Goal: Task Accomplishment & Management: Complete application form

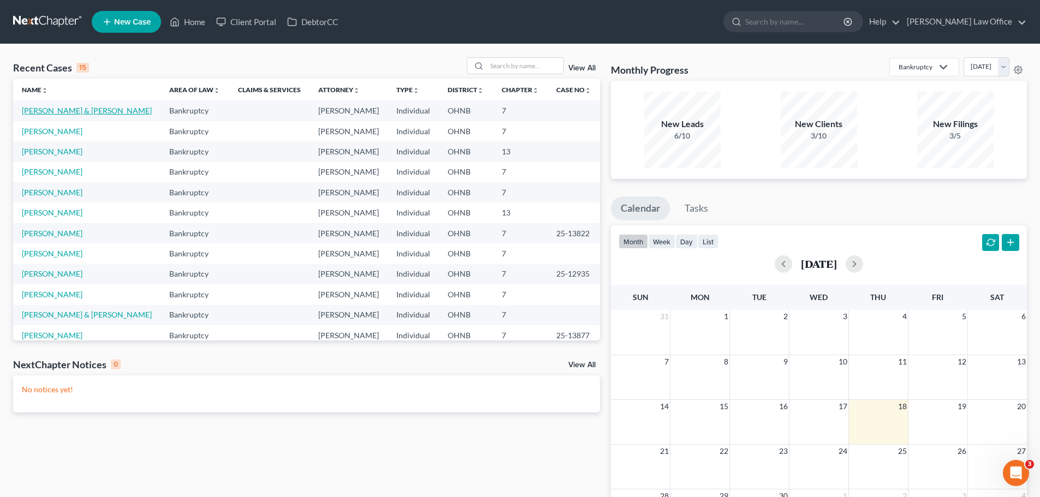
click at [69, 114] on link "[PERSON_NAME] & [PERSON_NAME]" at bounding box center [87, 110] width 130 height 9
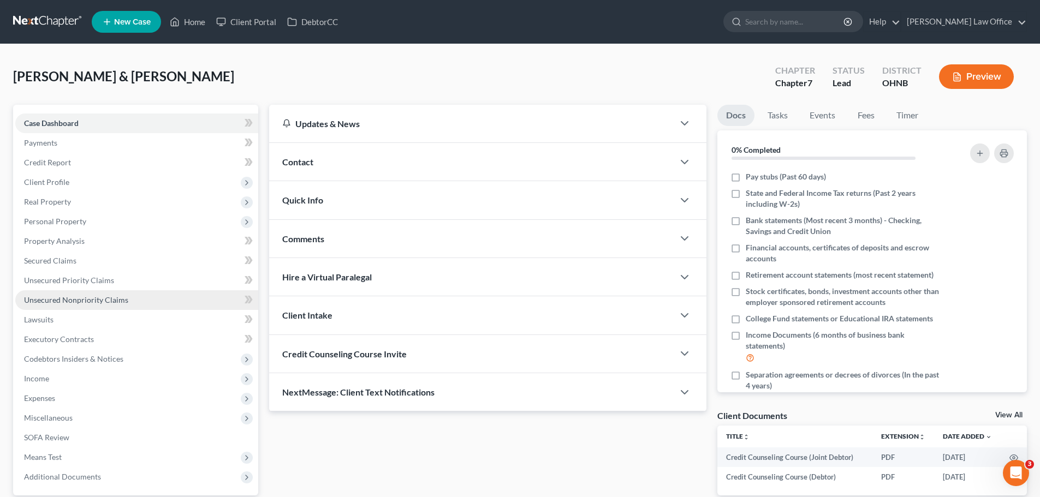
click at [91, 295] on span "Unsecured Nonpriority Claims" at bounding box center [76, 299] width 104 height 9
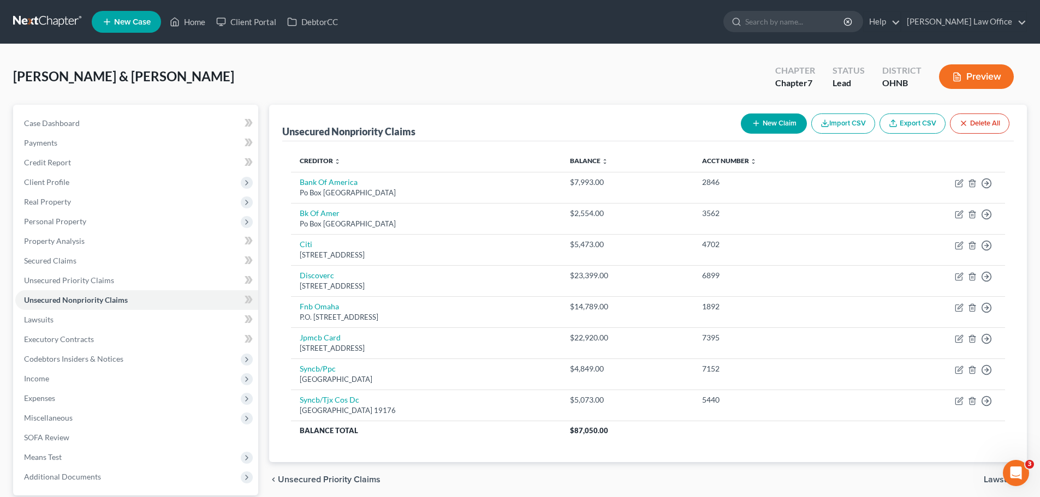
click at [770, 123] on button "New Claim" at bounding box center [774, 124] width 66 height 20
select select "2"
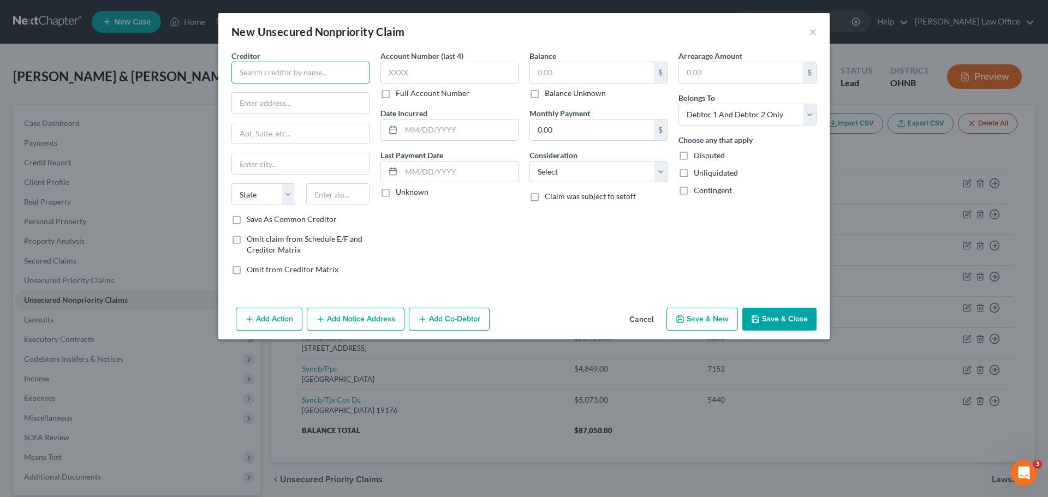
click at [324, 80] on input "text" at bounding box center [300, 73] width 138 height 22
type input "KeyBank National Association"
type input "PO Box 74788"
type input "44194"
type input "[GEOGRAPHIC_DATA]"
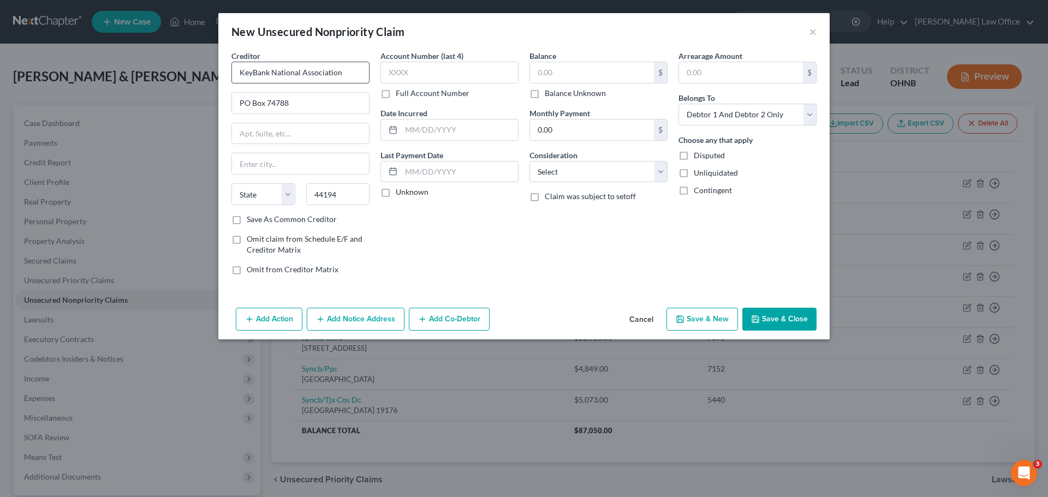
select select "36"
click at [396, 94] on label "Full Account Number" at bounding box center [433, 93] width 74 height 11
click at [400, 94] on input "Full Account Number" at bounding box center [403, 91] width 7 height 7
click at [416, 75] on input "text" at bounding box center [449, 73] width 138 height 22
type input "010102522800001"
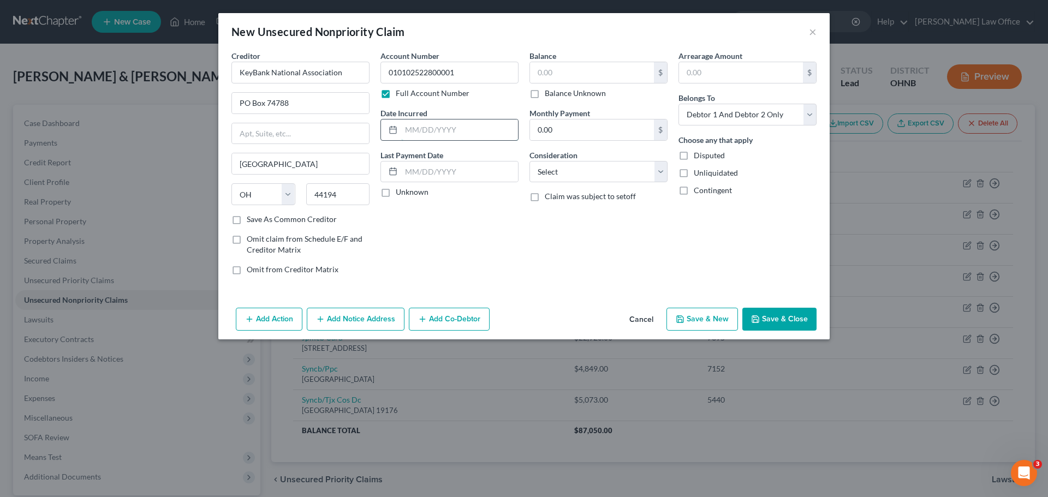
click at [459, 127] on input "text" at bounding box center [459, 130] width 117 height 21
type input "2022"
click at [427, 166] on input "text" at bounding box center [459, 172] width 117 height 21
click at [560, 76] on input "text" at bounding box center [592, 72] width 124 height 21
type input "1,426.46"
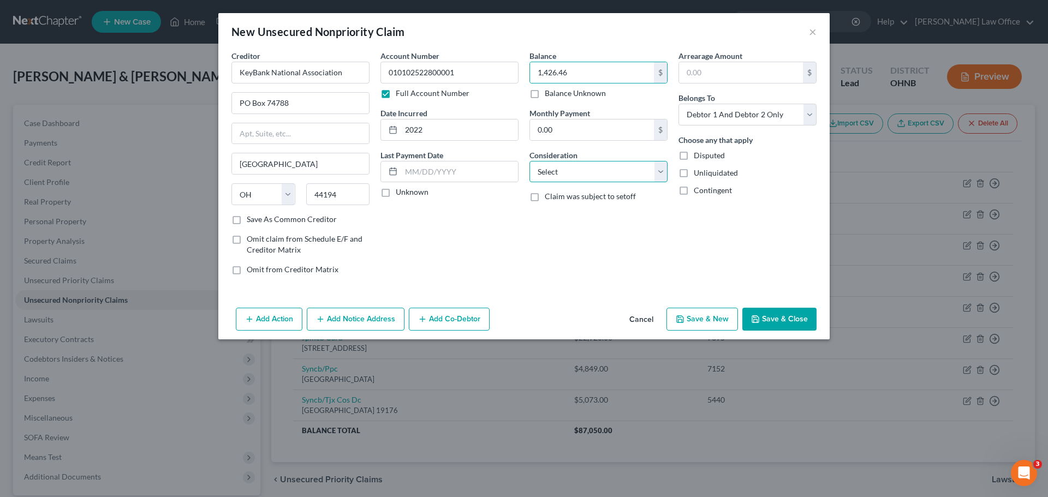
click at [658, 174] on select "Select Cable / Satellite Services Collection Agency Credit Card Debt Debt Couns…" at bounding box center [598, 172] width 138 height 22
select select "4"
click at [529, 161] on select "Select Cable / Satellite Services Collection Agency Credit Card Debt Debt Couns…" at bounding box center [598, 172] width 138 height 22
click at [811, 116] on select "Select Debtor 1 Only Debtor 2 Only Debtor 1 And Debtor 2 Only At Least One Of T…" at bounding box center [748, 115] width 138 height 22
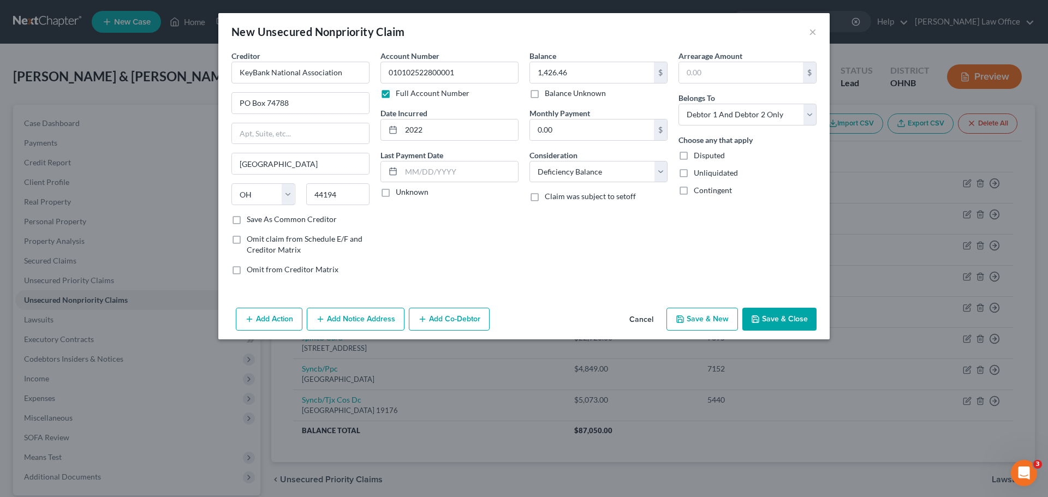
click at [773, 228] on div "Arrearage Amount $ Belongs To * Select Debtor 1 Only Debtor 2 Only Debtor 1 And…" at bounding box center [747, 167] width 149 height 234
click at [760, 324] on button "Save & Close" at bounding box center [779, 319] width 74 height 23
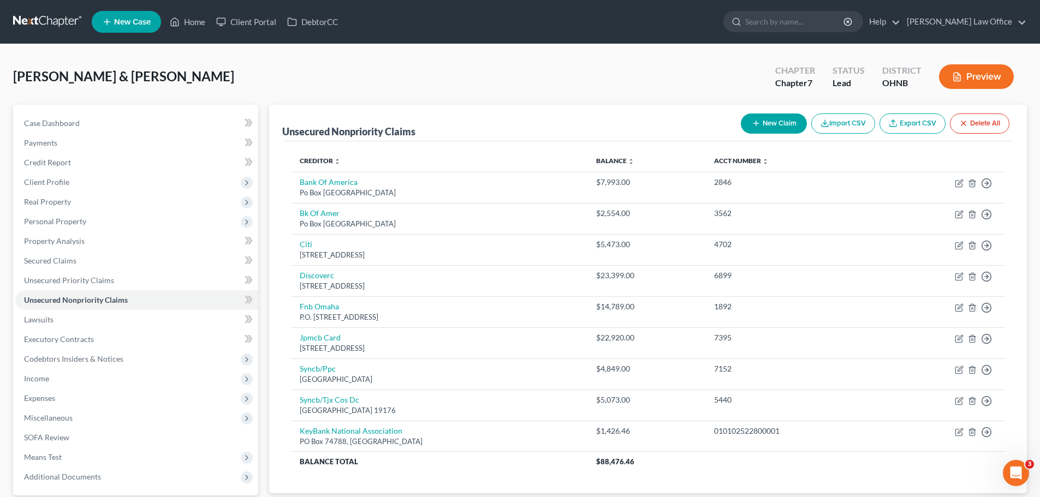
click at [778, 116] on button "New Claim" at bounding box center [774, 124] width 66 height 20
select select "2"
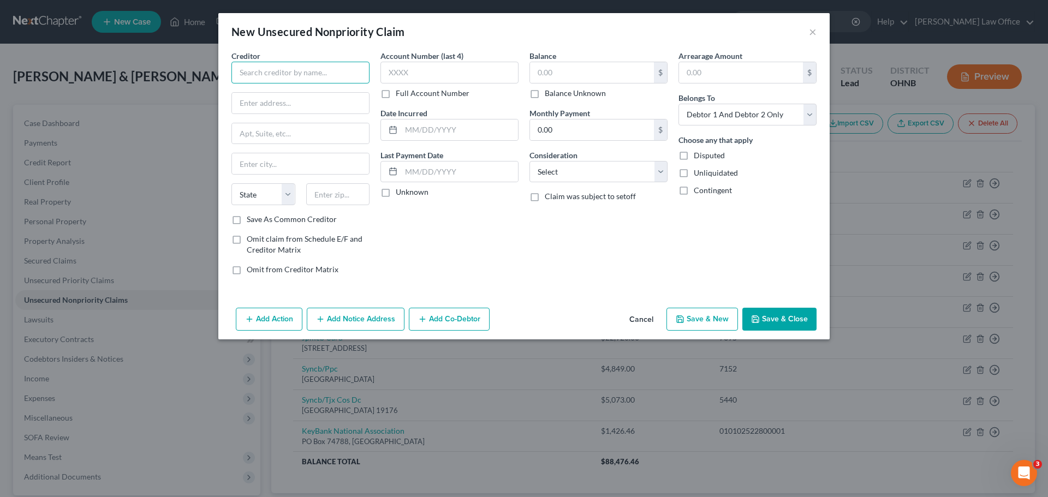
click at [302, 73] on input "text" at bounding box center [300, 73] width 138 height 22
type input "c"
type input "Cintas Corp."
type input "PO Box 630910"
type input "45263"
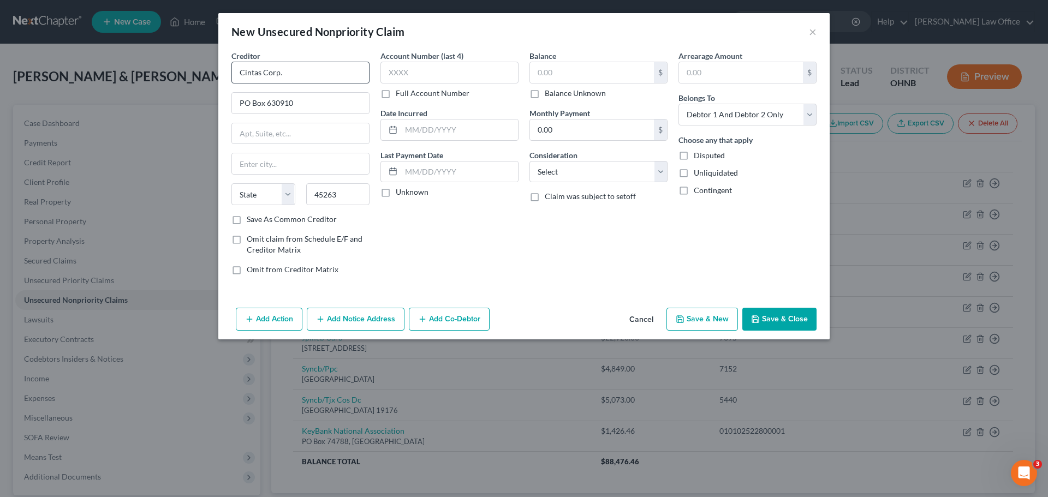
type input "[GEOGRAPHIC_DATA]"
select select "36"
click at [396, 92] on label "Full Account Number" at bounding box center [433, 93] width 74 height 11
click at [400, 92] on input "Full Account Number" at bounding box center [403, 91] width 7 height 7
click at [420, 75] on input "text" at bounding box center [449, 73] width 138 height 22
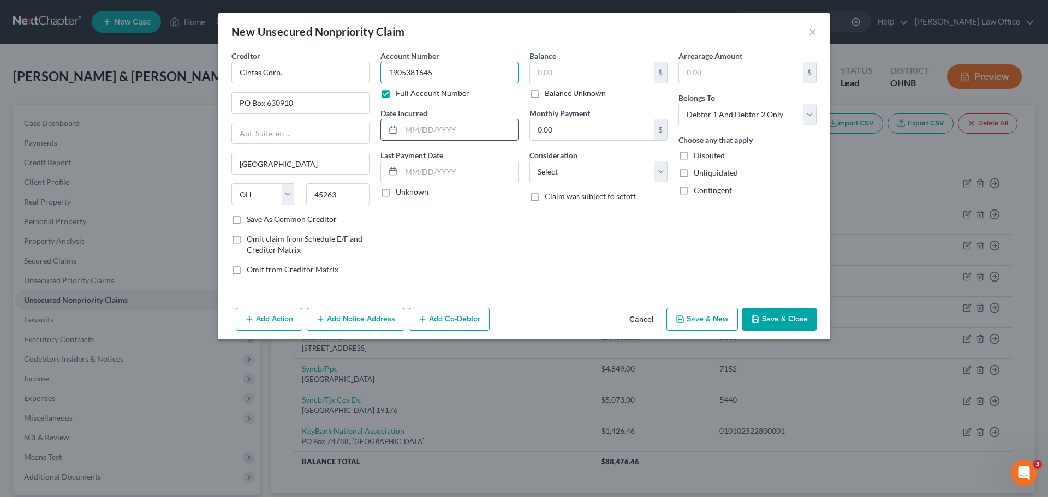
type input "1905381645"
click at [471, 136] on input "text" at bounding box center [459, 130] width 117 height 21
type input "2024"
click at [559, 74] on input "text" at bounding box center [592, 72] width 124 height 21
type input "918.06"
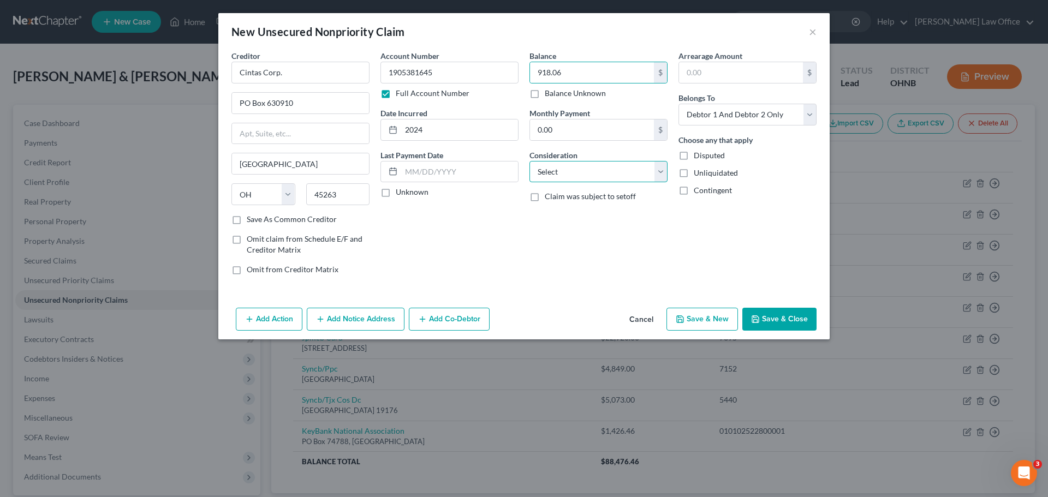
click at [663, 177] on select "Select Cable / Satellite Services Collection Agency Credit Card Debt Debt Couns…" at bounding box center [598, 172] width 138 height 22
select select "4"
click at [529, 161] on select "Select Cable / Satellite Services Collection Agency Credit Card Debt Debt Couns…" at bounding box center [598, 172] width 138 height 22
click at [770, 322] on button "Save & Close" at bounding box center [779, 319] width 74 height 23
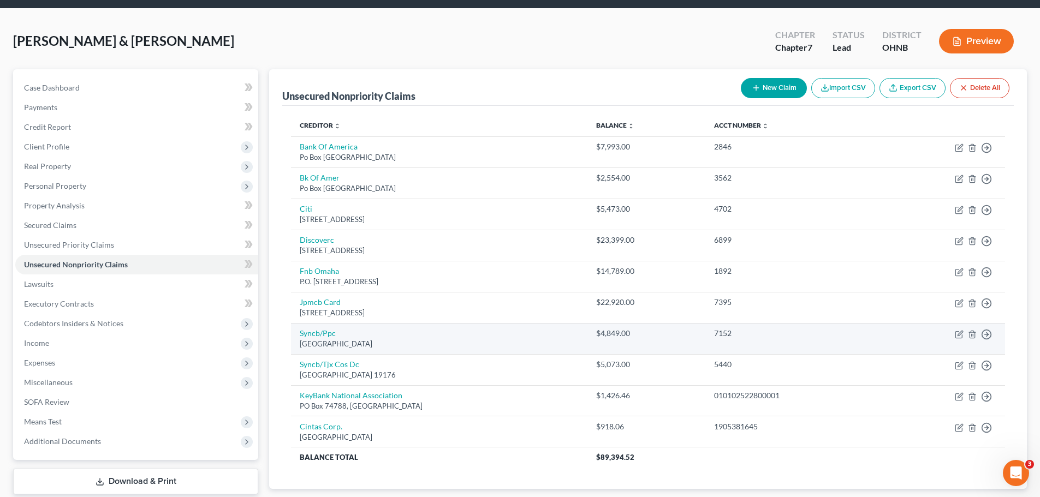
scroll to position [55, 0]
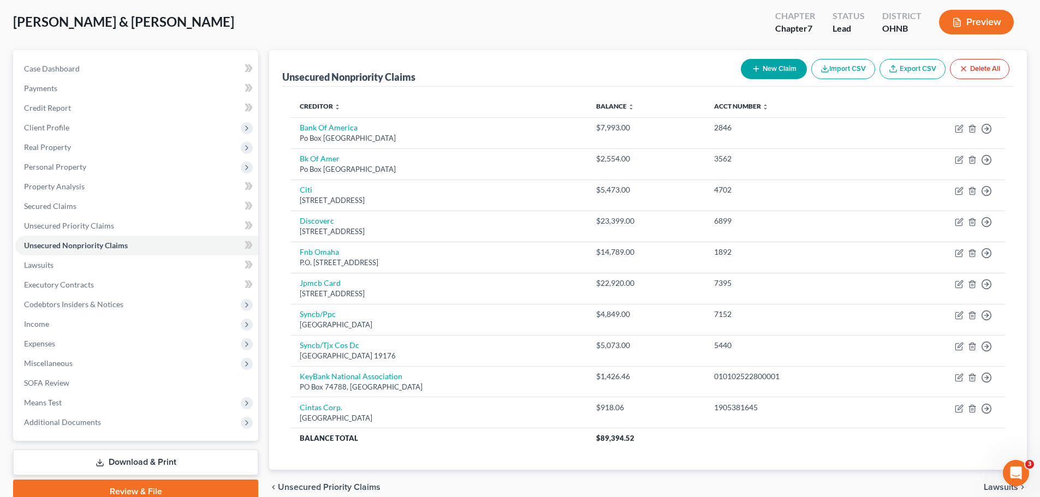
click at [767, 69] on button "New Claim" at bounding box center [774, 69] width 66 height 20
select select "2"
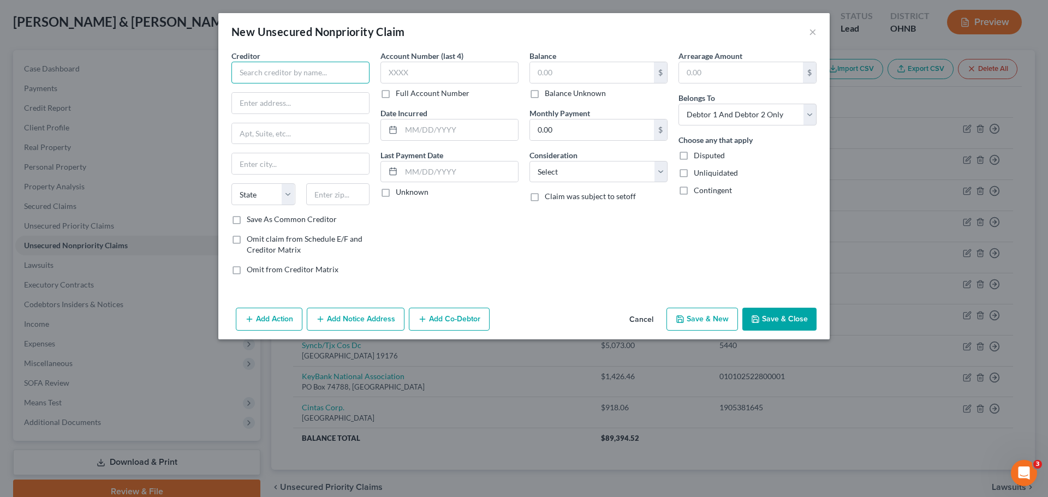
drag, startPoint x: 346, startPoint y: 80, endPoint x: 338, endPoint y: 70, distance: 12.1
click at [346, 80] on input "text" at bounding box center [300, 73] width 138 height 22
type input "Huntington National Bank"
type input "7 [GEOGRAPHIC_DATA]"
type input "43319"
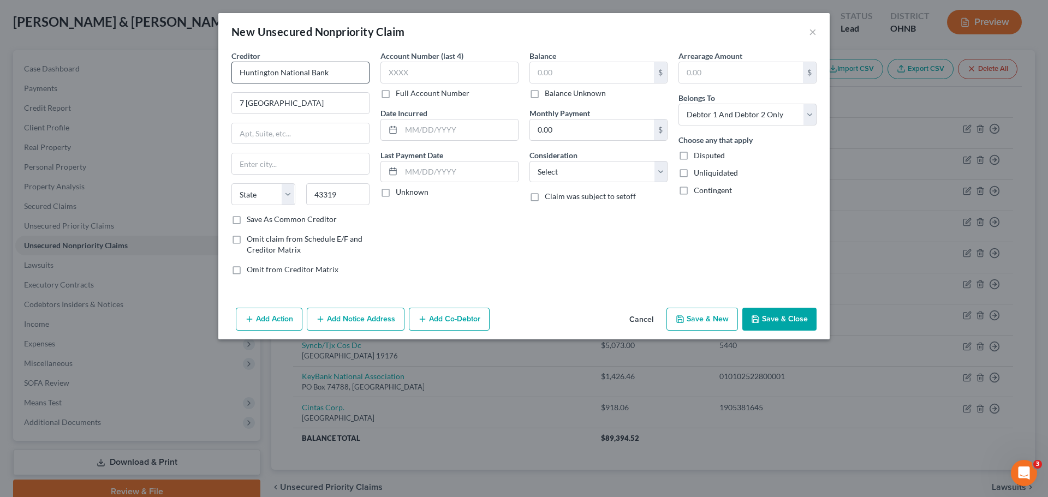
type input "East Liberty"
select select "36"
drag, startPoint x: 340, startPoint y: 193, endPoint x: 293, endPoint y: 177, distance: 49.4
click at [291, 184] on div "State [US_STATE] AK AR AZ CA CO CT DE DC [GEOGRAPHIC_DATA] [GEOGRAPHIC_DATA] GU…" at bounding box center [300, 198] width 149 height 31
type input "43219"
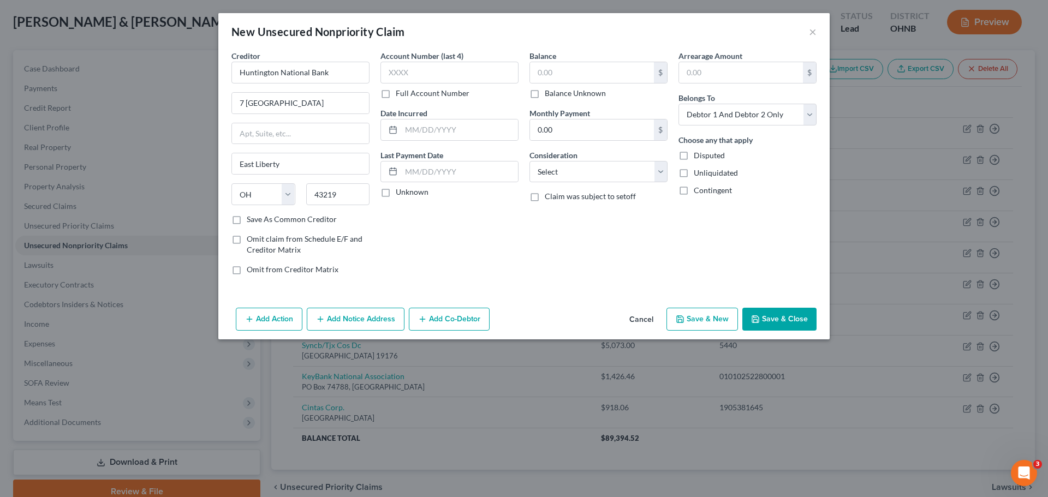
type input "Columbus"
click at [396, 91] on label "Full Account Number" at bounding box center [433, 93] width 74 height 11
click at [400, 91] on input "Full Account Number" at bounding box center [403, 91] width 7 height 7
click at [415, 74] on input "text" at bounding box center [449, 73] width 138 height 22
type input "80043090160026"
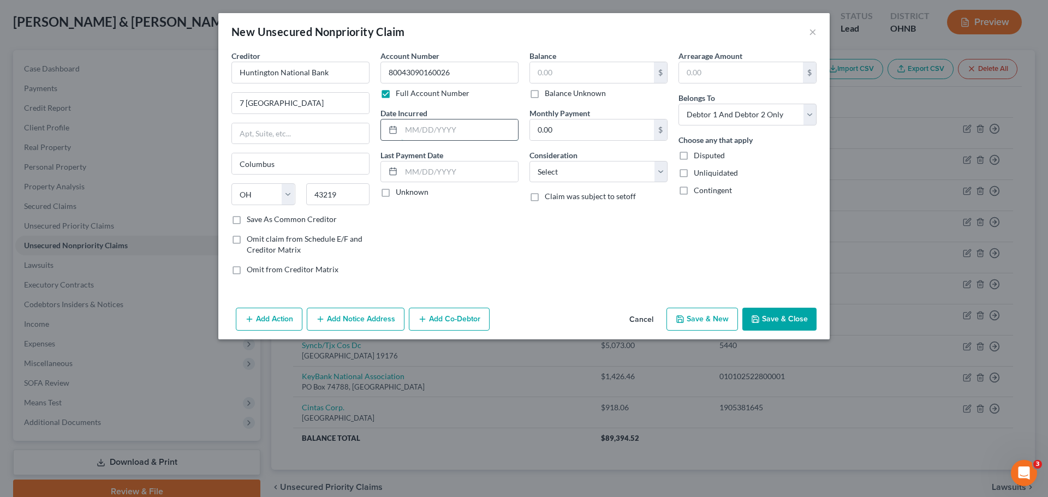
click at [429, 125] on input "text" at bounding box center [459, 130] width 117 height 21
type input "2023"
click at [585, 235] on div "Balance $ Balance Unknown Balance Undetermined $ Balance Unknown Monthly Paymen…" at bounding box center [598, 167] width 149 height 234
drag, startPoint x: 662, startPoint y: 177, endPoint x: 656, endPoint y: 181, distance: 7.1
click at [662, 177] on select "Select Cable / Satellite Services Collection Agency Credit Card Debt Debt Couns…" at bounding box center [598, 172] width 138 height 22
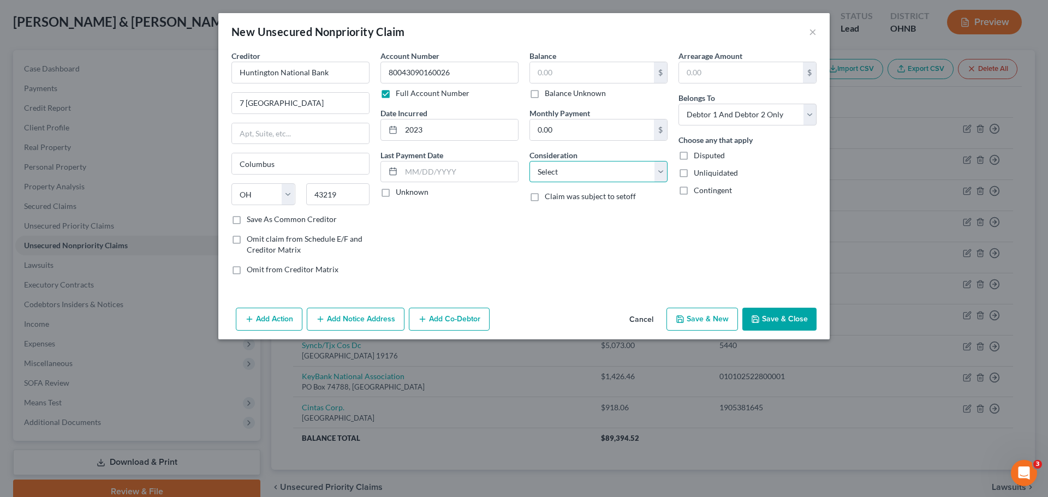
select select "4"
click at [529, 161] on select "Select Cable / Satellite Services Collection Agency Credit Card Debt Debt Couns…" at bounding box center [598, 172] width 138 height 22
click at [581, 78] on input "text" at bounding box center [592, 72] width 124 height 21
type input "1,871.92"
click at [663, 243] on div "Balance 1,871.92 $ Balance Unknown Balance Undetermined 1,871.92 $ Balance Unkn…" at bounding box center [598, 167] width 149 height 234
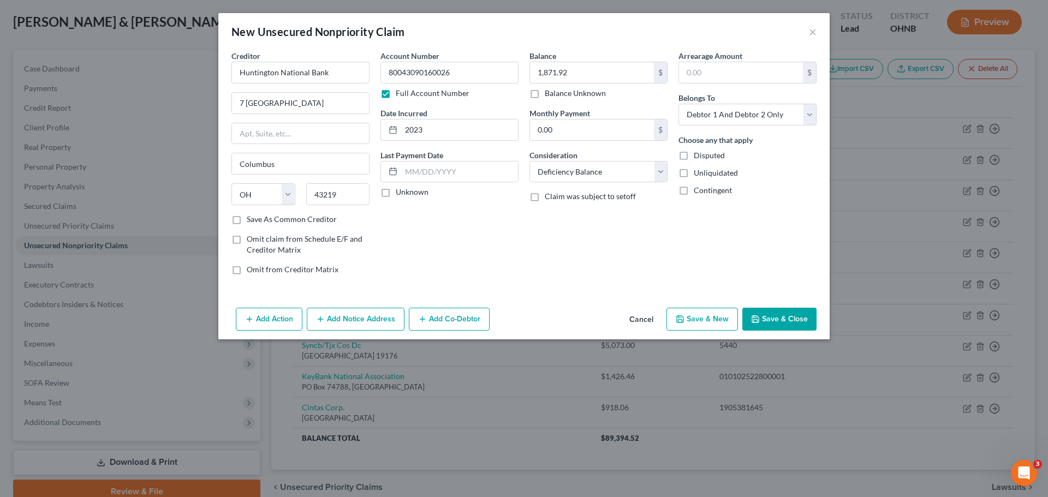
click at [773, 320] on button "Save & Close" at bounding box center [779, 319] width 74 height 23
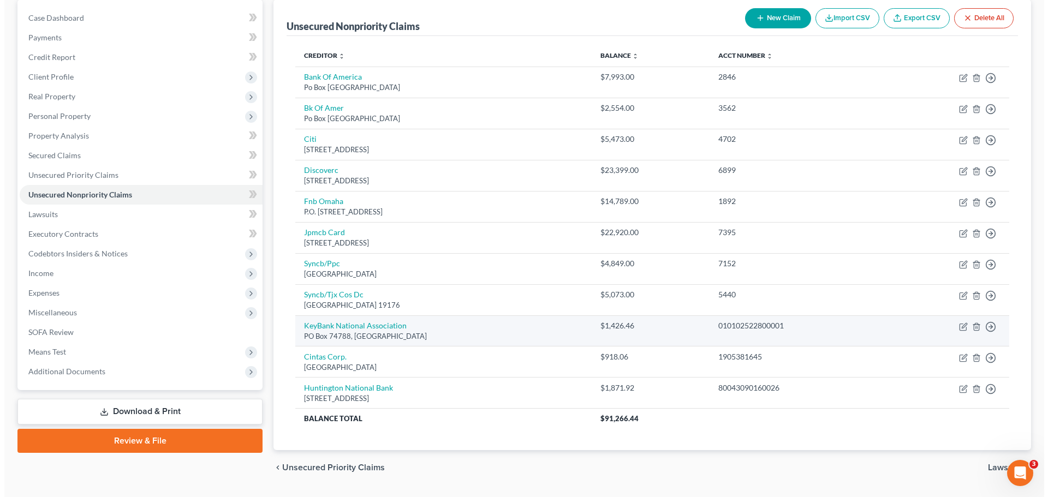
scroll to position [80, 0]
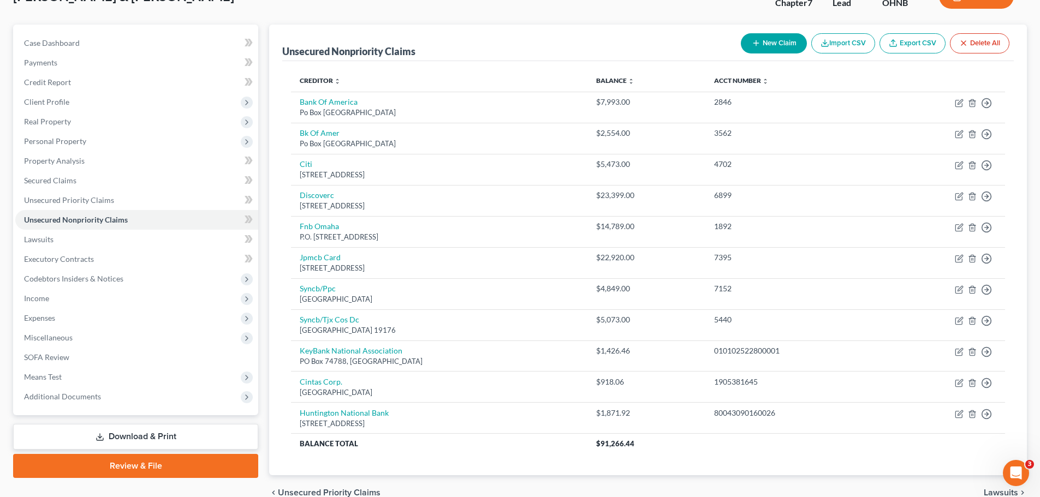
click at [779, 44] on button "New Claim" at bounding box center [774, 43] width 66 height 20
select select "2"
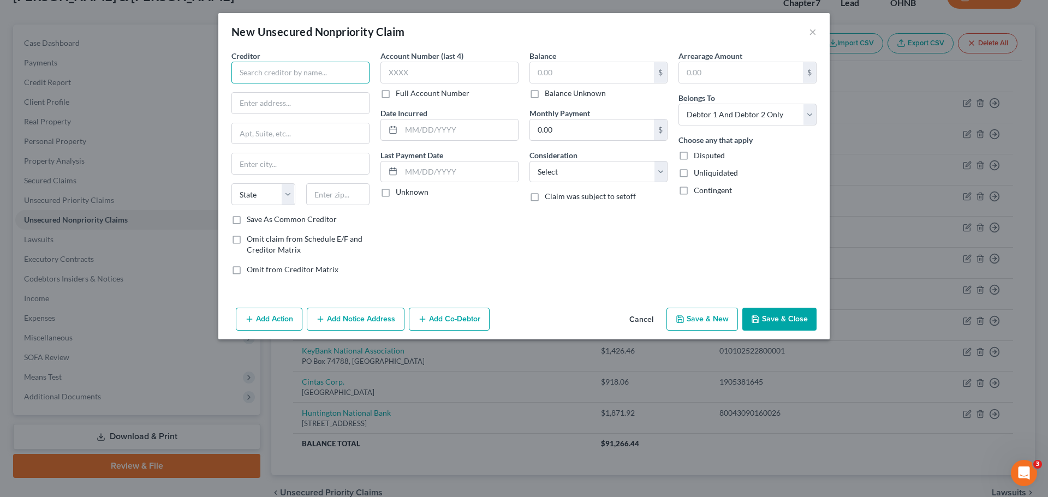
click at [331, 68] on input "text" at bounding box center [300, 73] width 138 height 22
type input "Home Depot"
type input "PO Box 7032"
type input "57117"
type input "[GEOGRAPHIC_DATA]"
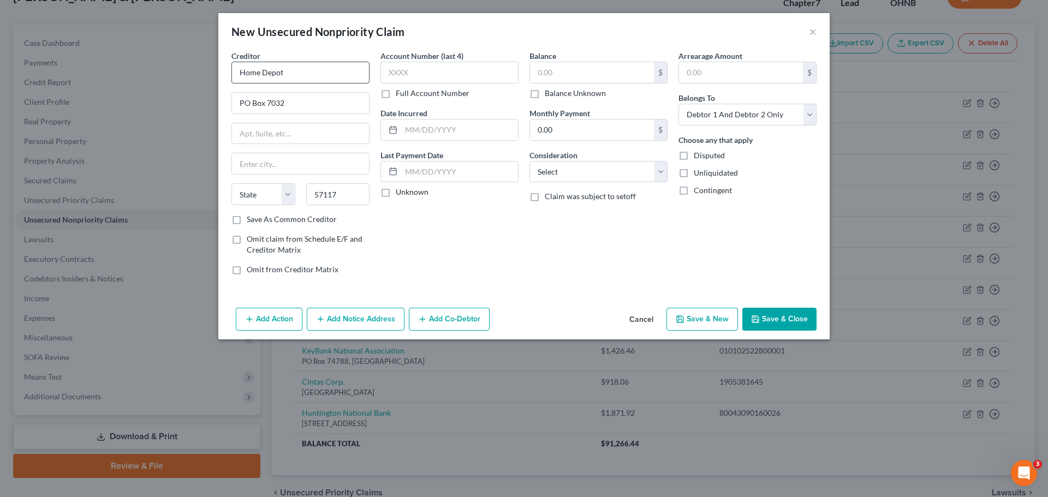
select select "43"
click at [396, 91] on label "Full Account Number" at bounding box center [433, 93] width 74 height 11
click at [400, 91] on input "Full Account Number" at bounding box center [403, 91] width 7 height 7
click at [413, 74] on input "text" at bounding box center [449, 73] width 138 height 22
click at [396, 94] on label "Full Account Number" at bounding box center [433, 93] width 74 height 11
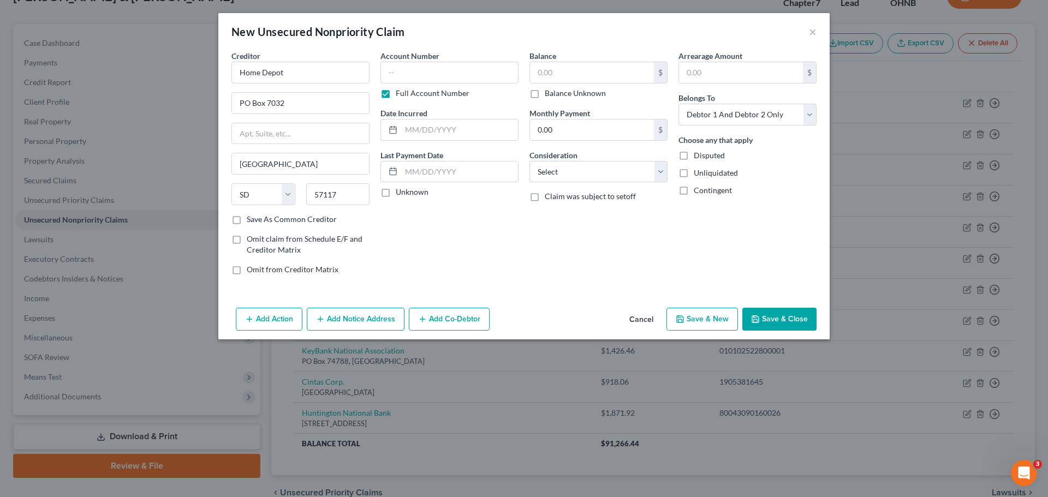
click at [400, 94] on input "Full Account Number" at bounding box center [403, 91] width 7 height 7
click at [403, 78] on input "text" at bounding box center [449, 73] width 138 height 22
type input "5852"
click at [441, 132] on input "text" at bounding box center [459, 130] width 117 height 21
type input "2020"
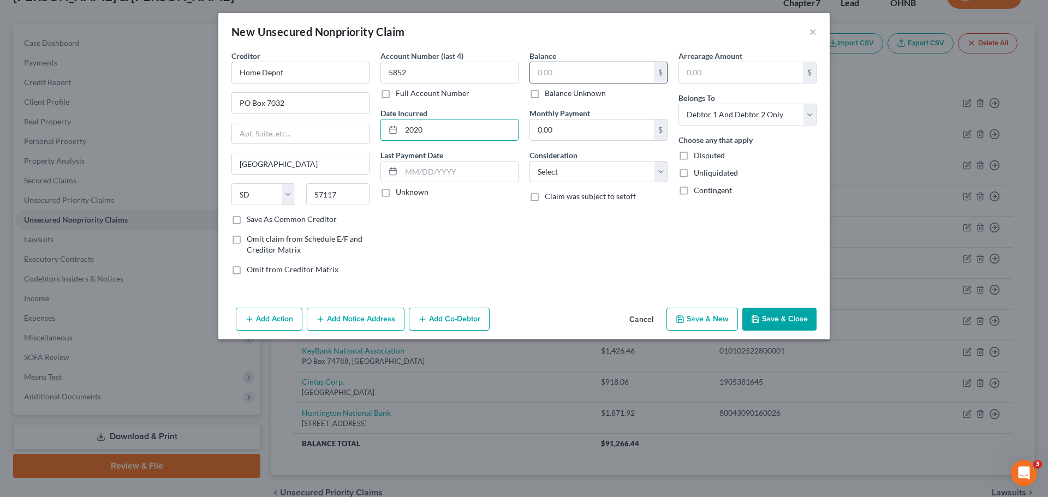
click at [575, 77] on input "text" at bounding box center [592, 72] width 124 height 21
click at [545, 96] on label "Balance Unknown" at bounding box center [575, 93] width 61 height 11
click at [549, 95] on input "Balance Unknown" at bounding box center [552, 91] width 7 height 7
checkbox input "true"
type input "0.00"
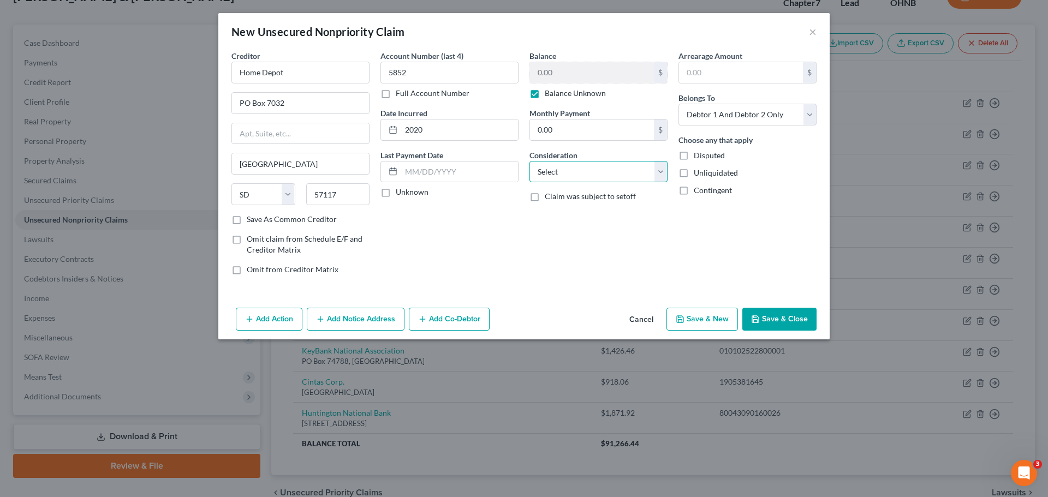
drag, startPoint x: 659, startPoint y: 174, endPoint x: 656, endPoint y: 180, distance: 7.1
click at [658, 177] on select "Select Cable / Satellite Services Collection Agency Credit Card Debt Debt Couns…" at bounding box center [598, 172] width 138 height 22
select select "2"
click at [529, 161] on select "Select Cable / Satellite Services Collection Agency Credit Card Debt Debt Couns…" at bounding box center [598, 172] width 138 height 22
click at [770, 319] on button "Save & Close" at bounding box center [779, 319] width 74 height 23
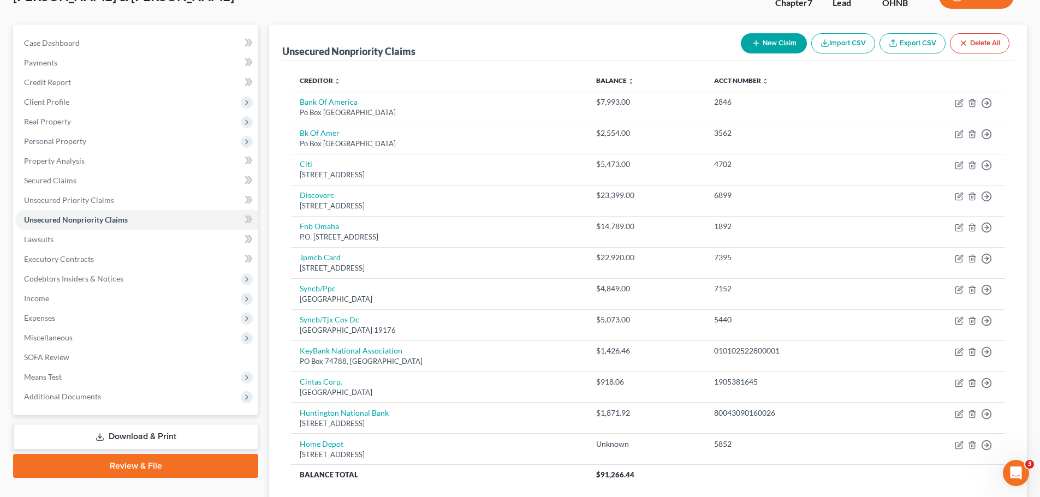
click at [771, 40] on button "New Claim" at bounding box center [774, 43] width 66 height 20
select select "2"
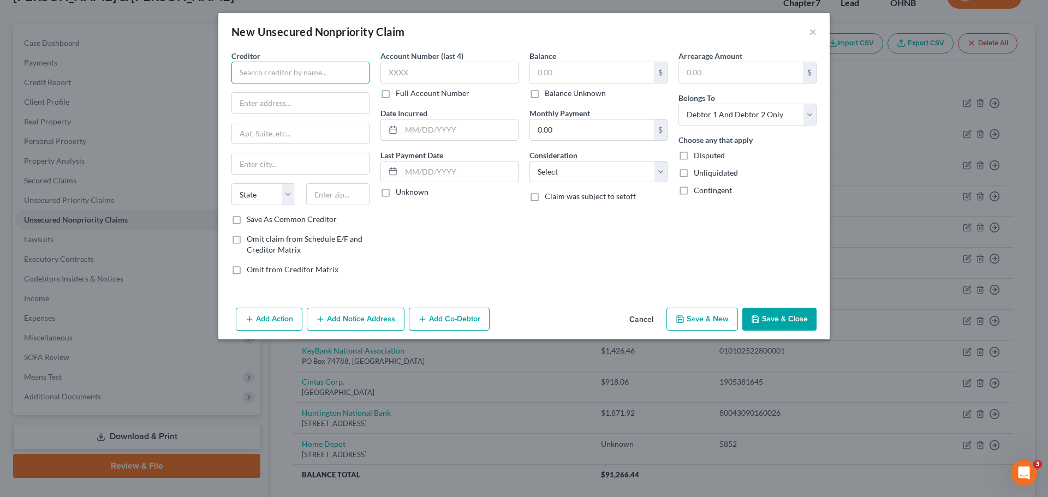
click at [327, 75] on input "text" at bounding box center [300, 73] width 138 height 22
type input "FNBO"
drag, startPoint x: 435, startPoint y: 29, endPoint x: 468, endPoint y: 110, distance: 87.1
click at [470, 112] on div "New Unsecured Nonpriority Claim × Creditor * FNBO State [US_STATE] AK AR AZ CA …" at bounding box center [523, 176] width 611 height 326
click at [642, 318] on button "Cancel" at bounding box center [641, 320] width 41 height 22
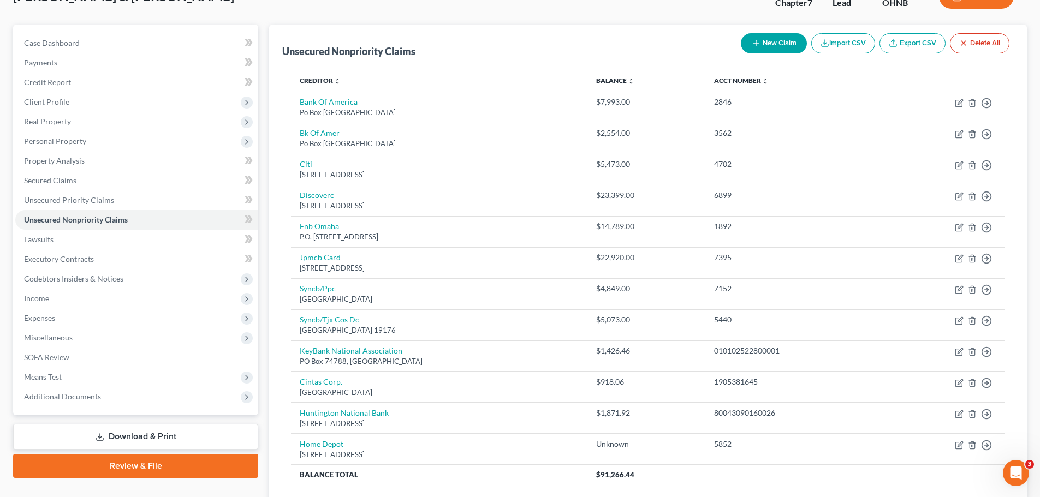
click at [787, 44] on button "New Claim" at bounding box center [774, 43] width 66 height 20
select select "2"
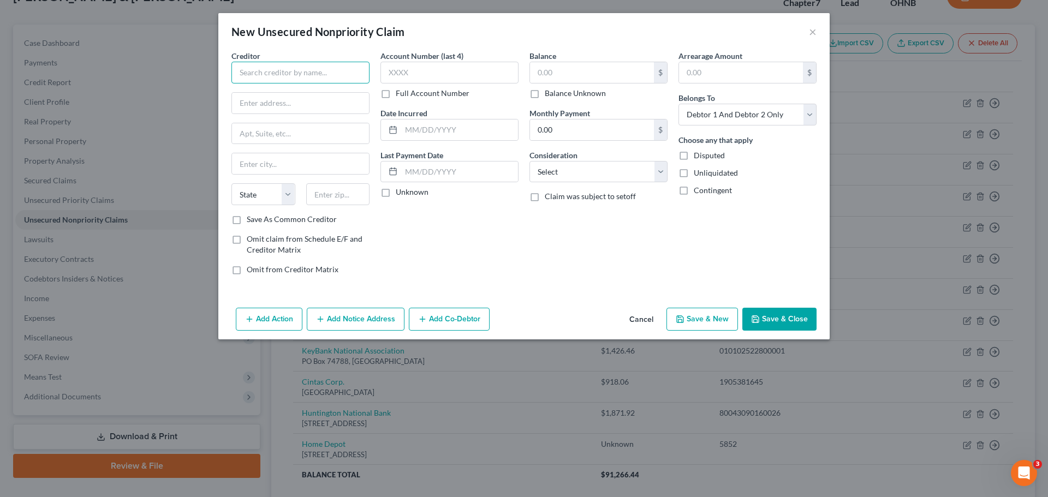
click at [315, 63] on input "text" at bounding box center [300, 73] width 138 height 22
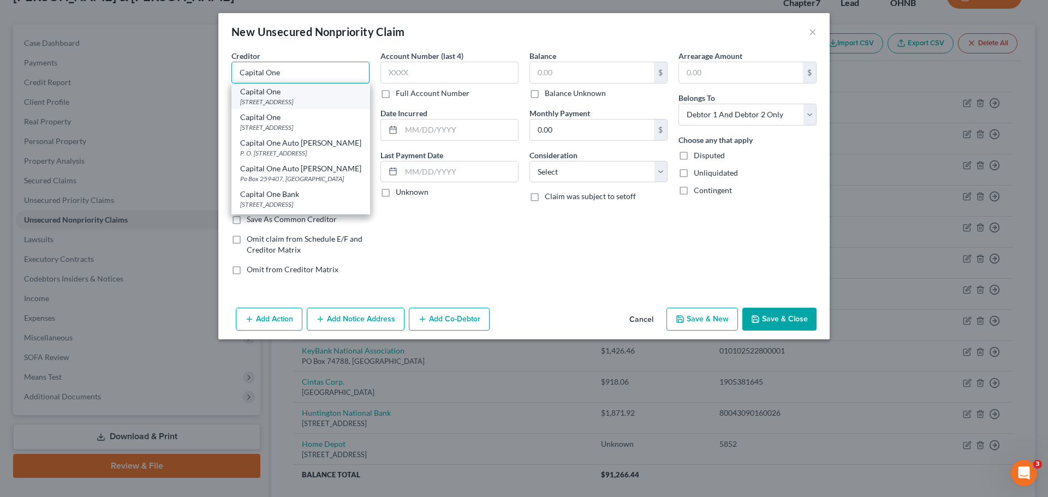
type input "Capital One"
click at [305, 100] on div "[STREET_ADDRESS]" at bounding box center [300, 101] width 121 height 9
type input "PO Box 6492"
type input "[PERSON_NAME] Stream"
select select "14"
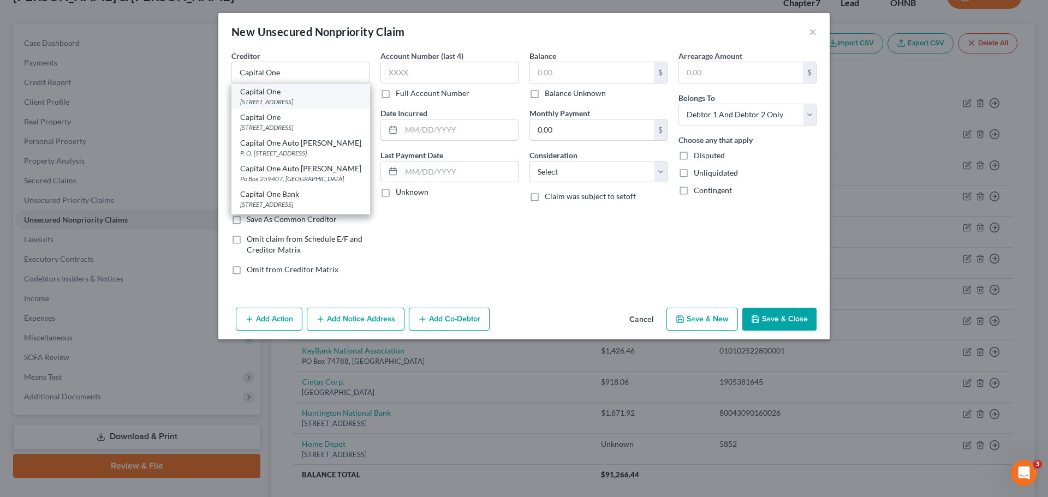
type input "60197"
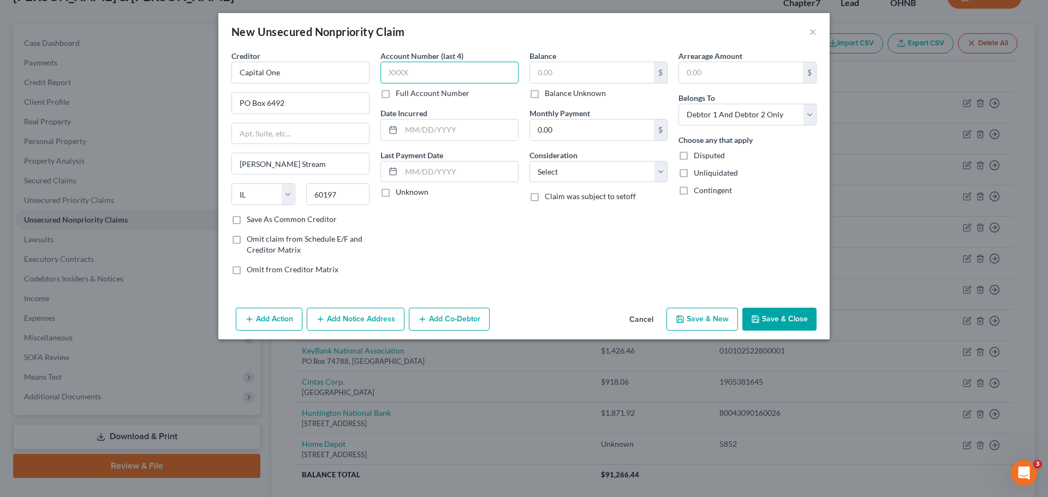
click at [400, 80] on input "text" at bounding box center [449, 73] width 138 height 22
type input "6899"
click at [456, 133] on input "text" at bounding box center [459, 130] width 117 height 21
type input "2020"
click at [585, 70] on input "text" at bounding box center [592, 72] width 124 height 21
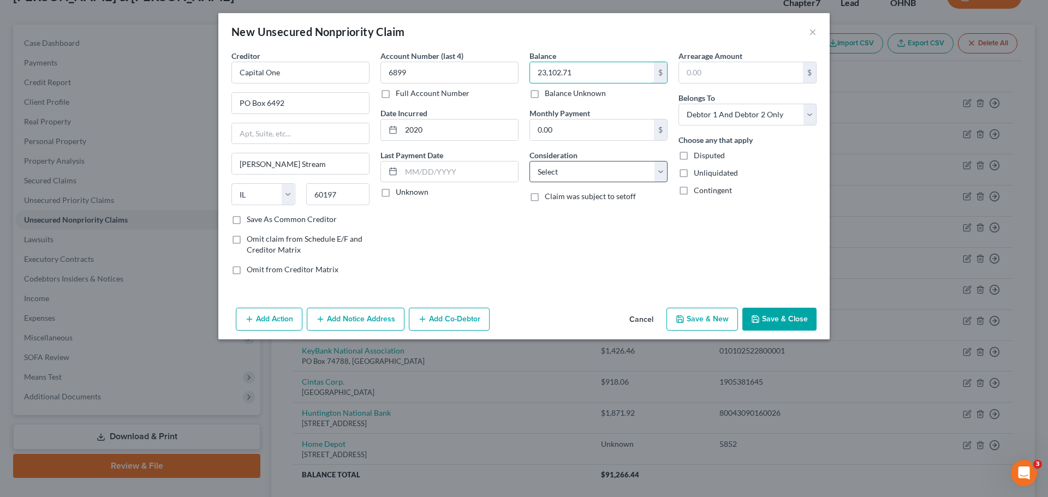
type input "23,102.71"
click at [662, 179] on select "Select Cable / Satellite Services Collection Agency Credit Card Debt Debt Couns…" at bounding box center [598, 172] width 138 height 22
select select "14"
click at [529, 161] on select "Select Cable / Satellite Services Collection Agency Credit Card Debt Debt Couns…" at bounding box center [598, 172] width 138 height 22
click at [568, 216] on input "text" at bounding box center [598, 213] width 137 height 21
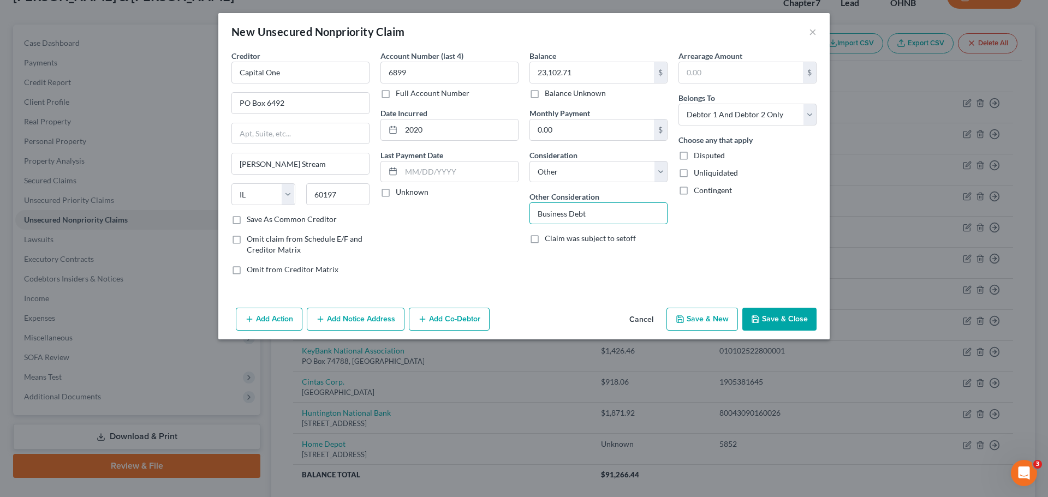
type input "Business Debt"
click at [345, 322] on button "Add Notice Address" at bounding box center [356, 319] width 98 height 23
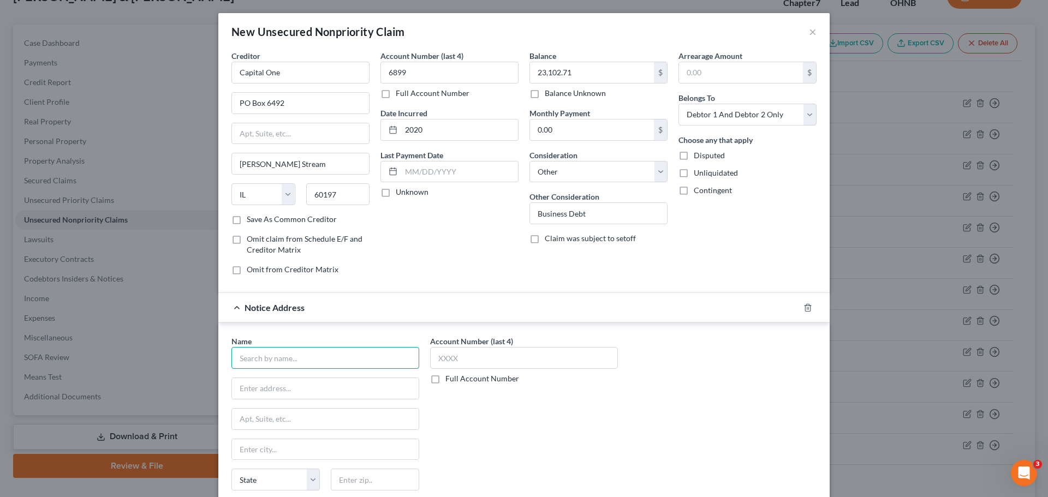
drag, startPoint x: 287, startPoint y: 361, endPoint x: 289, endPoint y: 367, distance: 6.4
click at [287, 361] on input "text" at bounding box center [325, 358] width 188 height 22
type input "Radius Global Solutions LLC"
type input "[STREET_ADDRESS]"
type input "Suite 400"
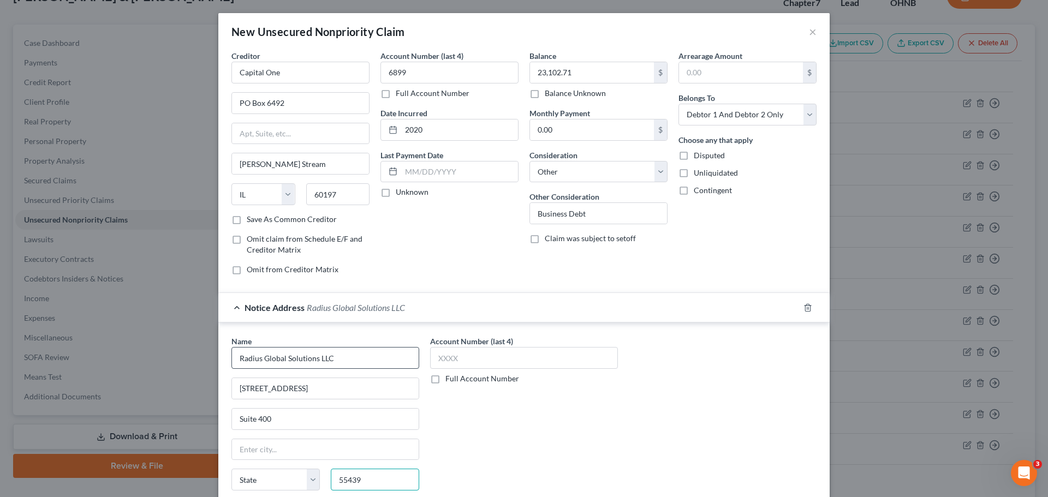
type input "55439"
type input "[GEOGRAPHIC_DATA]"
select select "24"
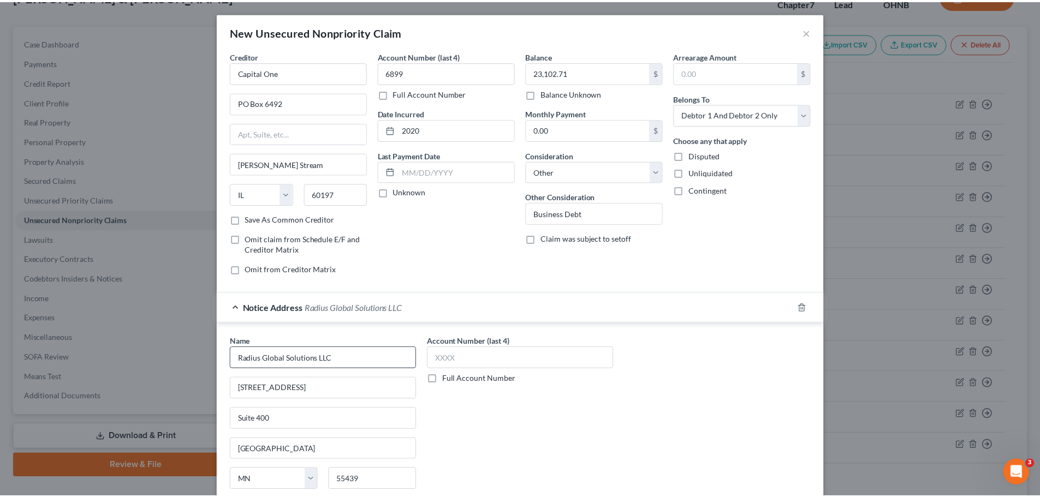
scroll to position [91, 0]
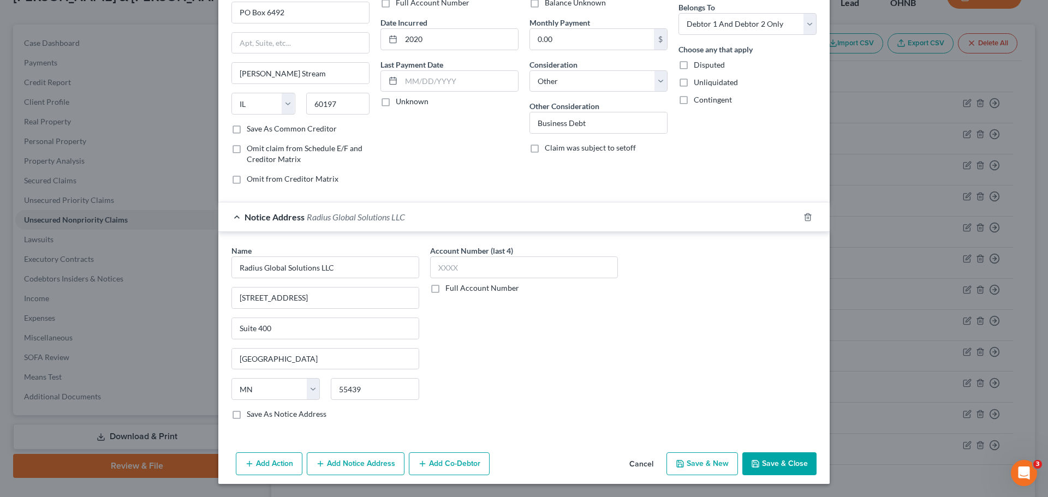
click at [445, 290] on label "Full Account Number" at bounding box center [482, 288] width 74 height 11
click at [450, 290] on input "Full Account Number" at bounding box center [453, 286] width 7 height 7
click at [459, 272] on input "text" at bounding box center [524, 268] width 188 height 22
type input "005-F94140627"
click at [798, 475] on div "Add Action Add Notice Address Add Co-Debtor Cancel Save & New Save & Close" at bounding box center [523, 466] width 611 height 36
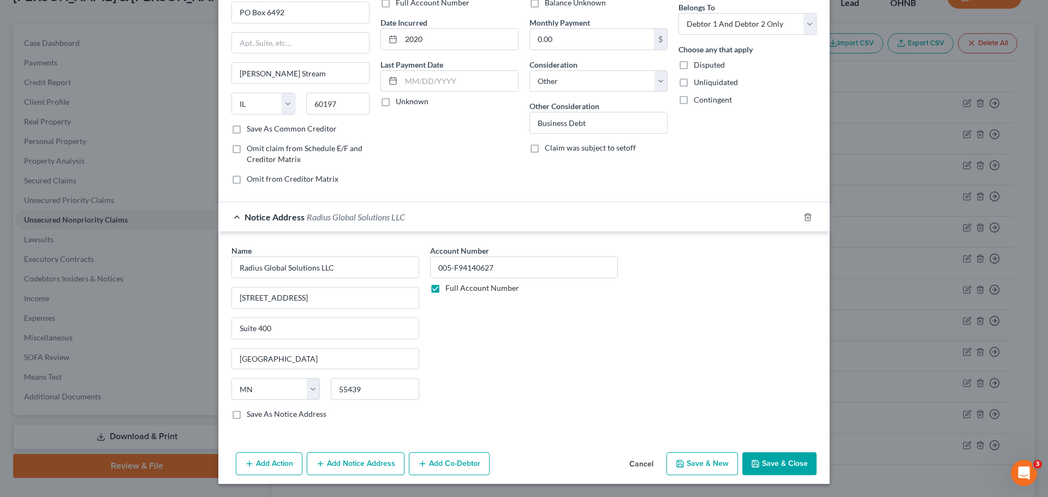
click at [799, 468] on button "Save & Close" at bounding box center [779, 464] width 74 height 23
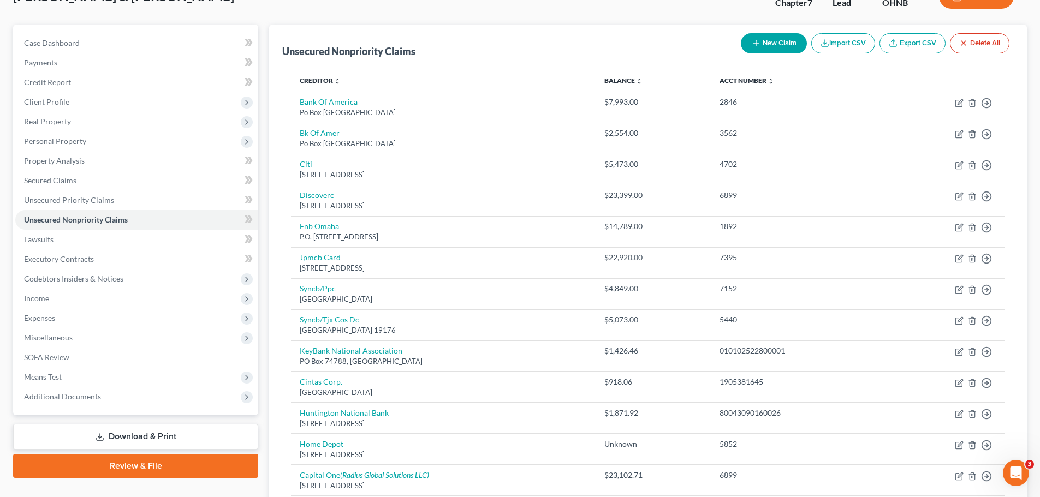
click at [778, 47] on button "New Claim" at bounding box center [774, 43] width 66 height 20
select select "2"
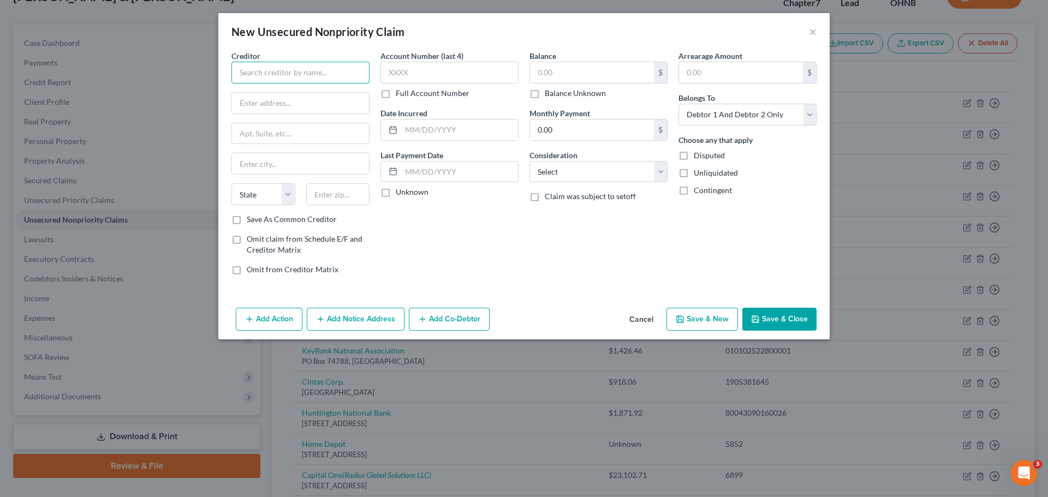
click at [329, 80] on input "text" at bounding box center [300, 73] width 138 height 22
type input "KeyBank National Association"
type input "PO Box 94968"
type input "44101"
type input "[GEOGRAPHIC_DATA]"
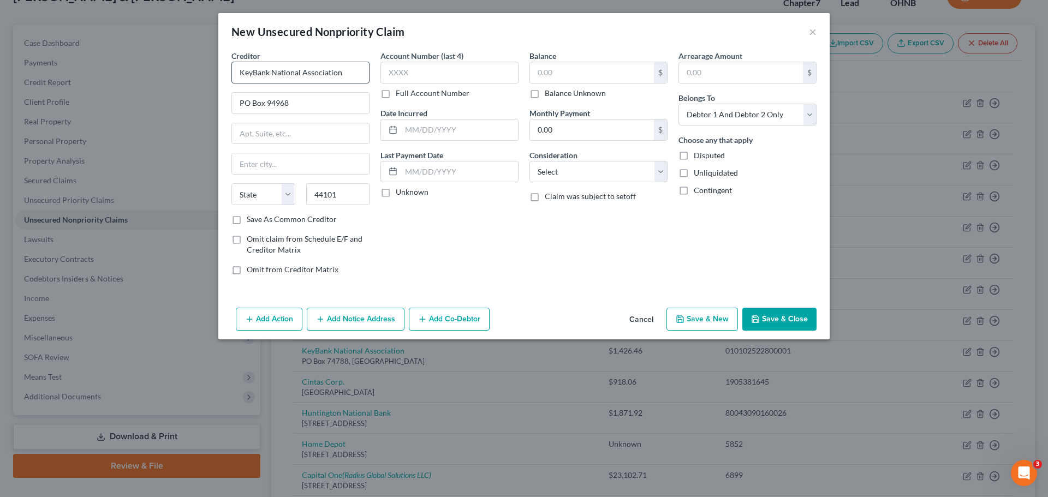
select select "36"
drag, startPoint x: 236, startPoint y: 222, endPoint x: 315, endPoint y: 183, distance: 88.1
click at [247, 221] on label "Save As Common Creditor" at bounding box center [292, 219] width 90 height 11
click at [251, 221] on input "Save As Common Creditor" at bounding box center [254, 217] width 7 height 7
checkbox input "true"
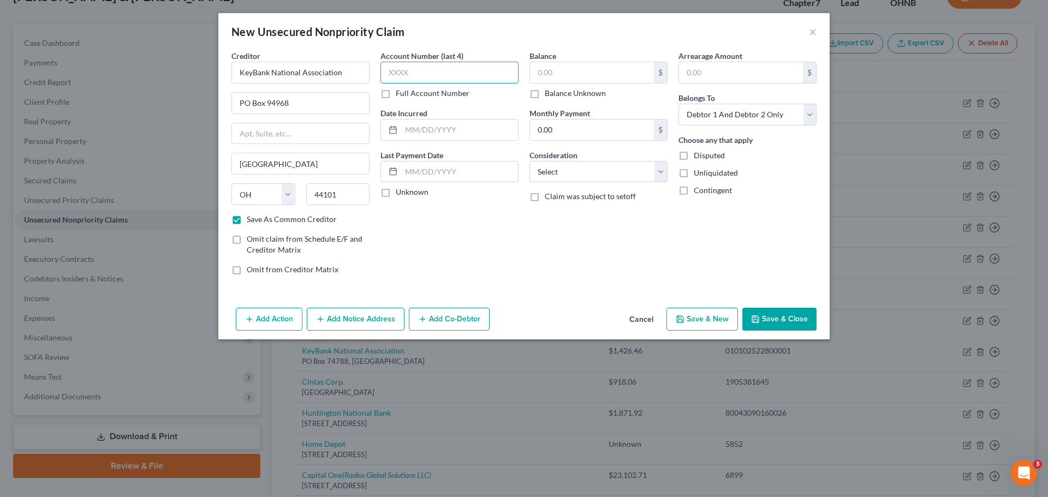
click at [412, 72] on input "text" at bounding box center [449, 73] width 138 height 22
type input "0002"
click at [462, 130] on input "text" at bounding box center [459, 130] width 117 height 21
type input "2023"
click at [665, 179] on select "Select Cable / Satellite Services Collection Agency Credit Card Debt Debt Couns…" at bounding box center [598, 172] width 138 height 22
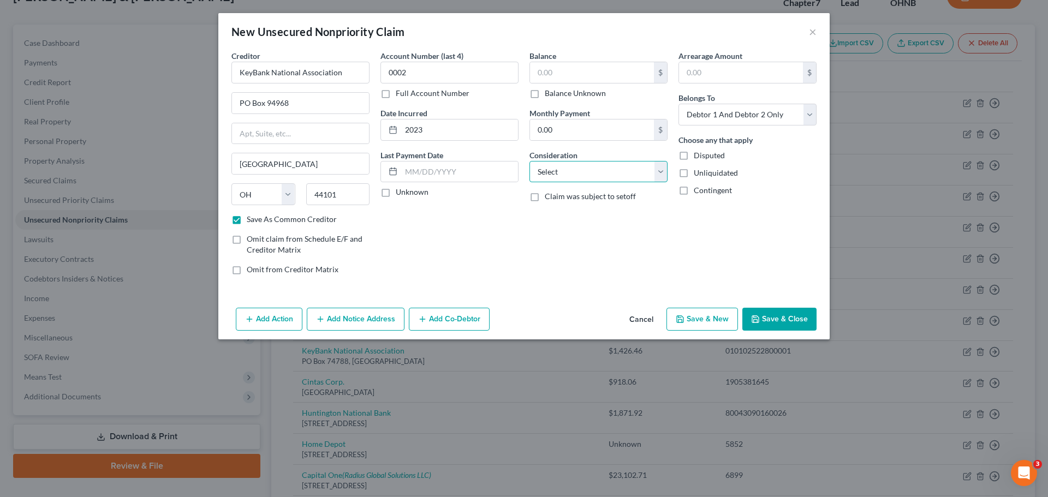
select select "2"
click at [529, 161] on select "Select Cable / Satellite Services Collection Agency Credit Card Debt Debt Couns…" at bounding box center [598, 172] width 138 height 22
click at [581, 75] on input "text" at bounding box center [592, 72] width 124 height 21
type input "48,247.95"
click at [664, 174] on select "Select Cable / Satellite Services Collection Agency Credit Card Debt Debt Couns…" at bounding box center [598, 172] width 138 height 22
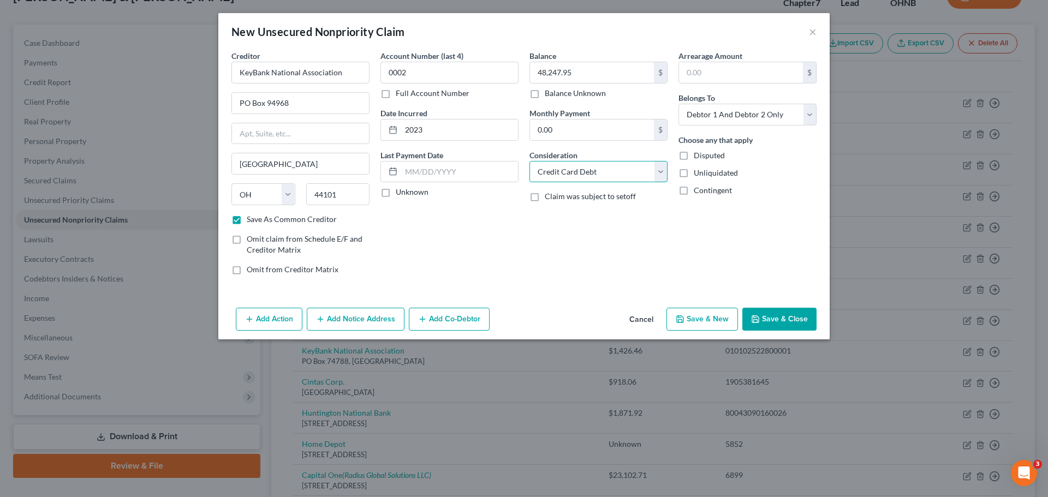
select select "14"
click at [529, 161] on select "Select Cable / Satellite Services Collection Agency Credit Card Debt Debt Couns…" at bounding box center [598, 172] width 138 height 22
click at [596, 222] on input "text" at bounding box center [598, 213] width 137 height 21
type input "Business Debt"
drag, startPoint x: 788, startPoint y: 319, endPoint x: 783, endPoint y: 324, distance: 7.3
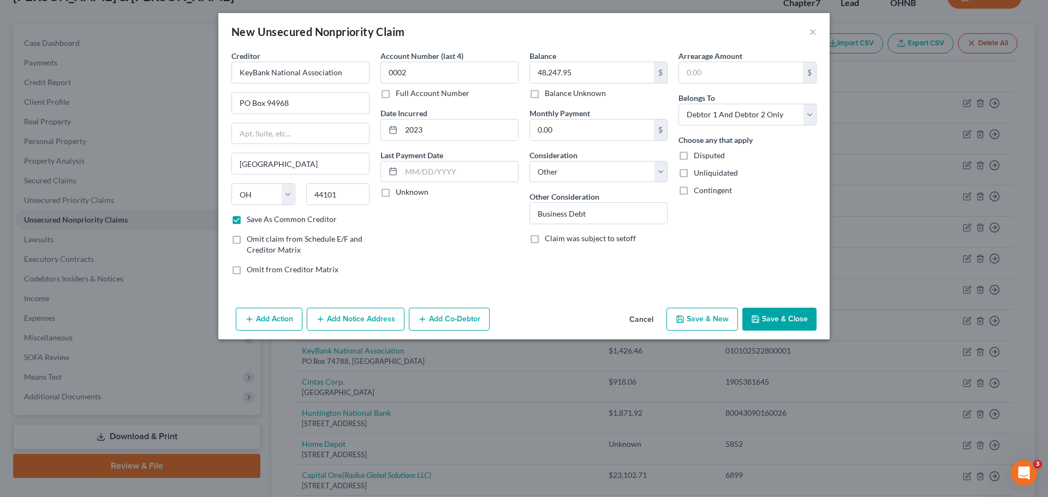
click at [788, 318] on button "Save & Close" at bounding box center [779, 319] width 74 height 23
checkbox input "false"
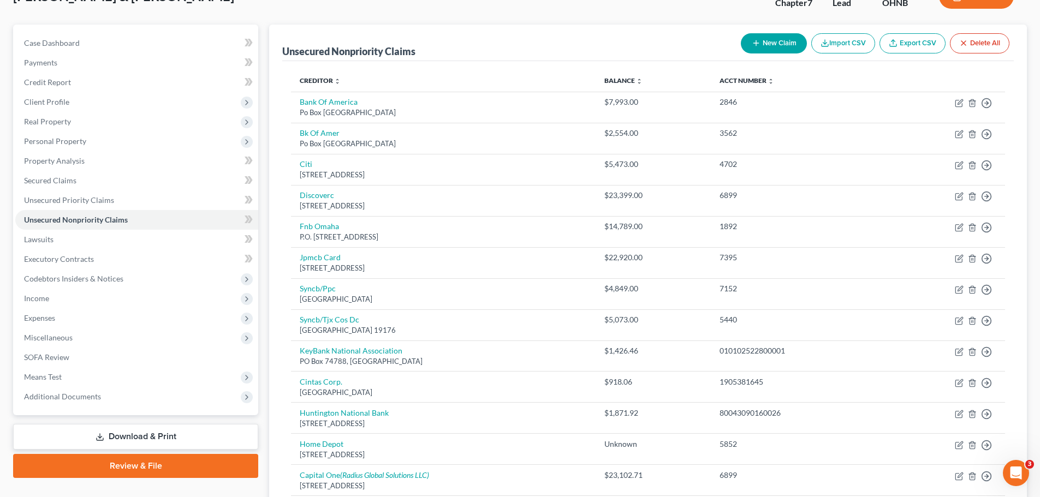
click at [787, 49] on button "New Claim" at bounding box center [774, 43] width 66 height 20
select select "2"
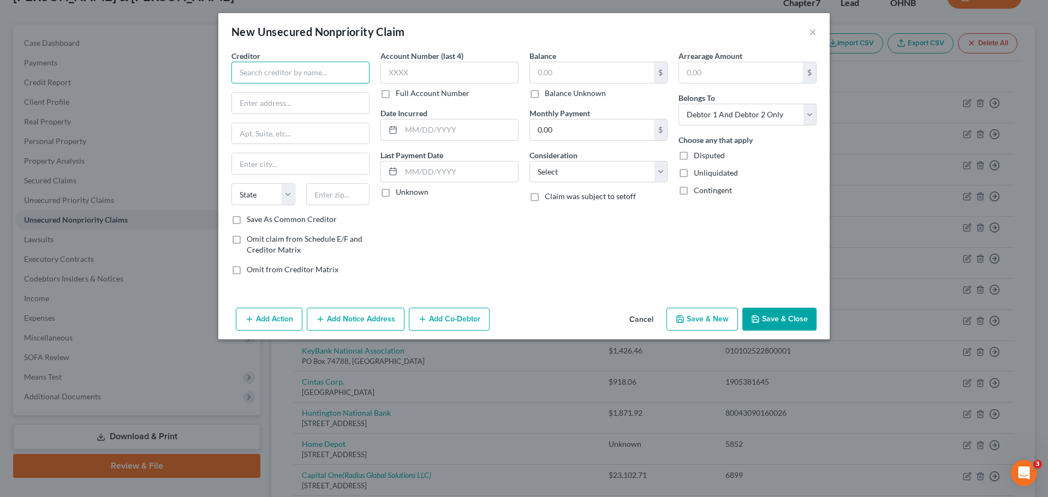
click at [316, 71] on input "text" at bounding box center [300, 73] width 138 height 22
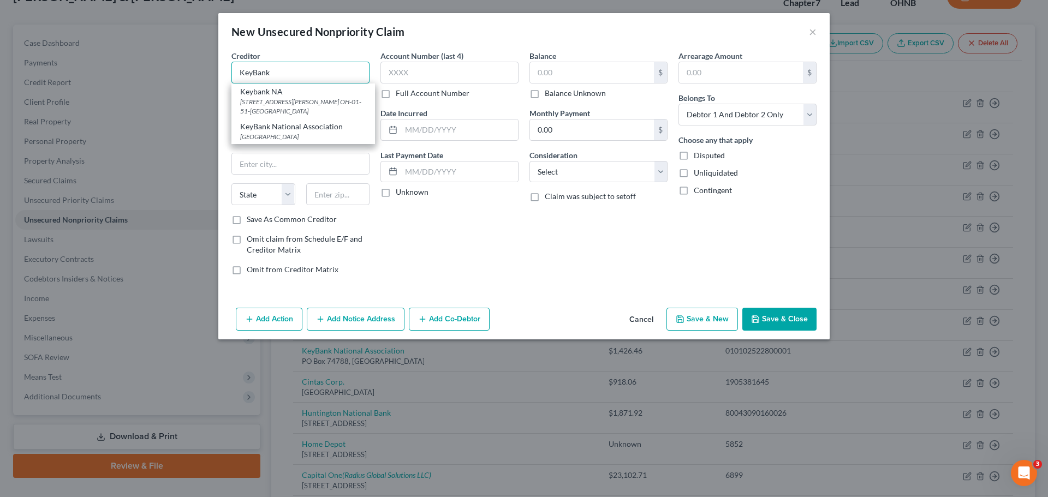
drag, startPoint x: 295, startPoint y: 73, endPoint x: 229, endPoint y: 58, distance: 67.7
click at [229, 58] on div "Creditor * KeyBank Keybank NA [STREET_ADDRESS][PERSON_NAME] OH-01-51-[GEOGRAPHI…" at bounding box center [300, 167] width 149 height 234
type input "Key Bank"
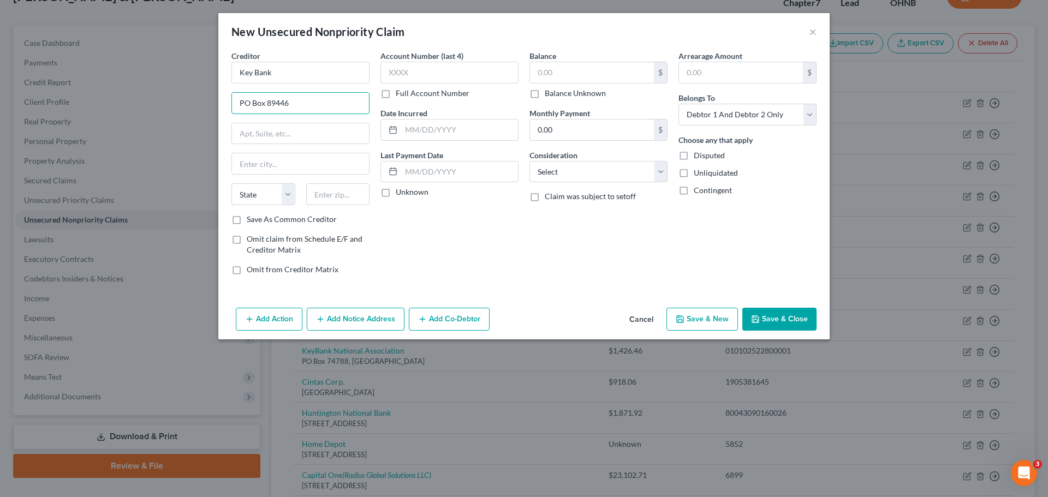
type input "PO Box 89446"
type input "44101"
type input "[GEOGRAPHIC_DATA]"
select select "36"
click at [436, 76] on input "text" at bounding box center [449, 73] width 138 height 22
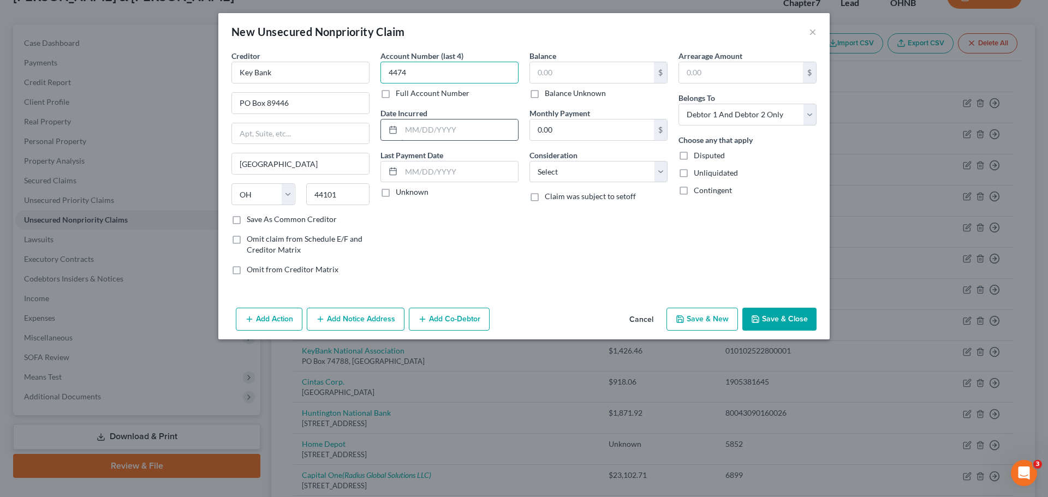
type input "4474"
click at [447, 127] on input "text" at bounding box center [459, 130] width 117 height 21
type input "2022"
click at [662, 178] on select "Select Cable / Satellite Services Collection Agency Credit Card Debt Debt Couns…" at bounding box center [598, 172] width 138 height 22
select select "14"
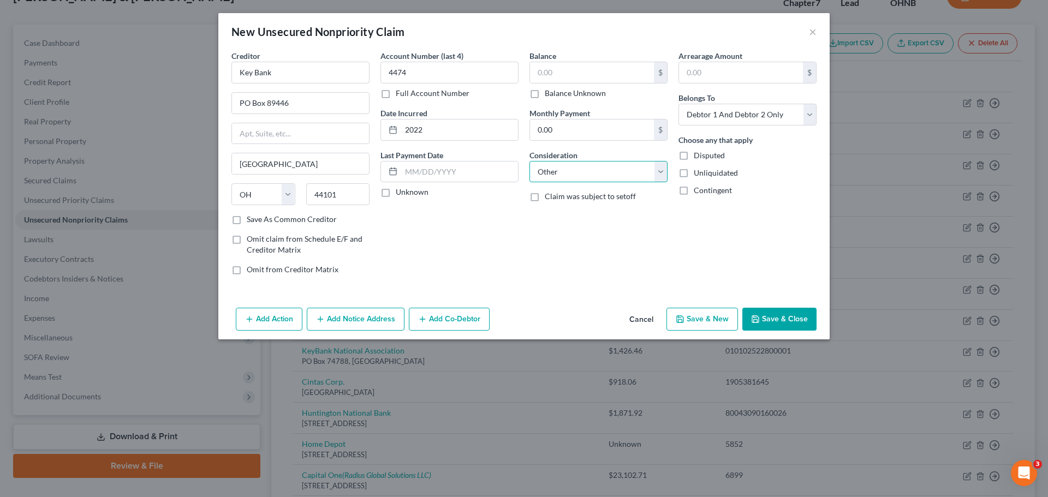
click at [529, 161] on select "Select Cable / Satellite Services Collection Agency Credit Card Debt Debt Couns…" at bounding box center [598, 172] width 138 height 22
click at [597, 212] on input "text" at bounding box center [598, 213] width 137 height 21
type input "Business Debt"
click at [566, 75] on input "text" at bounding box center [592, 72] width 124 height 21
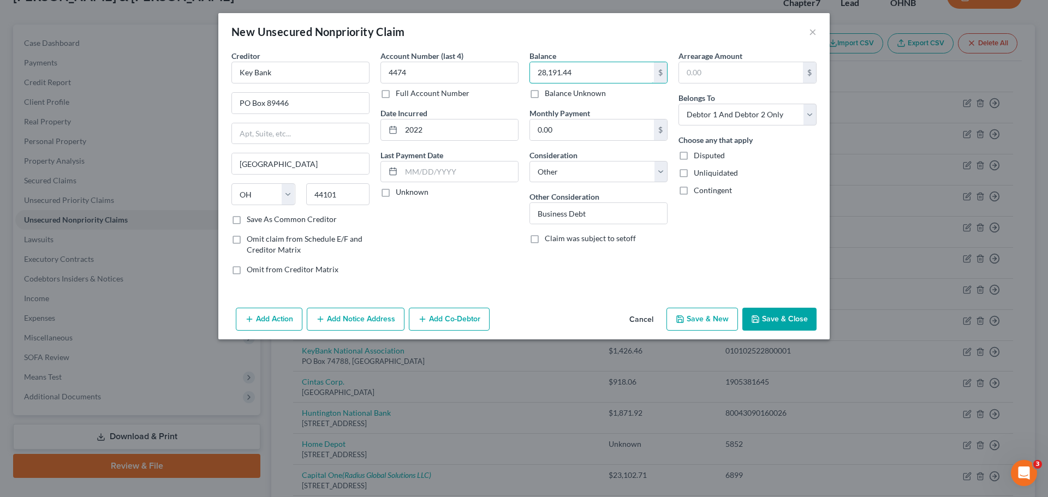
type input "28,191.44"
click at [786, 319] on button "Save & Close" at bounding box center [779, 319] width 74 height 23
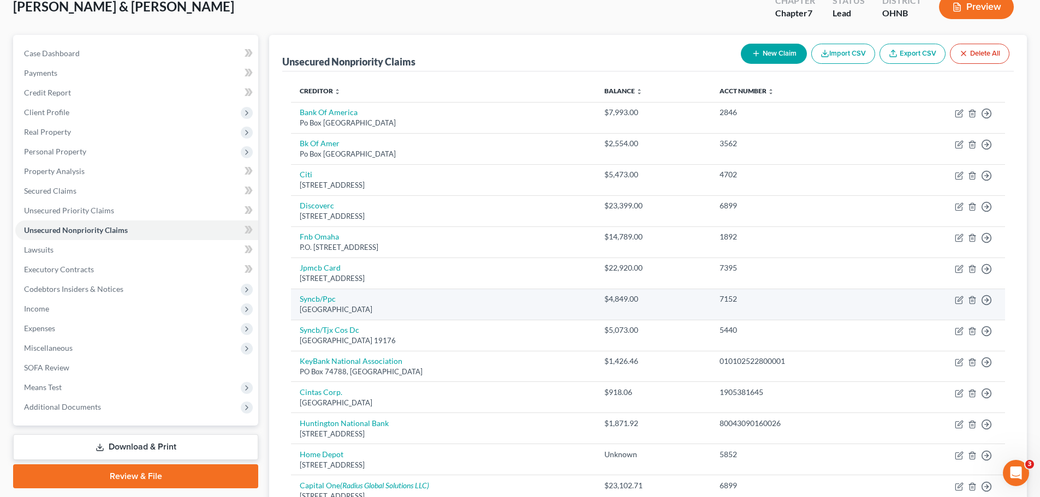
scroll to position [0, 0]
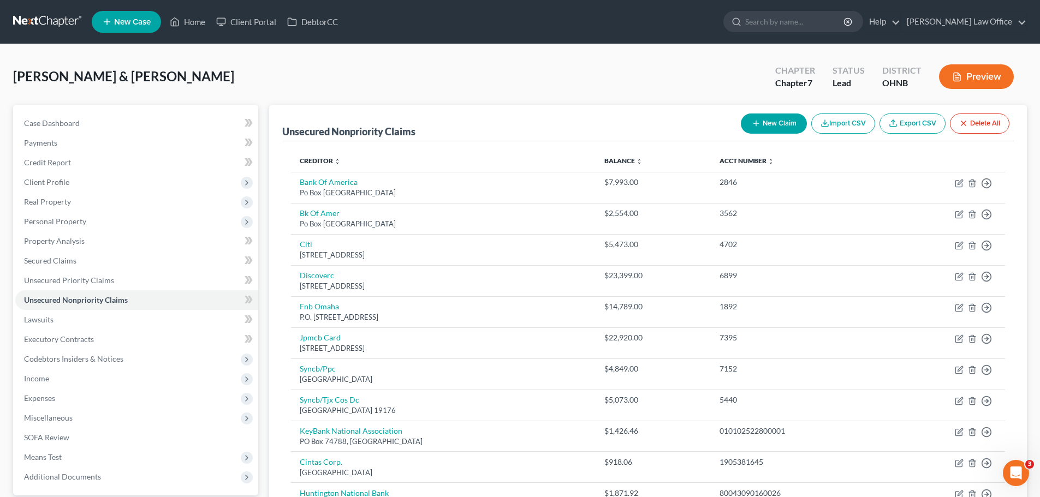
click at [767, 122] on button "New Claim" at bounding box center [774, 124] width 66 height 20
select select "2"
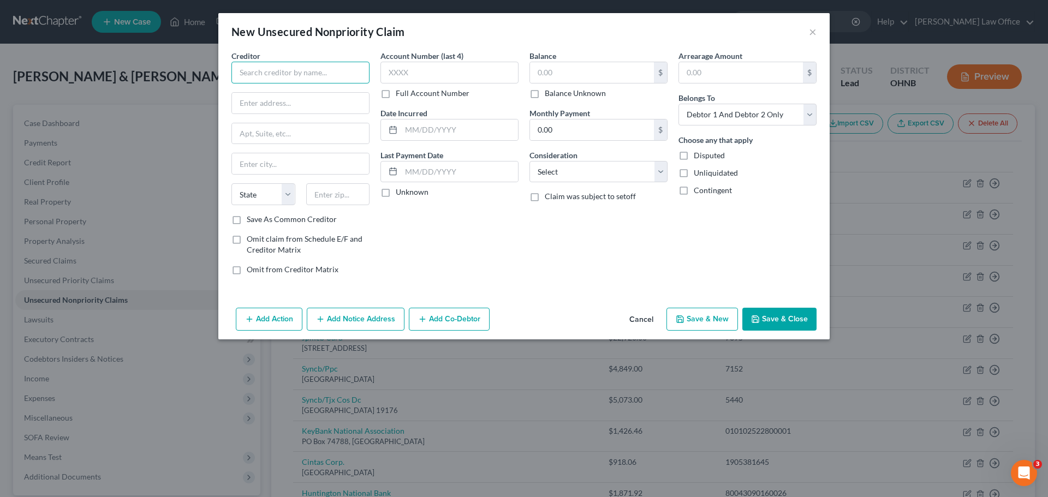
click at [311, 68] on input "text" at bounding box center [300, 73] width 138 height 22
drag, startPoint x: 324, startPoint y: 69, endPoint x: 213, endPoint y: 49, distance: 113.3
click at [213, 49] on div "New Unsecured Nonpriority Claim × Creditor * Huntington National Bank State [US…" at bounding box center [524, 248] width 1048 height 497
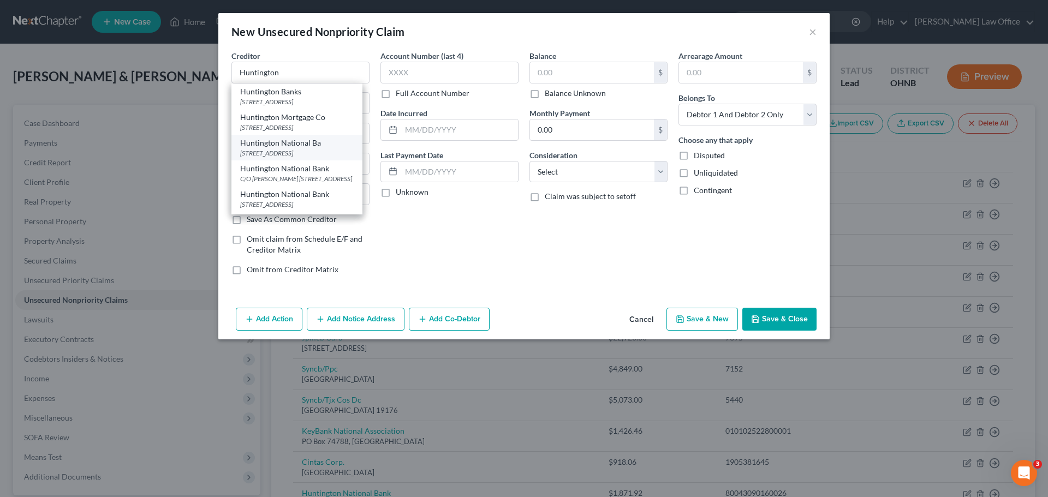
click at [301, 148] on div "Huntington National Ba" at bounding box center [297, 143] width 114 height 11
type input "Huntington National Ba"
type input "7 [GEOGRAPHIC_DATA]"
type input "Columbus"
select select "36"
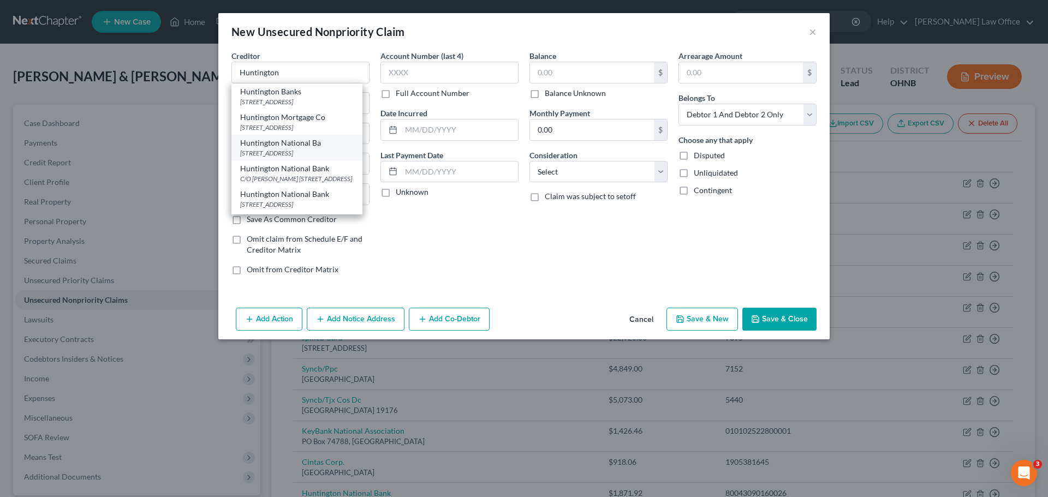
type input "43219"
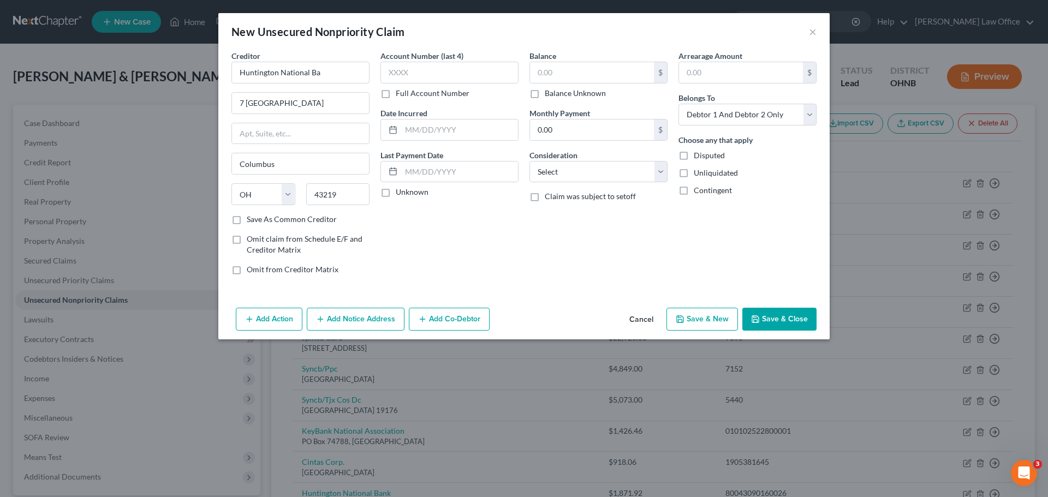
click at [396, 94] on label "Full Account Number" at bounding box center [433, 93] width 74 height 11
click at [400, 94] on input "Full Account Number" at bounding box center [403, 91] width 7 height 7
click at [410, 74] on input "text" at bounding box center [449, 73] width 138 height 22
type input "8004309016-18"
click at [419, 136] on input "text" at bounding box center [459, 130] width 117 height 21
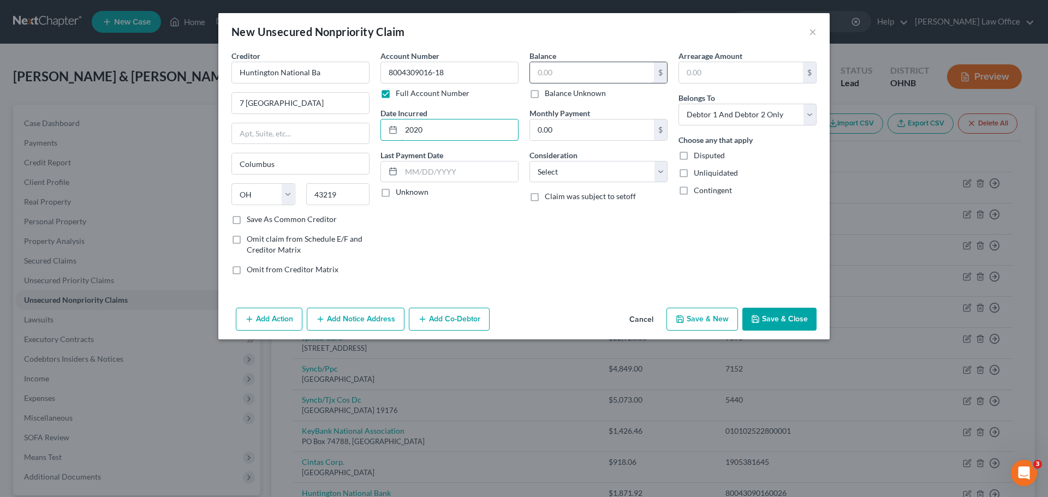
type input "2020"
click at [583, 78] on input "text" at bounding box center [592, 72] width 124 height 21
type input "46,319.70"
click at [659, 178] on select "Select Cable / Satellite Services Collection Agency Credit Card Debt Debt Couns…" at bounding box center [598, 172] width 138 height 22
select select "14"
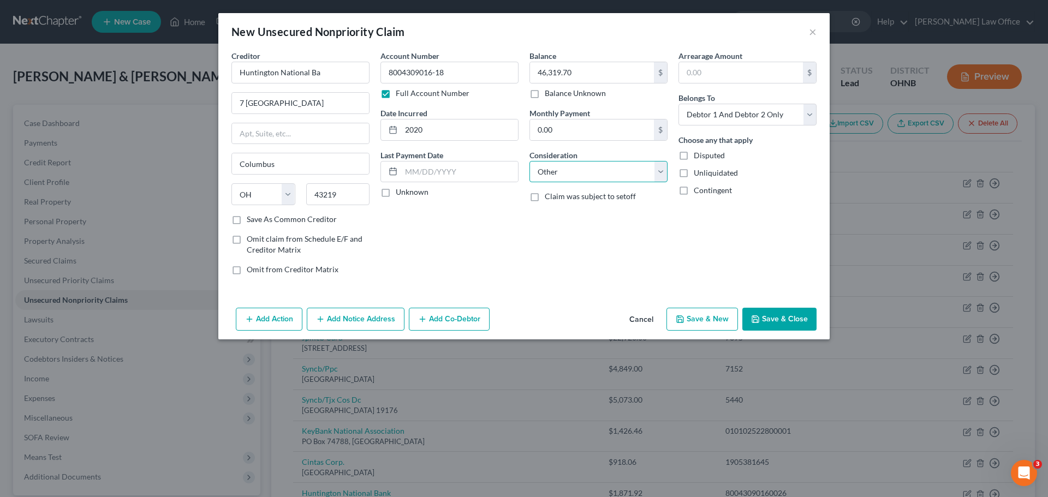
click at [529, 161] on select "Select Cable / Satellite Services Collection Agency Credit Card Debt Debt Couns…" at bounding box center [598, 172] width 138 height 22
drag, startPoint x: 568, startPoint y: 219, endPoint x: 559, endPoint y: 223, distance: 10.3
click at [568, 221] on input "text" at bounding box center [598, 213] width 137 height 21
type input "Business Debt"
click at [768, 318] on button "Save & Close" at bounding box center [779, 319] width 74 height 23
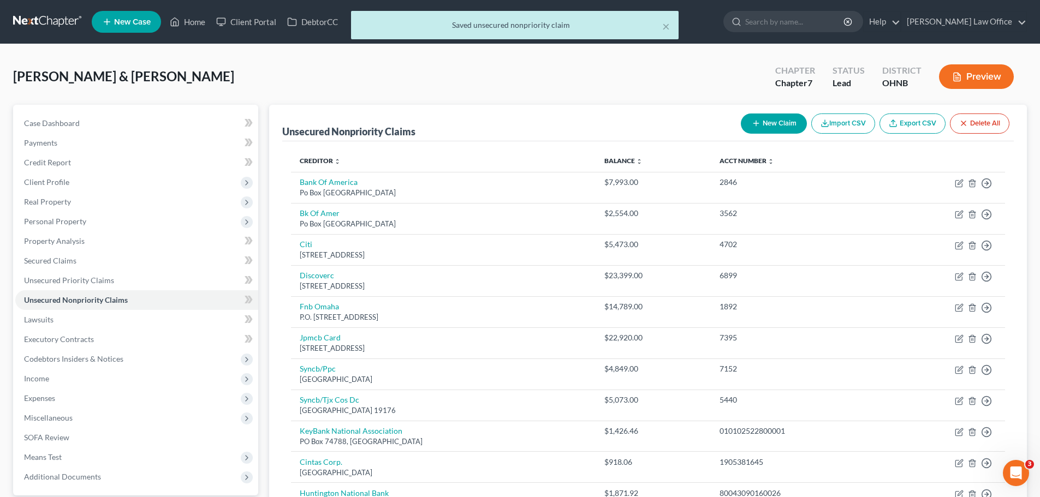
click at [776, 124] on button "New Claim" at bounding box center [774, 124] width 66 height 20
select select "2"
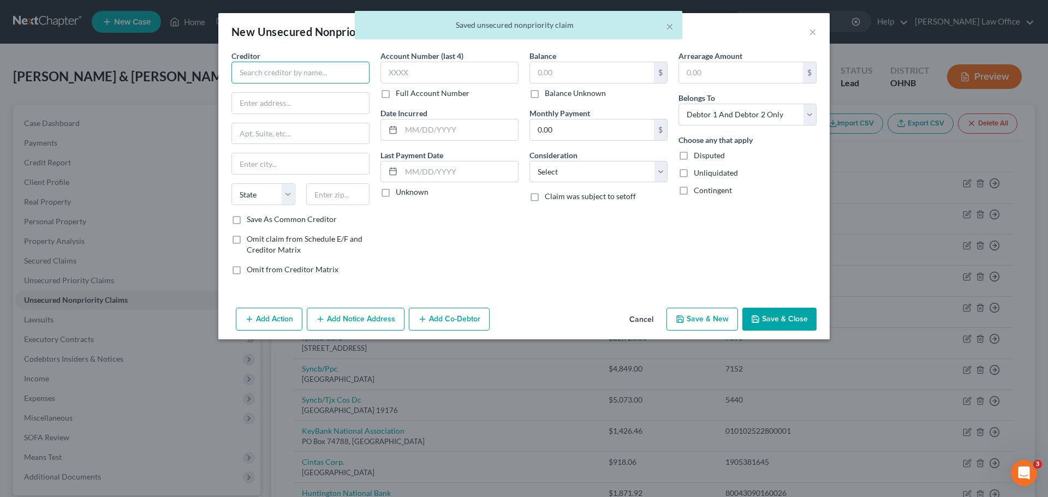
click at [362, 73] on input "text" at bounding box center [300, 73] width 138 height 22
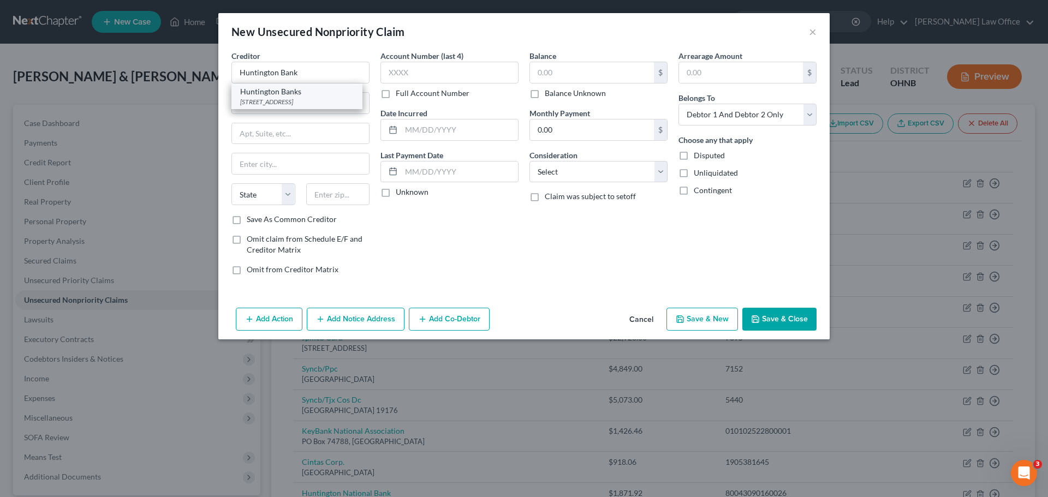
click at [302, 101] on div "[STREET_ADDRESS]" at bounding box center [297, 101] width 114 height 9
type input "Huntington Banks"
type input "PO Box 1558"
type input "Columbus"
select select "36"
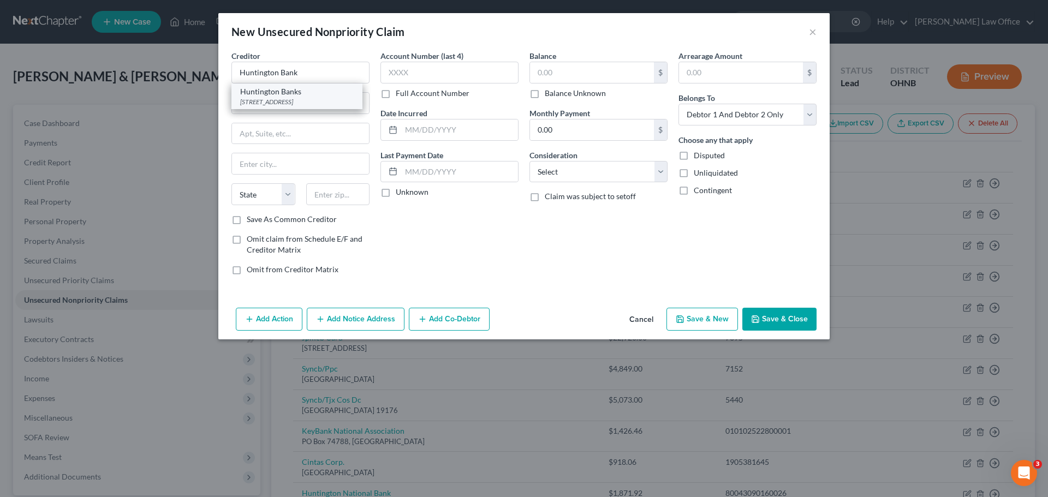
type input "43216"
drag, startPoint x: 320, startPoint y: 72, endPoint x: 132, endPoint y: 44, distance: 189.7
click at [133, 47] on div "New Unsecured Nonpriority Claim × Creditor * Huntington Banks PO Box 1558 [GEOG…" at bounding box center [524, 248] width 1048 height 497
click at [280, 103] on div "[STREET_ADDRESS]" at bounding box center [297, 101] width 114 height 9
type input "Huntington Banks"
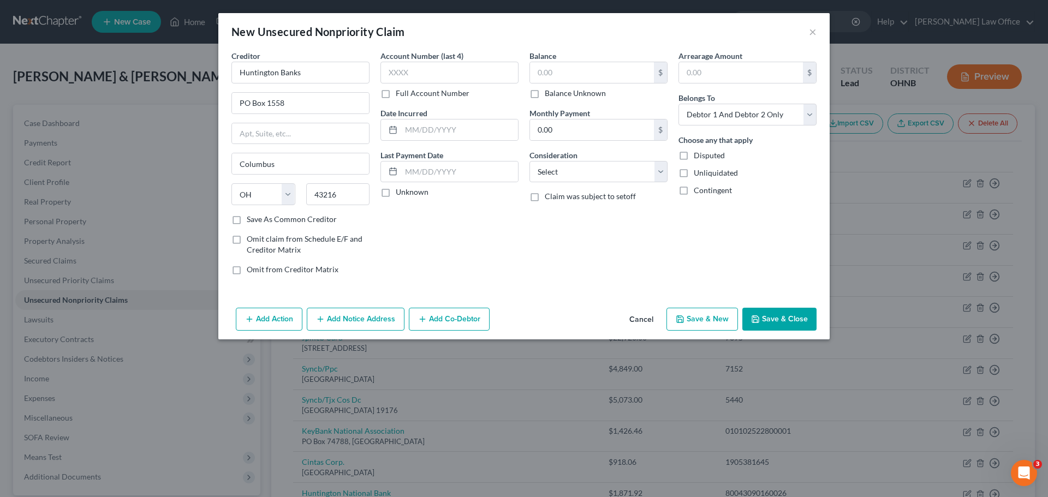
click at [396, 93] on label "Full Account Number" at bounding box center [433, 93] width 74 height 11
click at [400, 93] on input "Full Account Number" at bounding box center [403, 91] width 7 height 7
click at [409, 80] on input "text" at bounding box center [449, 73] width 138 height 22
type input "8004309016-26"
click at [427, 136] on input "text" at bounding box center [459, 130] width 117 height 21
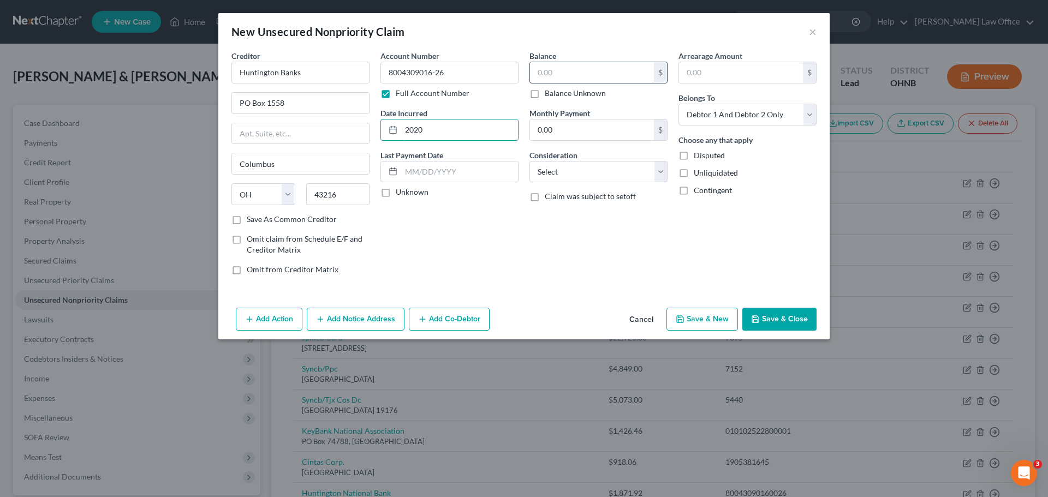
type input "2020"
click at [575, 73] on input "text" at bounding box center [592, 72] width 124 height 21
type input "71,686.14"
click at [663, 176] on select "Select Cable / Satellite Services Collection Agency Credit Card Debt Debt Couns…" at bounding box center [598, 172] width 138 height 22
select select "14"
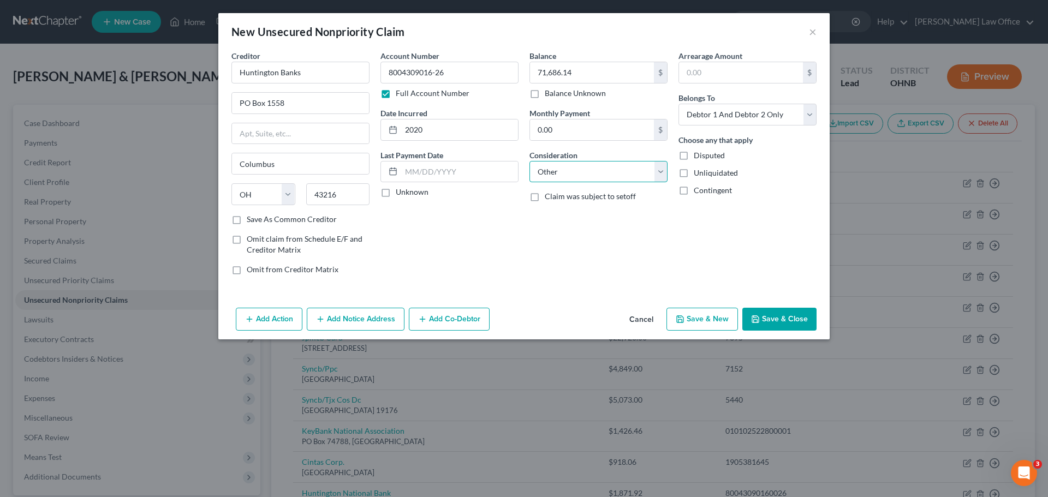
click at [529, 161] on select "Select Cable / Satellite Services Collection Agency Credit Card Debt Debt Couns…" at bounding box center [598, 172] width 138 height 22
click at [582, 218] on input "text" at bounding box center [598, 213] width 137 height 21
type input "Business Debt"
click at [788, 325] on button "Save & Close" at bounding box center [779, 319] width 74 height 23
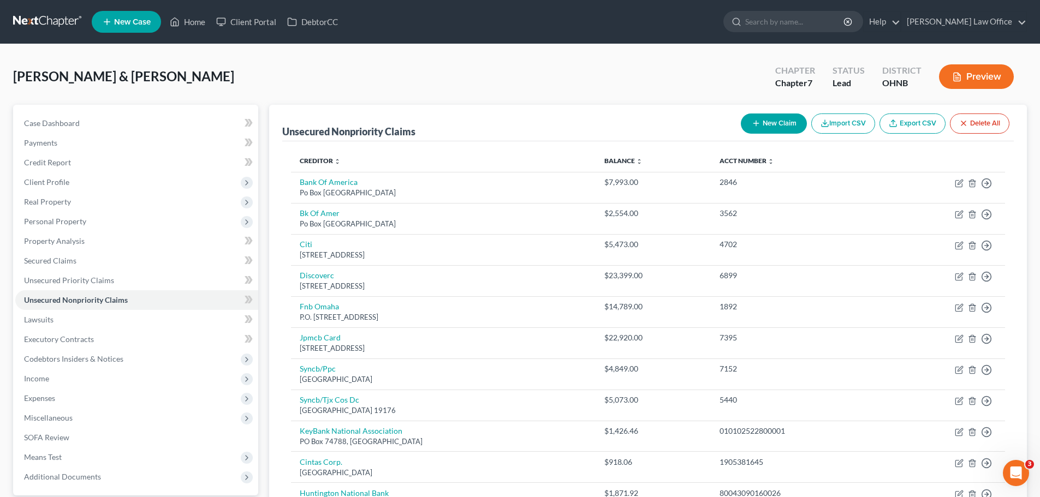
click at [784, 129] on button "New Claim" at bounding box center [774, 124] width 66 height 20
select select "2"
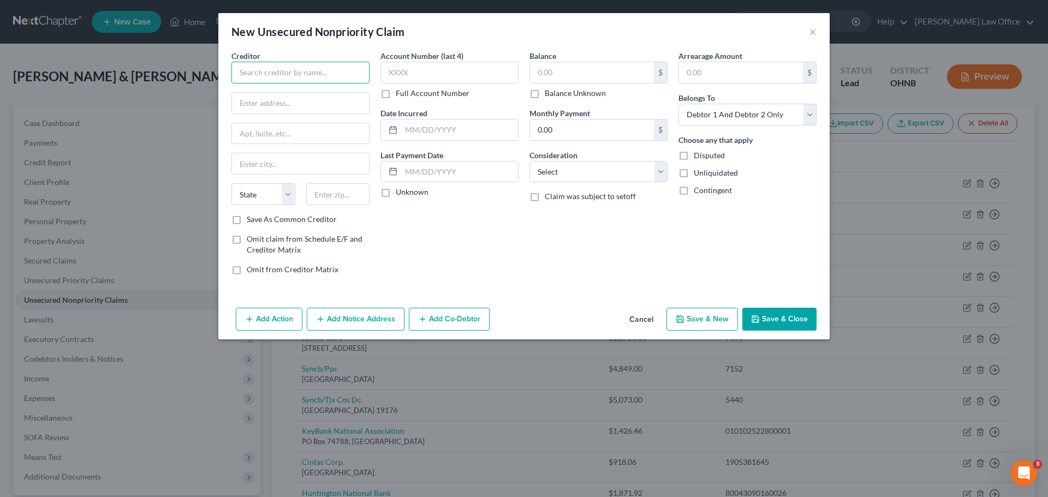
click at [332, 77] on input "text" at bounding box center [300, 73] width 138 height 22
type input "Huntington Bank"
type input "7 [GEOGRAPHIC_DATA]"
type input "43219"
type input "Columbus"
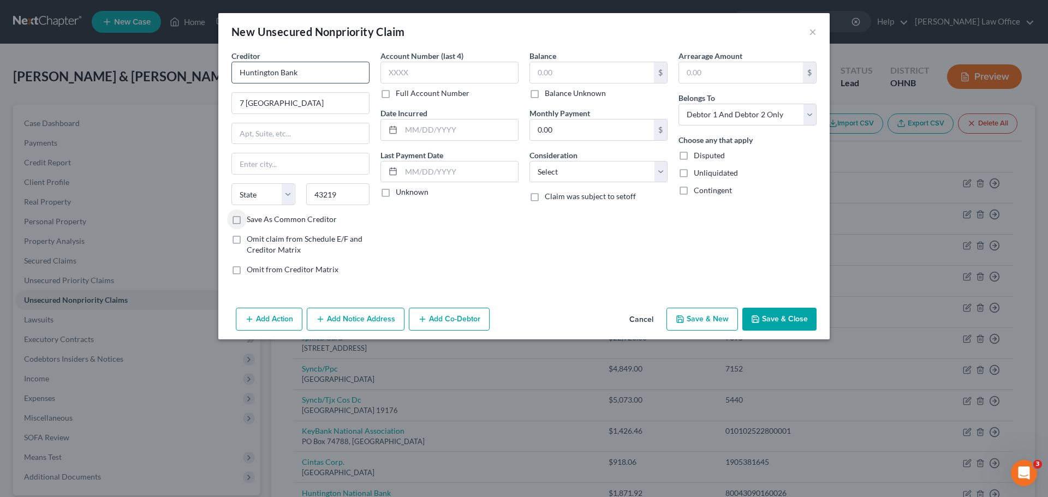
select select "36"
click at [247, 221] on label "Save As Common Creditor" at bounding box center [292, 219] width 90 height 11
click at [251, 221] on input "Save As Common Creditor" at bounding box center [254, 217] width 7 height 7
checkbox input "true"
click at [412, 75] on input "text" at bounding box center [449, 73] width 138 height 22
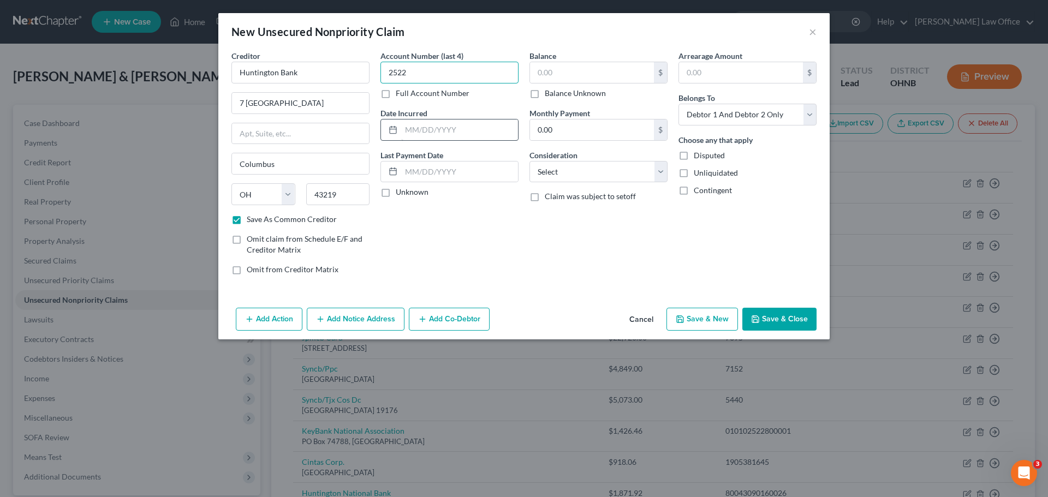
type input "2522"
click at [443, 135] on input "text" at bounding box center [459, 130] width 117 height 21
type input "2025"
click at [662, 175] on select "Select Cable / Satellite Services Collection Agency Credit Card Debt Debt Couns…" at bounding box center [598, 172] width 138 height 22
select select "14"
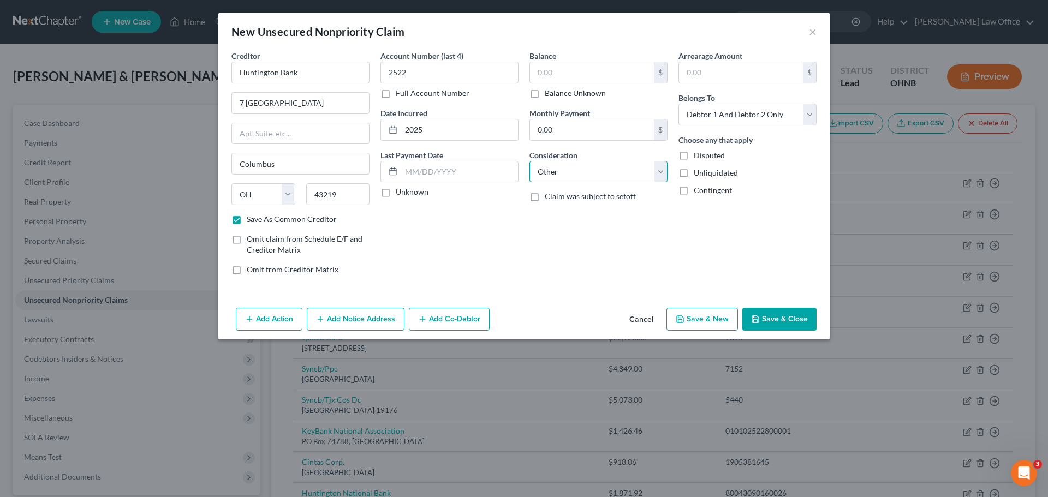
click at [529, 161] on select "Select Cable / Satellite Services Collection Agency Credit Card Debt Debt Couns…" at bounding box center [598, 172] width 138 height 22
click at [575, 225] on div "Balance $ Balance Unknown Balance Undetermined $ Balance Unknown Monthly Paymen…" at bounding box center [598, 167] width 149 height 234
click at [575, 221] on input "text" at bounding box center [598, 213] width 137 height 21
type input "Business Debt"
click at [573, 75] on input "text" at bounding box center [592, 72] width 124 height 21
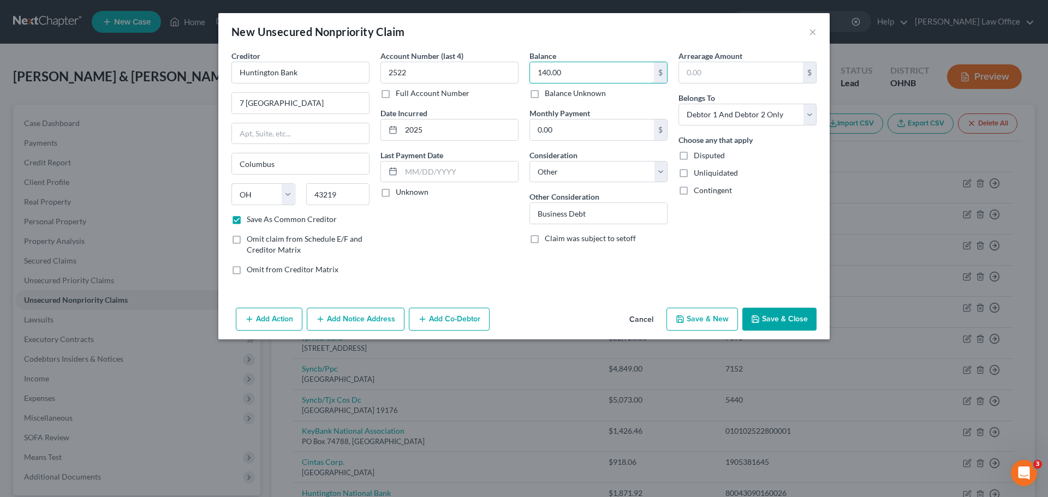
type input "140.00"
drag, startPoint x: 784, startPoint y: 313, endPoint x: 760, endPoint y: 310, distance: 24.2
click at [784, 312] on button "Save & Close" at bounding box center [779, 319] width 74 height 23
checkbox input "false"
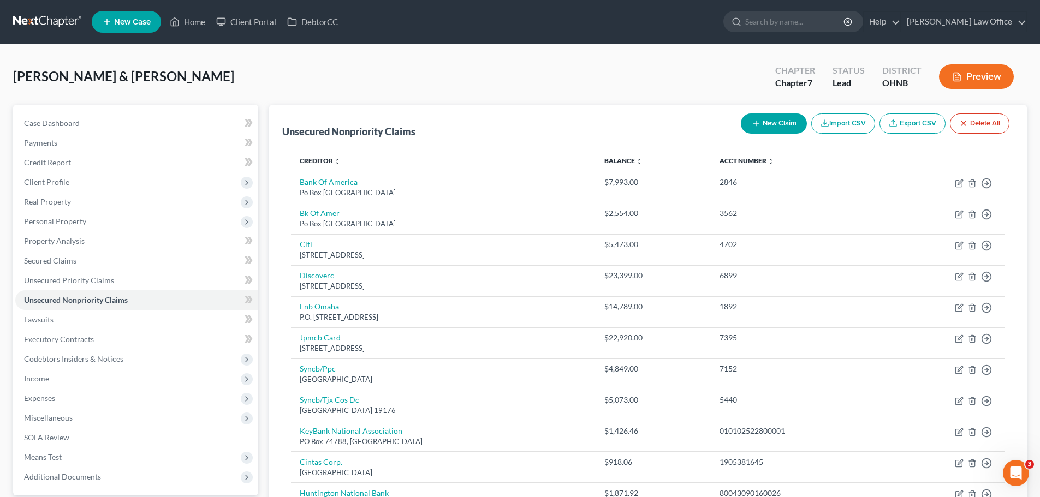
click at [771, 119] on button "New Claim" at bounding box center [774, 124] width 66 height 20
select select "2"
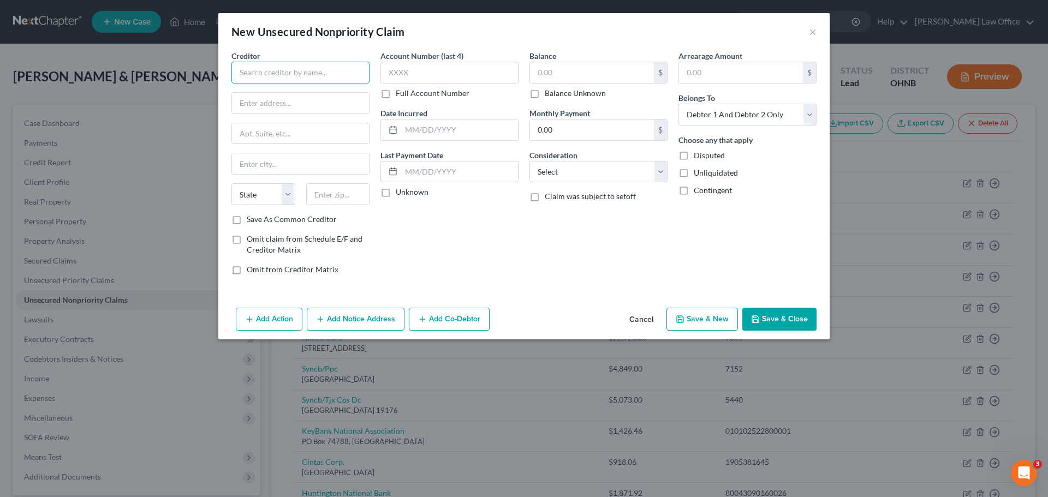
click at [331, 83] on input "text" at bounding box center [300, 73] width 138 height 22
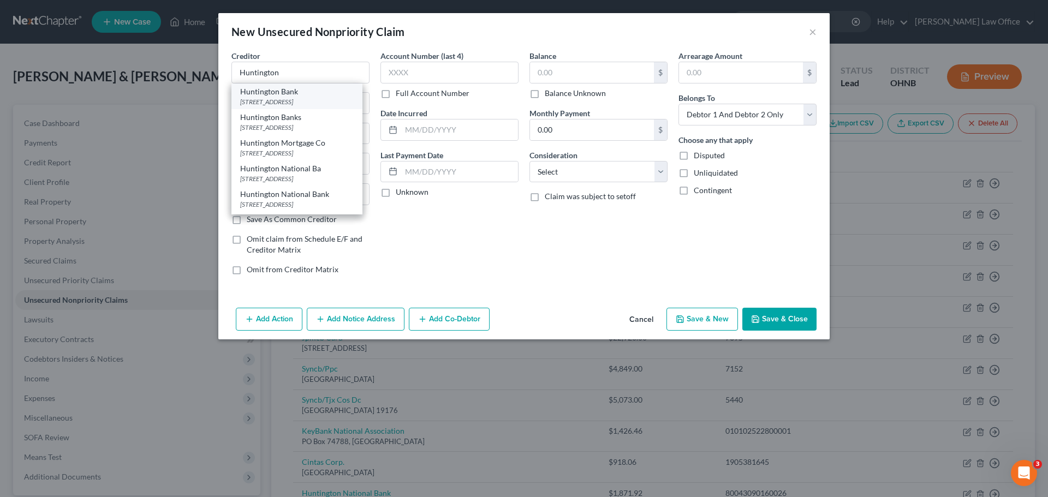
click at [312, 99] on div "[STREET_ADDRESS]" at bounding box center [297, 101] width 114 height 9
type input "Huntington Bank"
type input "7 [GEOGRAPHIC_DATA]"
type input "Columbus"
select select "36"
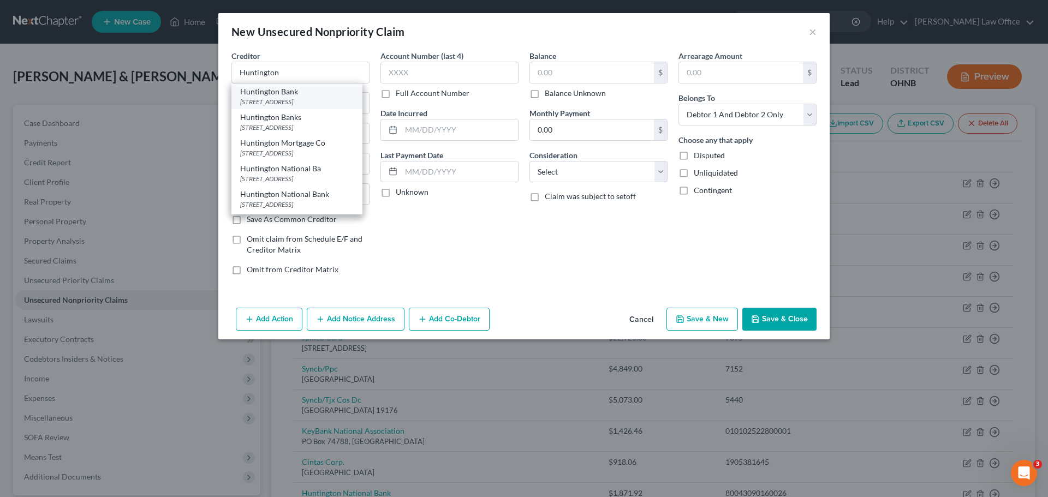
type input "43219"
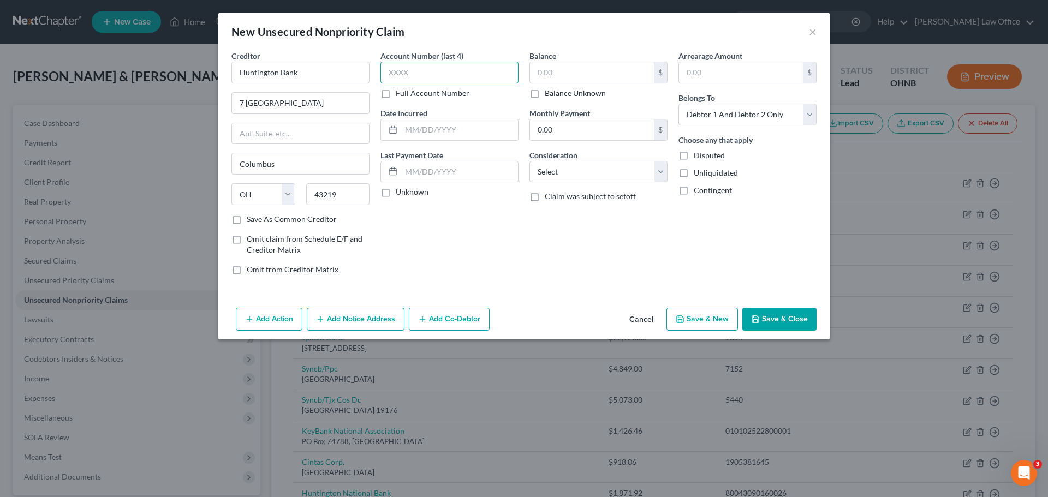
click at [397, 79] on input "text" at bounding box center [449, 73] width 138 height 22
click at [396, 93] on label "Full Account Number" at bounding box center [433, 93] width 74 height 11
click at [400, 93] on input "Full Account Number" at bounding box center [403, 91] width 7 height 7
click at [412, 77] on input "text" at bounding box center [449, 73] width 138 height 22
type input "0"
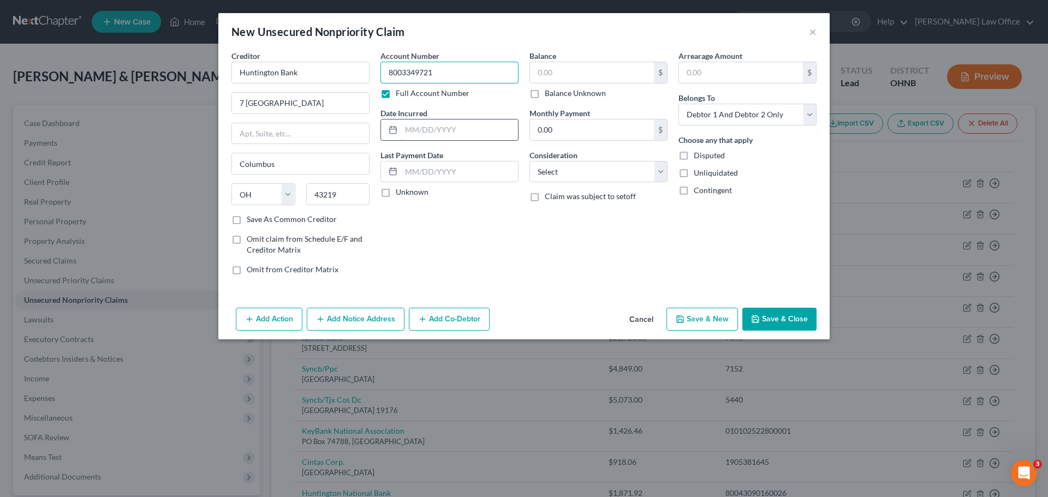
type input "8003349721"
click at [436, 136] on input "text" at bounding box center [459, 130] width 117 height 21
type input "2021"
click at [565, 78] on input "text" at bounding box center [592, 72] width 124 height 21
type input "79,432.06"
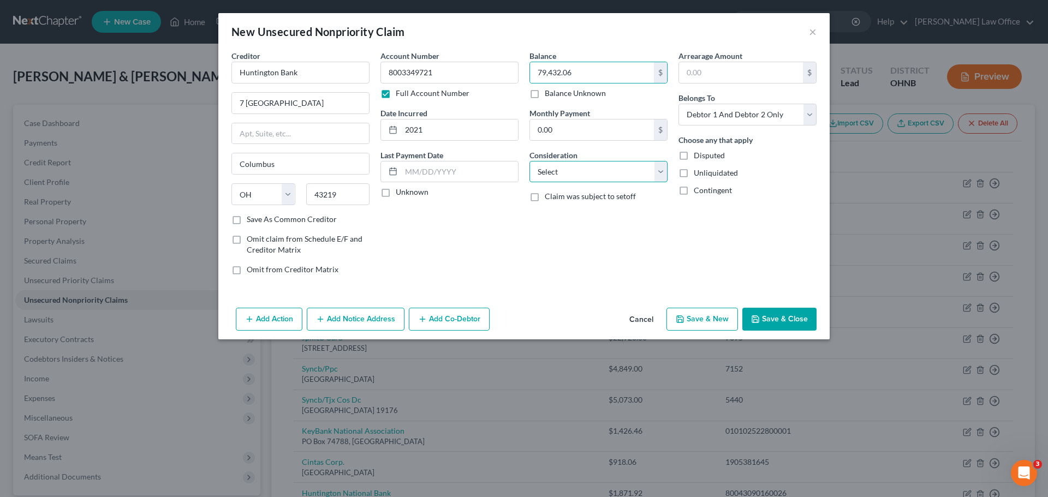
click at [657, 178] on select "Select Cable / Satellite Services Collection Agency Credit Card Debt Debt Couns…" at bounding box center [598, 172] width 138 height 22
select select "14"
click at [529, 161] on select "Select Cable / Satellite Services Collection Agency Credit Card Debt Debt Couns…" at bounding box center [598, 172] width 138 height 22
click at [600, 209] on input "text" at bounding box center [598, 213] width 137 height 21
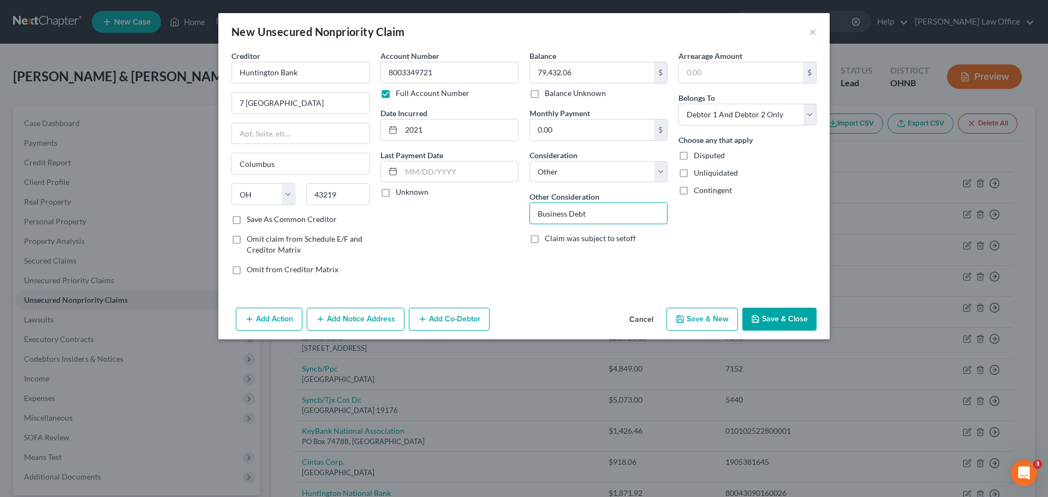
type input "Business Debt"
click at [762, 316] on button "Save & Close" at bounding box center [779, 319] width 74 height 23
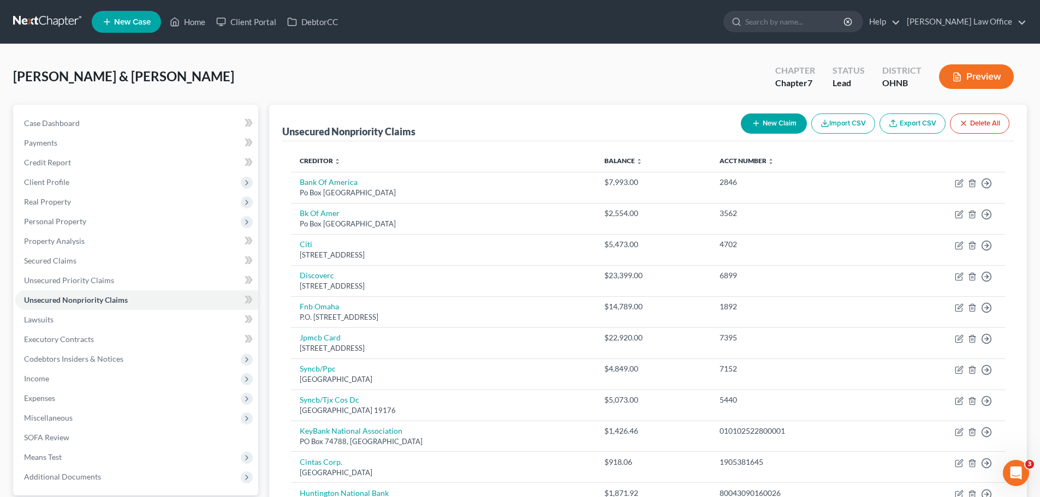
click at [773, 127] on button "New Claim" at bounding box center [774, 124] width 66 height 20
select select "2"
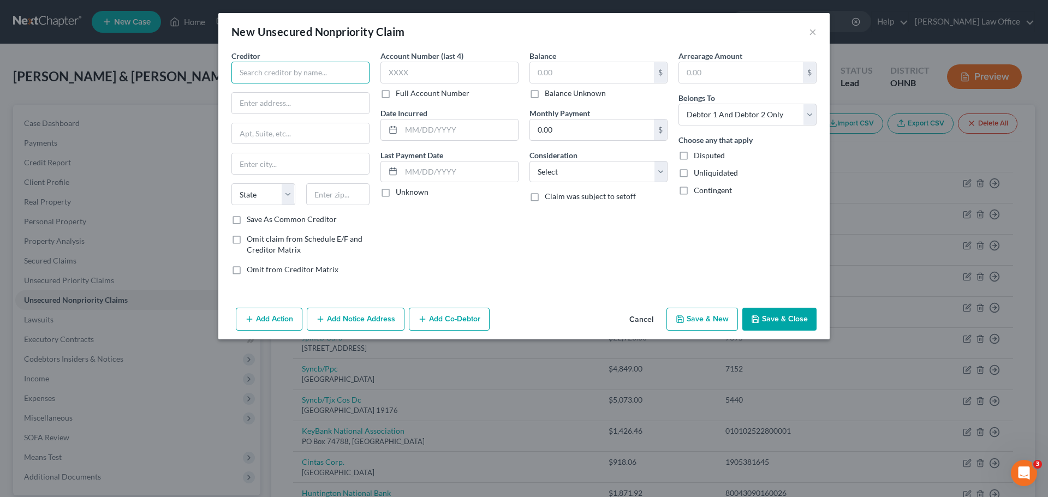
click at [332, 72] on input "text" at bounding box center [300, 73] width 138 height 22
type input "Huntington National Bank"
type input "PO Box 182387"
click at [337, 196] on input "text" at bounding box center [338, 194] width 64 height 22
type input "43218"
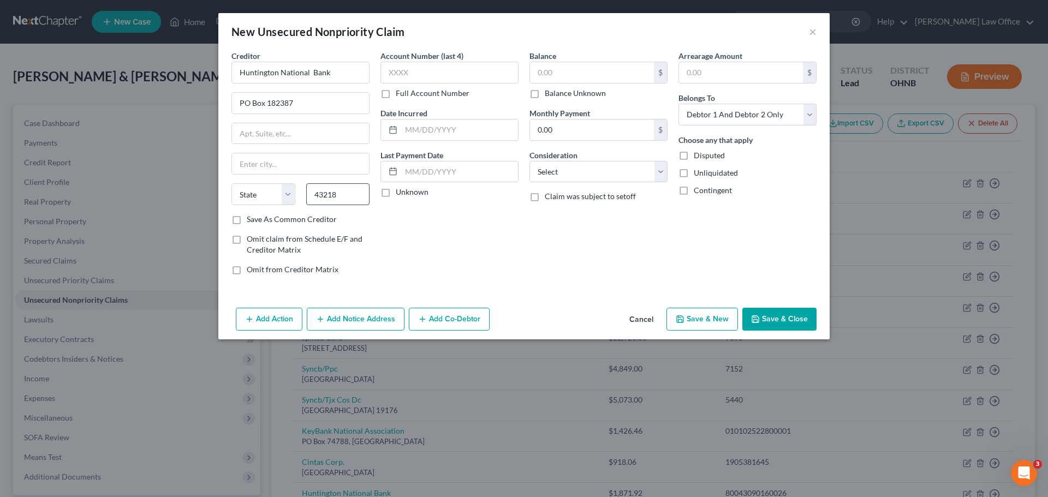
type input "Columbus"
select select "36"
click at [405, 74] on input "text" at bounding box center [449, 73] width 138 height 22
type input "0161"
click at [425, 127] on input "text" at bounding box center [459, 130] width 117 height 21
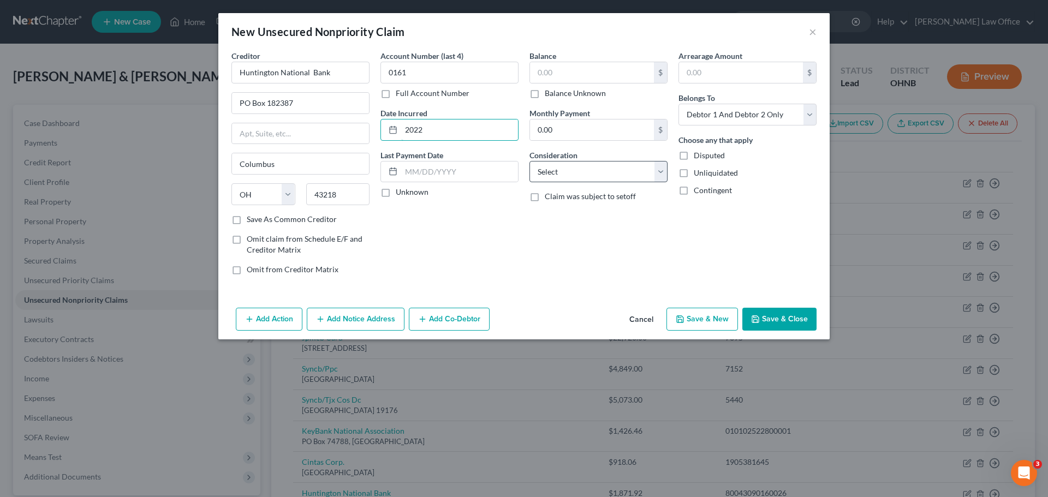
type input "2022"
click at [657, 173] on select "Select Cable / Satellite Services Collection Agency Credit Card Debt Debt Couns…" at bounding box center [598, 172] width 138 height 22
select select "14"
click at [529, 161] on select "Select Cable / Satellite Services Collection Agency Credit Card Debt Debt Couns…" at bounding box center [598, 172] width 138 height 22
click at [582, 219] on input "text" at bounding box center [598, 213] width 137 height 21
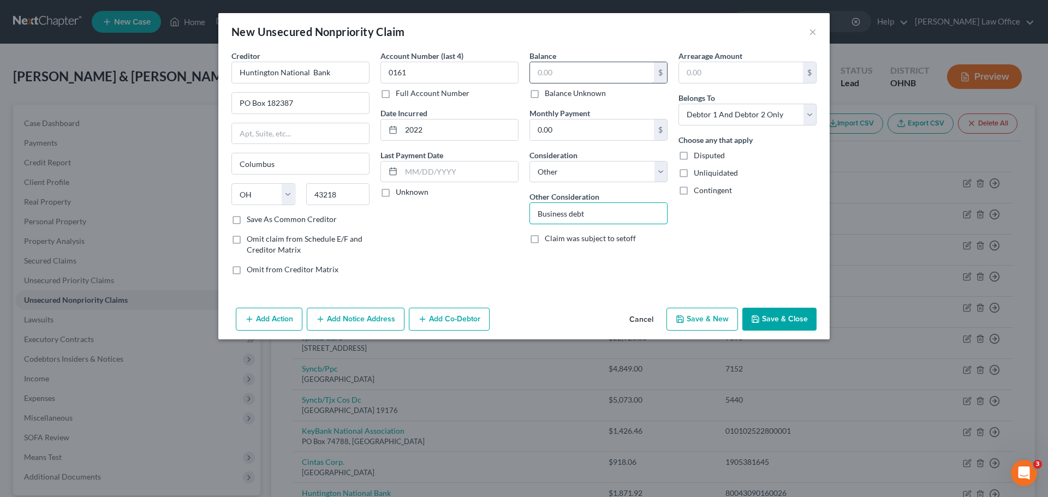
type input "Business debt"
click at [592, 74] on input "text" at bounding box center [592, 72] width 124 height 21
type input "9,892.39"
drag, startPoint x: 776, startPoint y: 325, endPoint x: 770, endPoint y: 322, distance: 6.7
click at [775, 325] on button "Save & Close" at bounding box center [779, 319] width 74 height 23
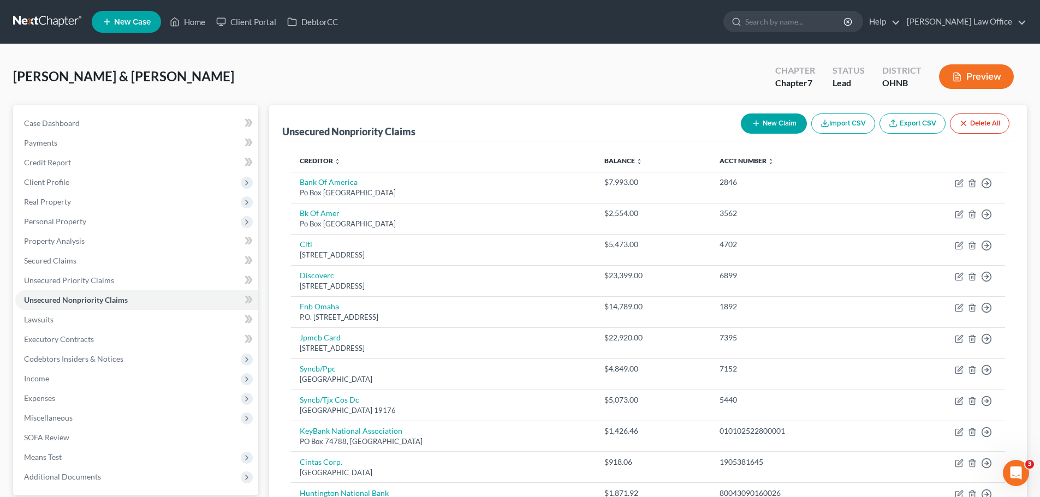
click at [786, 123] on button "New Claim" at bounding box center [774, 124] width 66 height 20
select select "2"
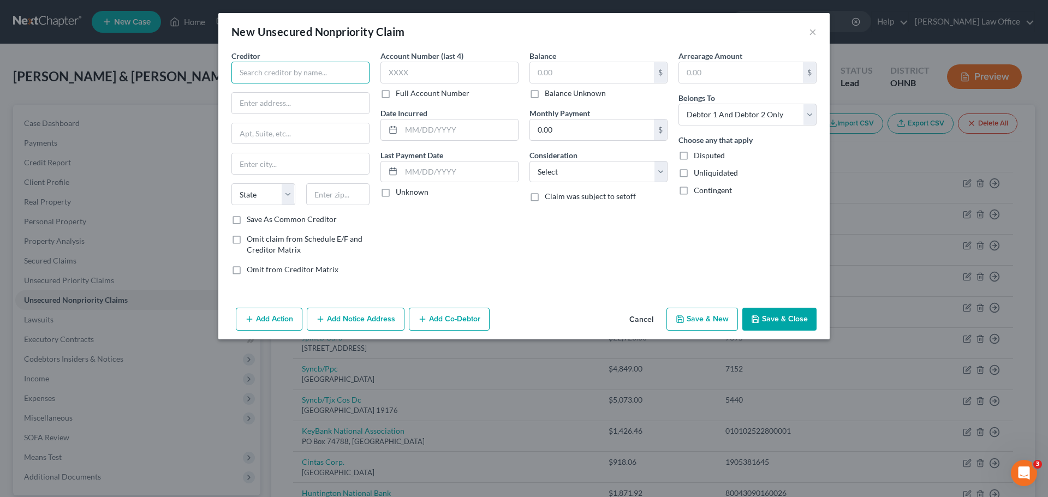
click at [311, 71] on input "text" at bounding box center [300, 73] width 138 height 22
type input "Lockton Affinity LLC"
type input "Po Box 874952"
type input "64187"
type input "[US_STATE][GEOGRAPHIC_DATA]"
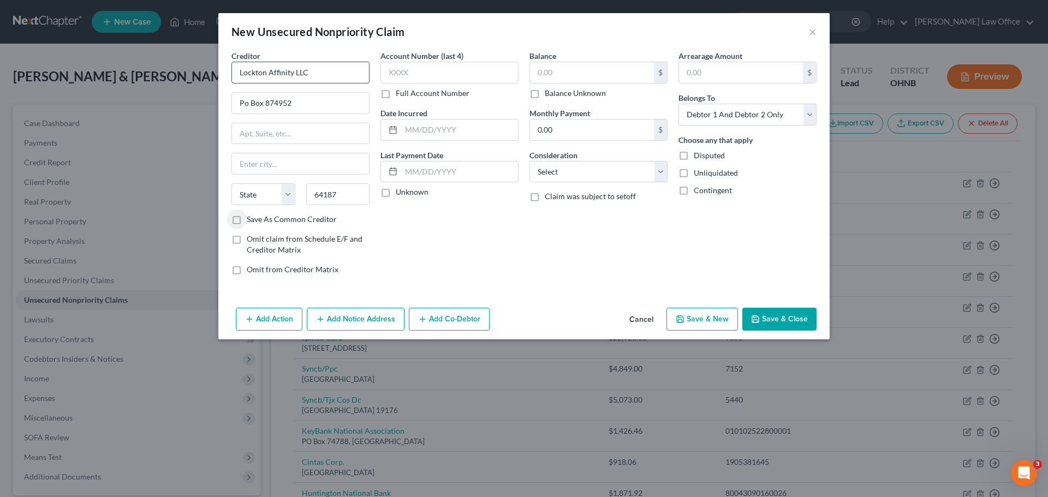
select select "26"
click at [248, 104] on input "Po Box 874952" at bounding box center [300, 103] width 137 height 21
type input "PO Box 874952"
click at [396, 94] on label "Full Account Number" at bounding box center [433, 93] width 74 height 11
click at [400, 94] on input "Full Account Number" at bounding box center [403, 91] width 7 height 7
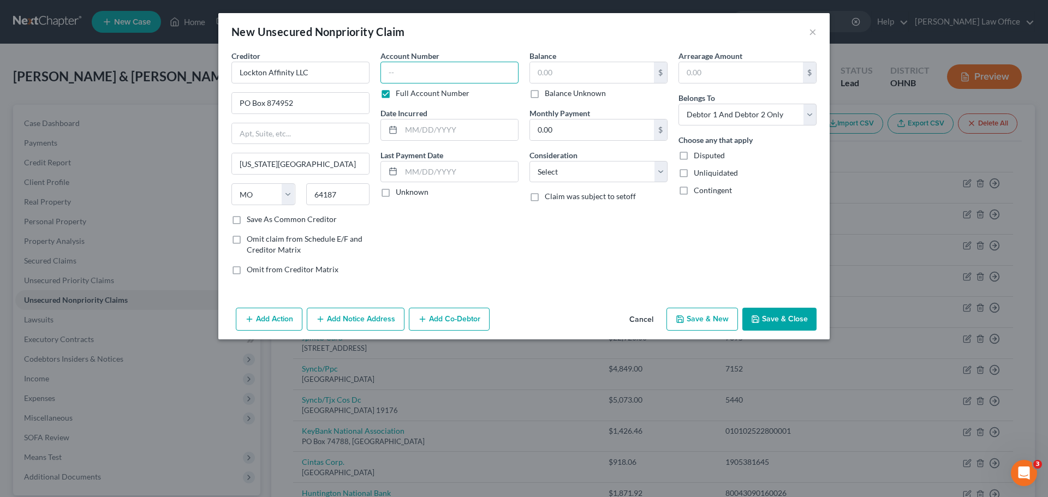
click at [431, 77] on input "text" at bounding box center [449, 73] width 138 height 22
type input "MOK-B59808"
click at [431, 127] on input "text" at bounding box center [459, 130] width 117 height 21
type input "2024"
click at [575, 74] on input "text" at bounding box center [592, 72] width 124 height 21
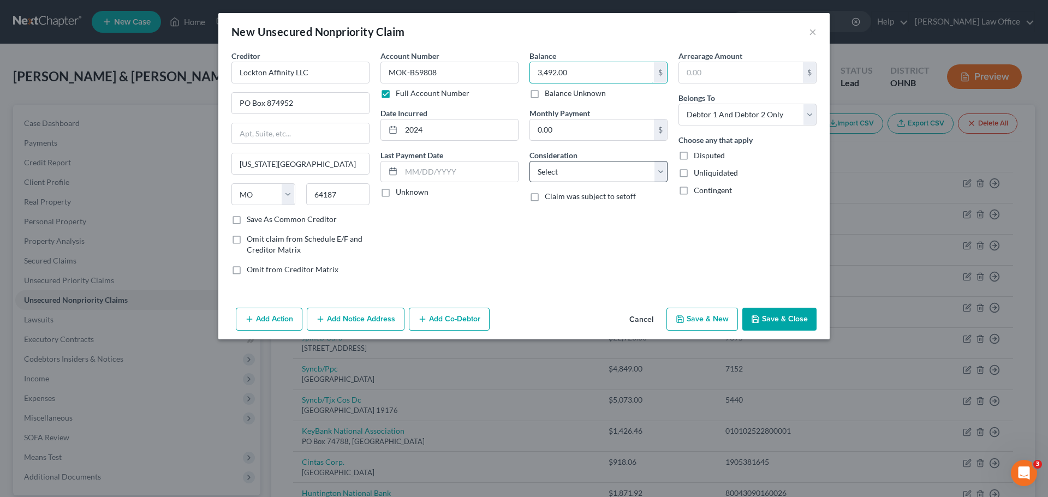
type input "3,492.00"
click at [658, 182] on select "Select Cable / Satellite Services Collection Agency Credit Card Debt Debt Couns…" at bounding box center [598, 172] width 138 height 22
select select "14"
click at [529, 161] on select "Select Cable / Satellite Services Collection Agency Credit Card Debt Debt Couns…" at bounding box center [598, 172] width 138 height 22
drag, startPoint x: 572, startPoint y: 217, endPoint x: 562, endPoint y: 212, distance: 10.8
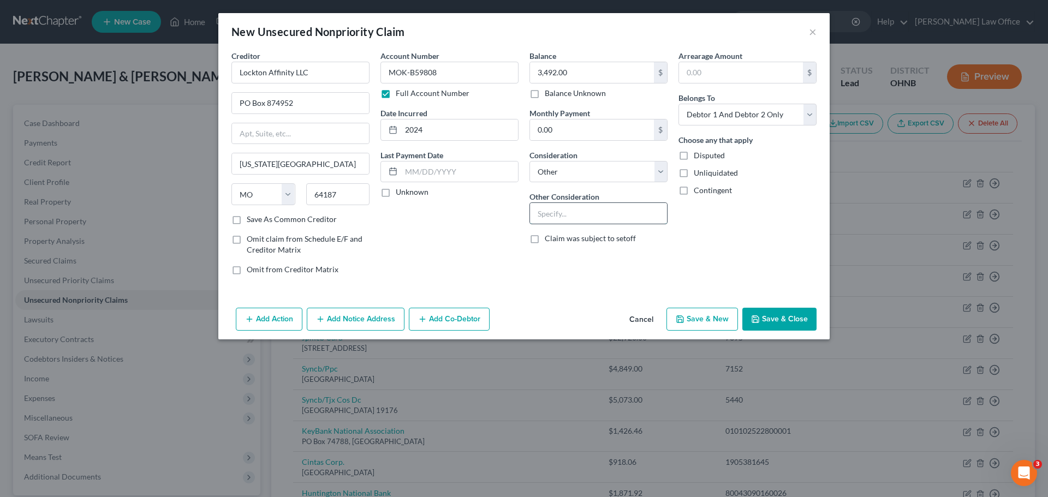
click at [572, 216] on input "text" at bounding box center [598, 213] width 137 height 21
type input "Business Debt"
click at [770, 317] on button "Save & Close" at bounding box center [779, 319] width 74 height 23
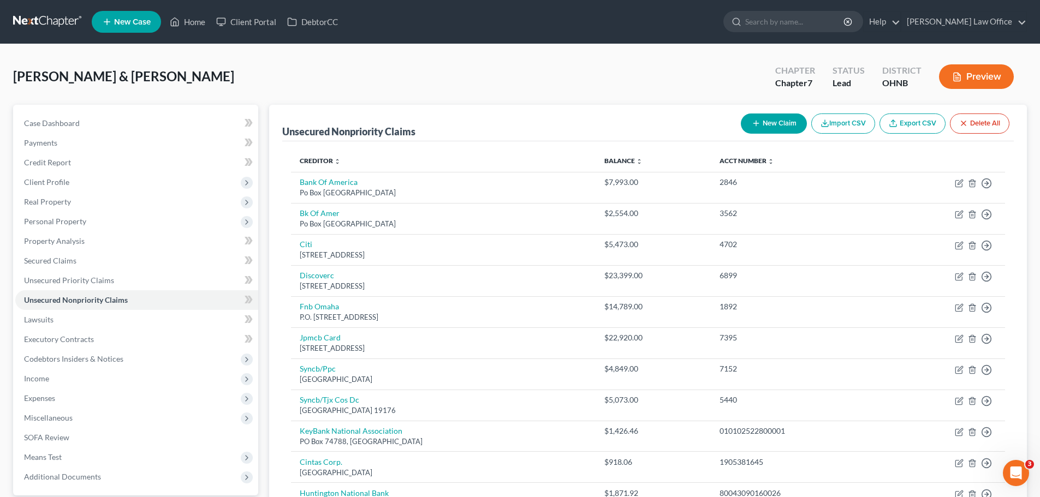
click at [782, 126] on button "New Claim" at bounding box center [774, 124] width 66 height 20
select select "2"
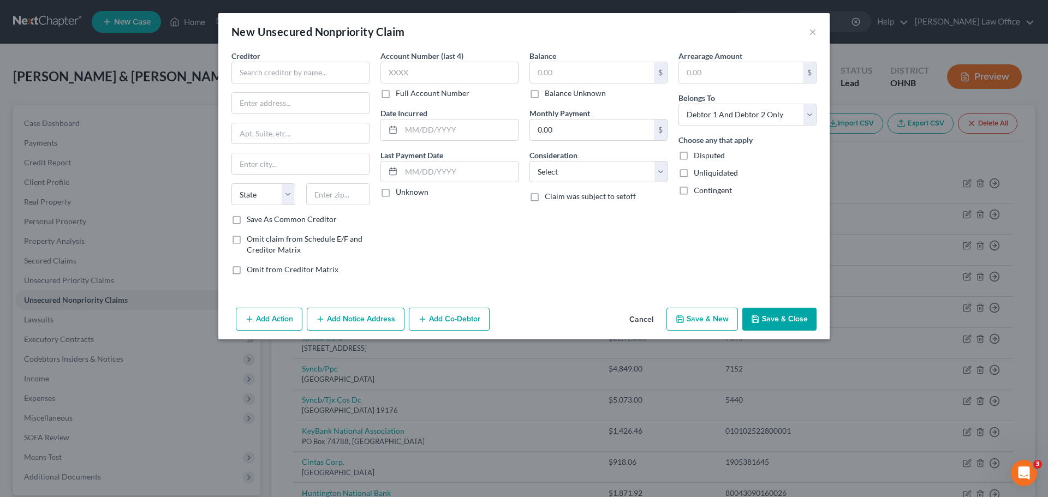
drag, startPoint x: 330, startPoint y: 85, endPoint x: 318, endPoint y: 82, distance: 12.2
click at [327, 84] on div "Creditor * State [US_STATE] AK AR AZ CA CO [GEOGRAPHIC_DATA] DE DC [GEOGRAPHIC_…" at bounding box center [300, 132] width 138 height 164
click at [315, 76] on input "text" at bounding box center [300, 73] width 138 height 22
type input "OH Dept. of Job and Family Services"
type input "O"
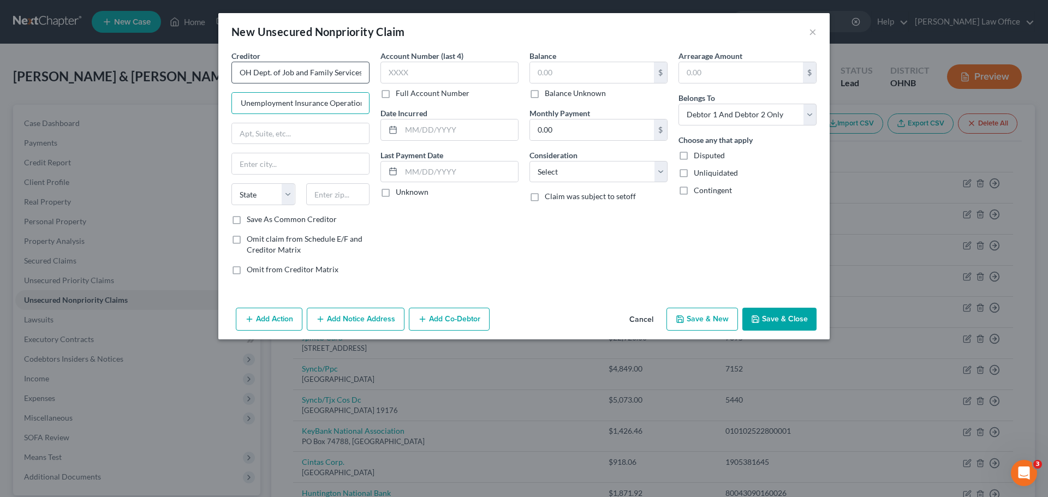
scroll to position [0, 34]
type input "Office of Unemployment Insurance Operations"
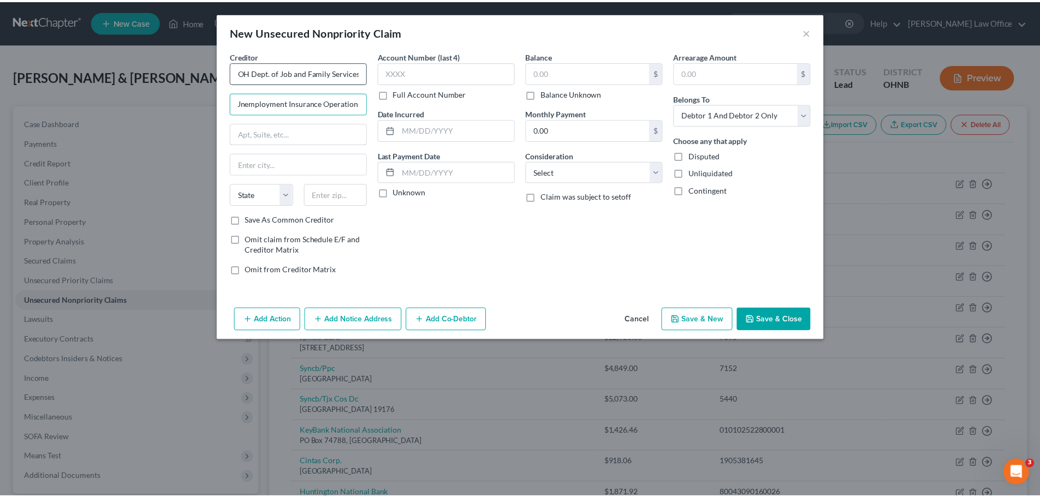
scroll to position [0, 0]
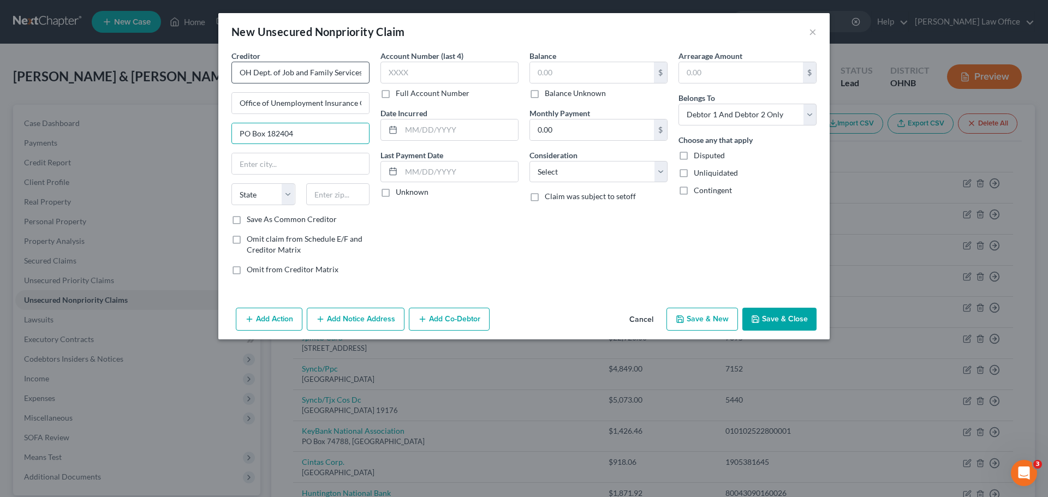
type input "PO Box 182404"
type input "43218"
type input "Columbus"
select select "36"
click at [396, 94] on label "Full Account Number" at bounding box center [433, 93] width 74 height 11
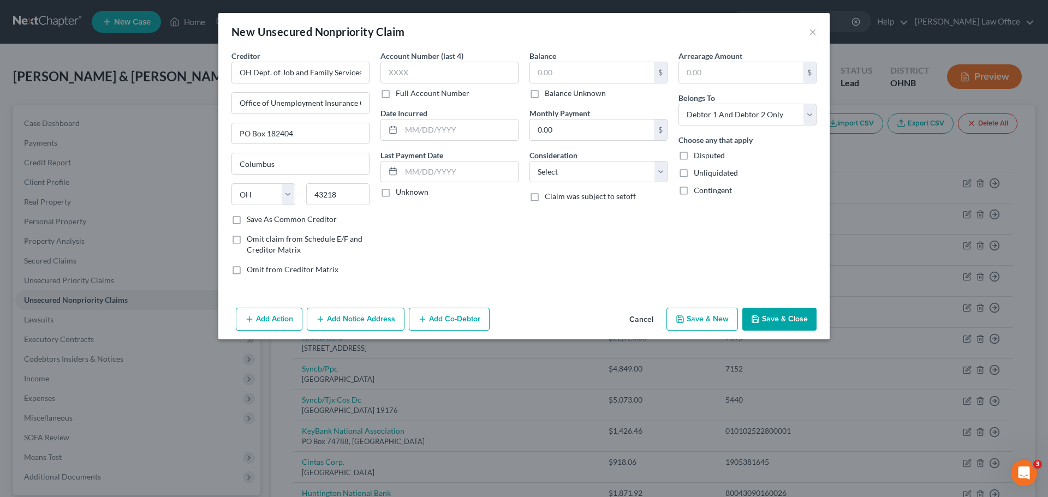
click at [400, 94] on input "Full Account Number" at bounding box center [403, 91] width 7 height 7
click at [408, 81] on input "text" at bounding box center [449, 73] width 138 height 22
type input "1580595005"
click at [431, 136] on input "text" at bounding box center [459, 130] width 117 height 21
type input "2024"
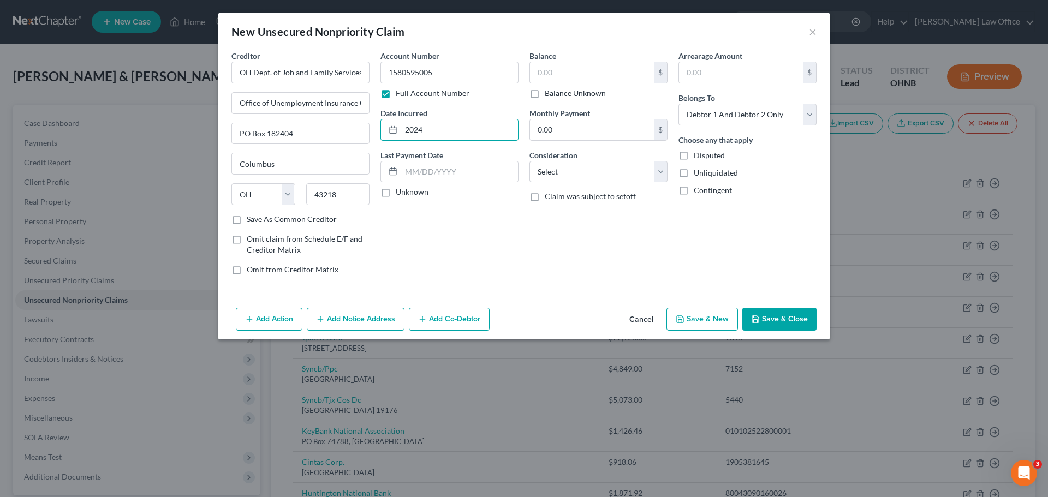
drag, startPoint x: 462, startPoint y: 225, endPoint x: 534, endPoint y: 219, distance: 72.3
click at [471, 224] on div "Account Number 1580595005 Full Account Number Date Incurred 2024 Last Payment D…" at bounding box center [449, 167] width 149 height 234
click at [660, 176] on select "Select Cable / Satellite Services Collection Agency Credit Card Debt Debt Couns…" at bounding box center [598, 172] width 138 height 22
select select "14"
click at [529, 161] on select "Select Cable / Satellite Services Collection Agency Credit Card Debt Debt Couns…" at bounding box center [598, 172] width 138 height 22
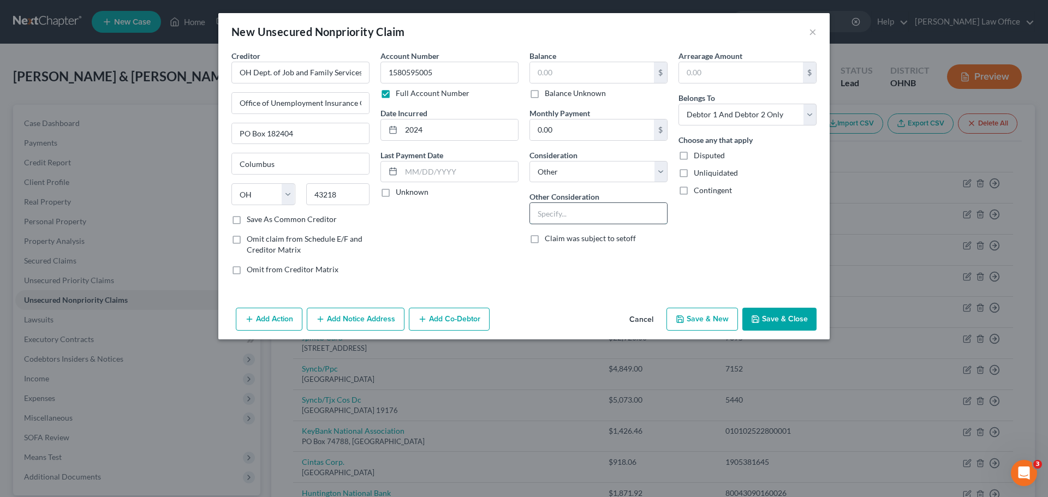
click at [590, 222] on input "text" at bounding box center [598, 213] width 137 height 21
type input "Business Debt"
click at [602, 75] on input "text" at bounding box center [592, 72] width 124 height 21
type input "12,575.00"
click at [781, 326] on button "Save & Close" at bounding box center [779, 319] width 74 height 23
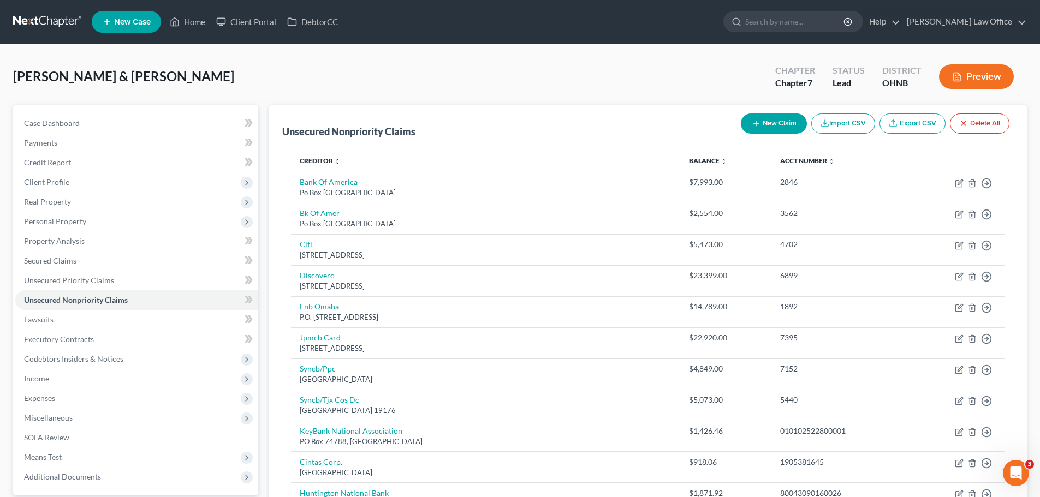
click at [576, 88] on div "[PERSON_NAME] & [PERSON_NAME] Upgraded Chapter Chapter 7 Status [GEOGRAPHIC_DAT…" at bounding box center [520, 80] width 1014 height 47
click at [765, 123] on button "New Claim" at bounding box center [774, 124] width 66 height 20
select select "2"
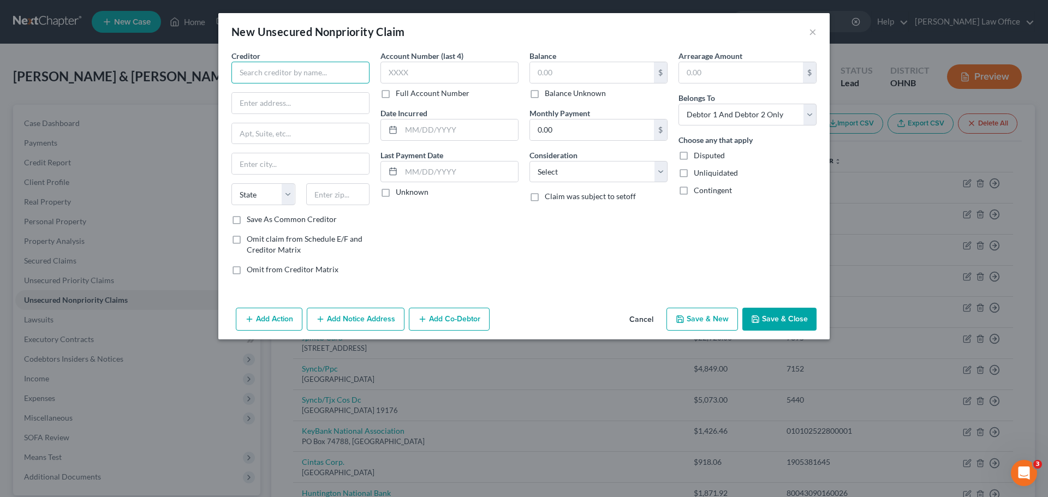
click at [309, 75] on input "text" at bounding box center [300, 73] width 138 height 22
type input "Huntington National Bank"
type input "PO Box 182232"
type input "43218"
type input "Columbus"
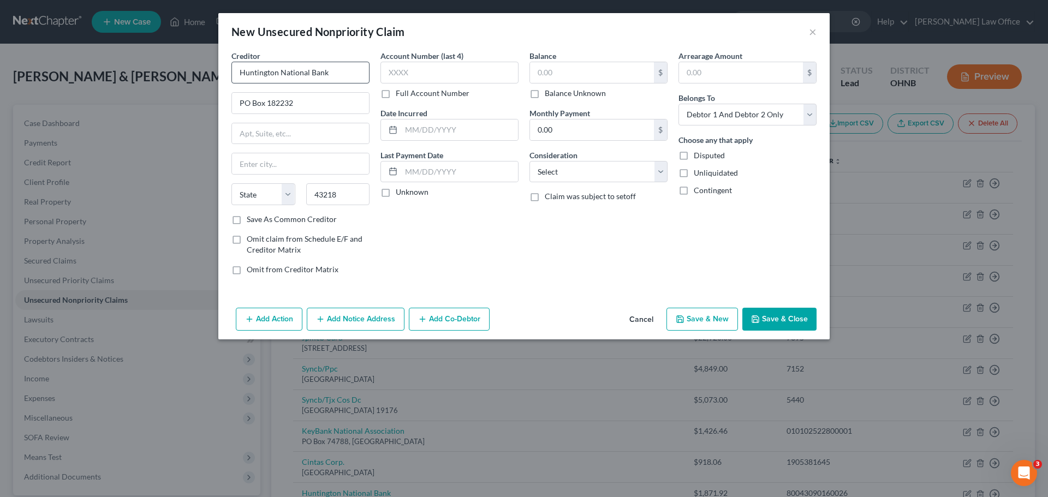
select select "36"
click at [396, 97] on label "Full Account Number" at bounding box center [433, 93] width 74 height 11
click at [400, 95] on input "Full Account Number" at bounding box center [403, 91] width 7 height 7
click at [396, 95] on label "Full Account Number" at bounding box center [433, 93] width 74 height 11
click at [400, 95] on input "Full Account Number" at bounding box center [403, 91] width 7 height 7
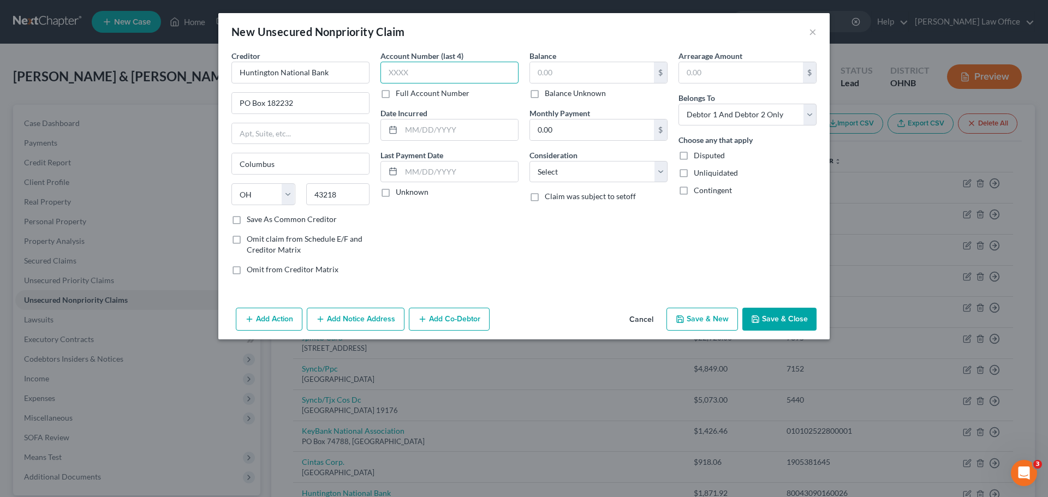
click at [403, 80] on input "text" at bounding box center [449, 73] width 138 height 22
type input "9016"
click at [431, 134] on input "text" at bounding box center [459, 130] width 117 height 21
type input "2023"
click at [660, 169] on select "Select Cable / Satellite Services Collection Agency Credit Card Debt Debt Couns…" at bounding box center [598, 172] width 138 height 22
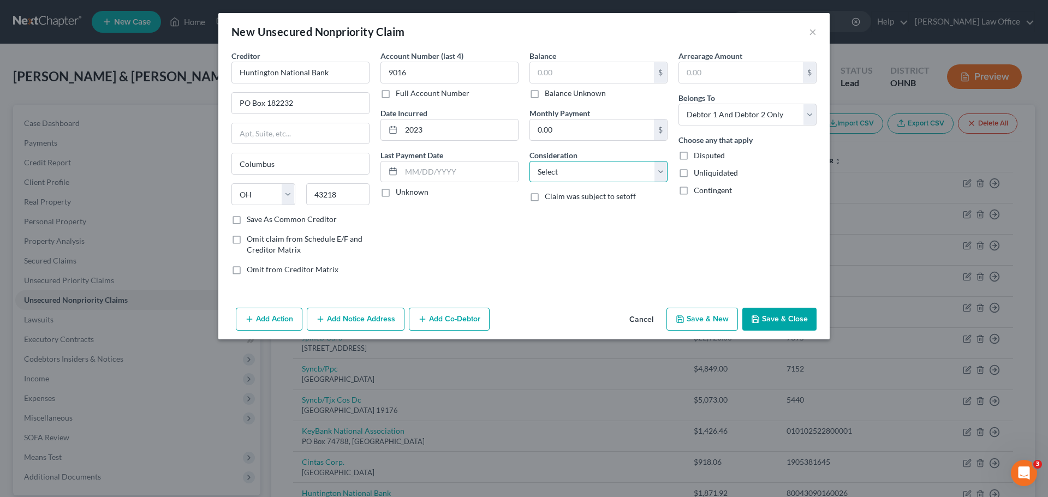
select select "14"
click at [529, 161] on select "Select Cable / Satellite Services Collection Agency Credit Card Debt Debt Couns…" at bounding box center [598, 172] width 138 height 22
click at [578, 219] on input "text" at bounding box center [598, 213] width 137 height 21
type input "Business Debt"
click at [587, 69] on input "text" at bounding box center [592, 72] width 124 height 21
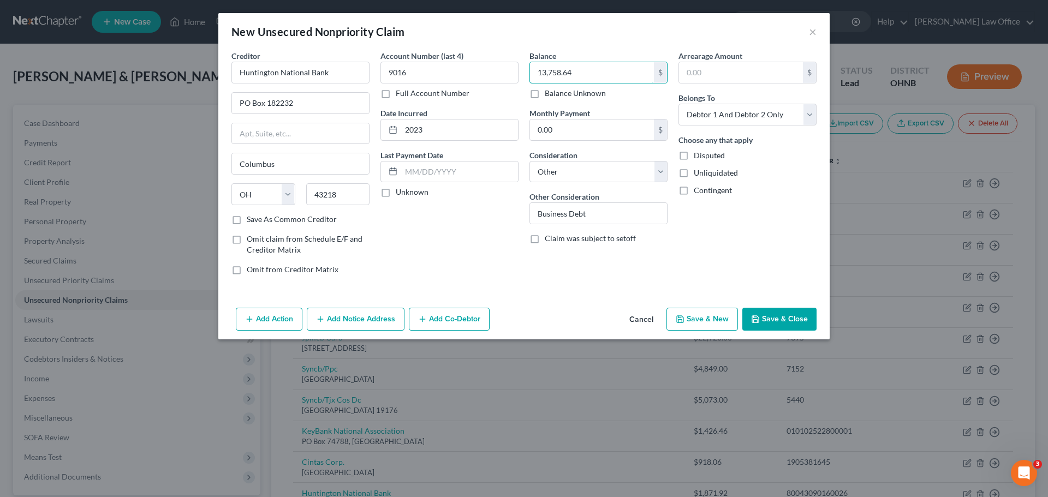
type input "13,758.64"
click at [789, 322] on button "Save & Close" at bounding box center [779, 319] width 74 height 23
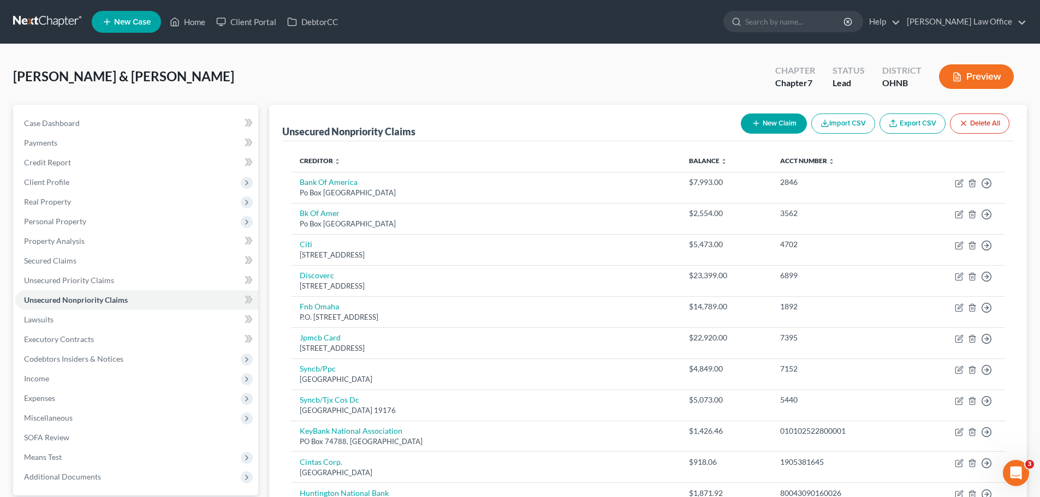
click at [673, 93] on div "[PERSON_NAME] & [PERSON_NAME] Upgraded Chapter Chapter 7 Status [GEOGRAPHIC_DAT…" at bounding box center [520, 80] width 1014 height 47
click at [772, 126] on button "New Claim" at bounding box center [774, 124] width 66 height 20
select select "2"
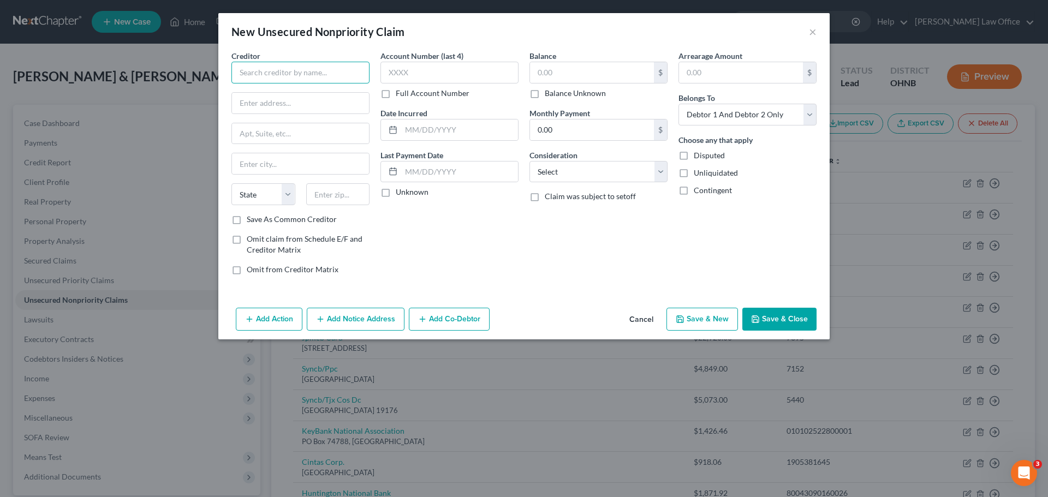
click at [325, 76] on input "text" at bounding box center [300, 73] width 138 height 22
type input "Key Bank National Association"
type input "O"
type input "PO Box 94968"
type input "44101"
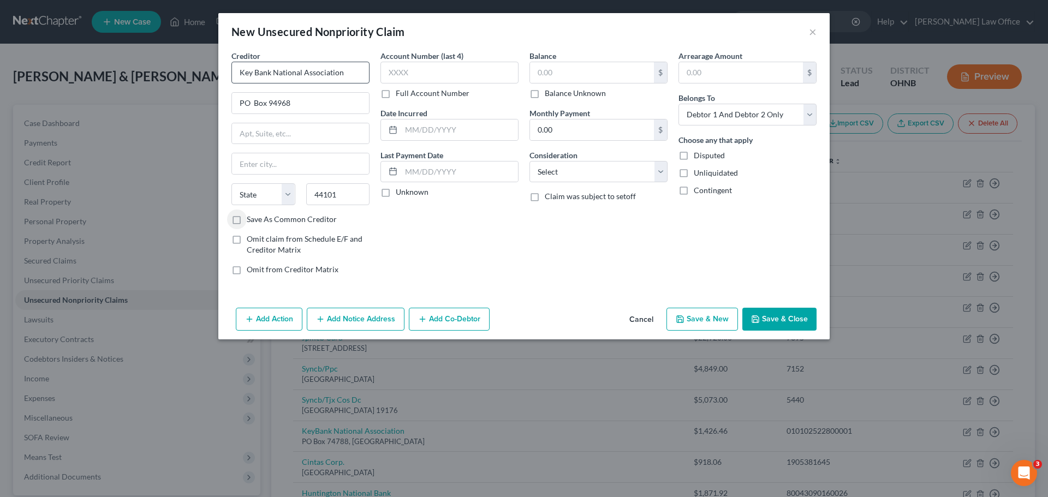
type input "[GEOGRAPHIC_DATA]"
select select "36"
click at [418, 76] on input "text" at bounding box center [449, 73] width 138 height 22
type input "4474"
click at [658, 177] on select "Select Cable / Satellite Services Collection Agency Credit Card Debt Debt Couns…" at bounding box center [598, 172] width 138 height 22
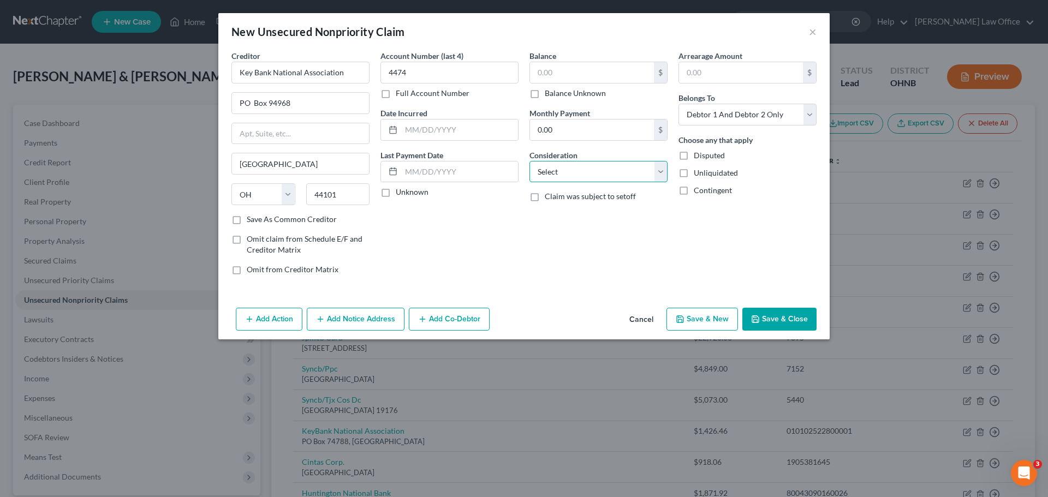
select select "14"
click at [529, 161] on select "Select Cable / Satellite Services Collection Agency Credit Card Debt Debt Couns…" at bounding box center [598, 172] width 138 height 22
click at [571, 223] on input "text" at bounding box center [598, 213] width 137 height 21
type input "Business Debt"
click at [589, 74] on input "text" at bounding box center [592, 72] width 124 height 21
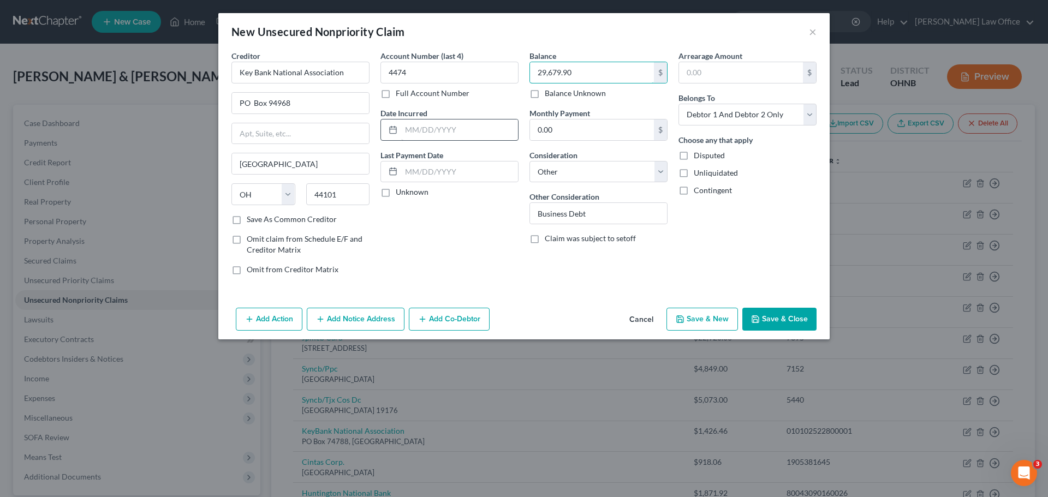
type input "29,679.90"
click at [437, 127] on input "text" at bounding box center [459, 130] width 117 height 21
type input "2019"
drag, startPoint x: 778, startPoint y: 320, endPoint x: 782, endPoint y: 314, distance: 7.6
click at [779, 318] on button "Save & Close" at bounding box center [779, 319] width 74 height 23
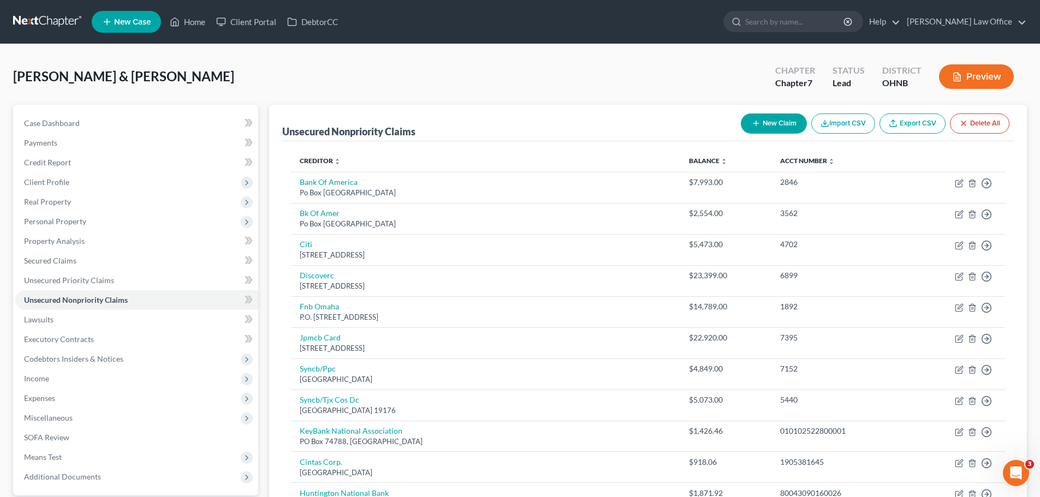
click at [783, 122] on button "New Claim" at bounding box center [774, 124] width 66 height 20
select select "2"
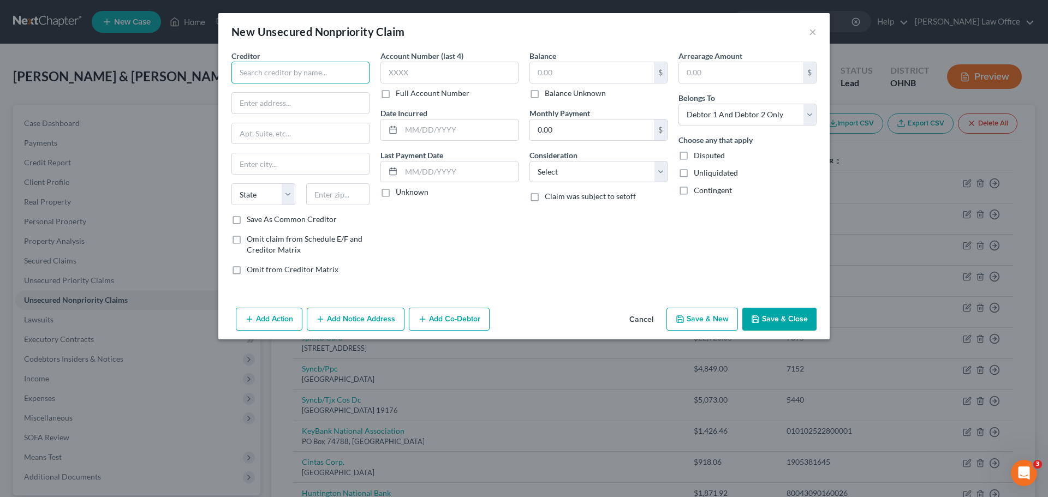
click at [262, 74] on input "text" at bounding box center [300, 73] width 138 height 22
type input "Regional Income Tax Agency"
type input "PO Box 477900"
type input "44147"
click at [396, 95] on label "Full Account Number" at bounding box center [433, 93] width 74 height 11
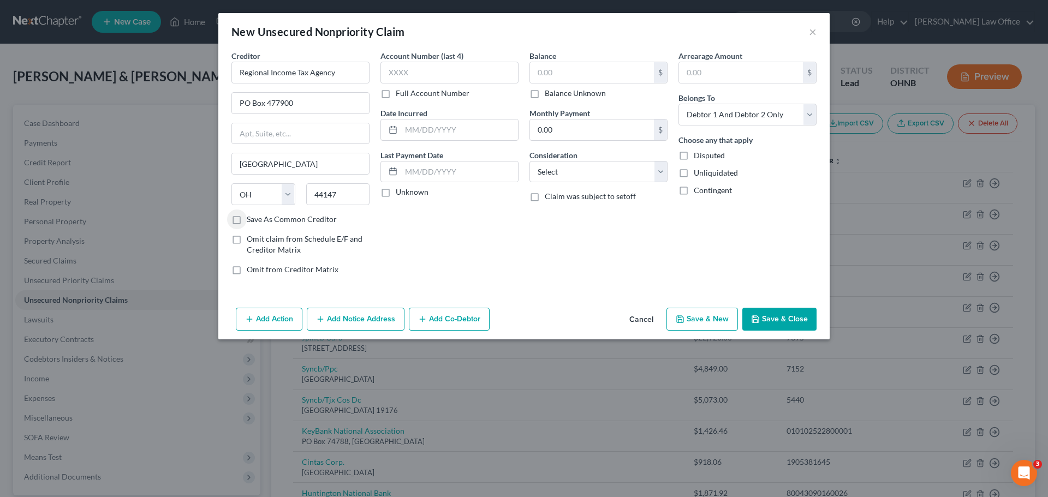
click at [400, 95] on input "Full Account Number" at bounding box center [403, 91] width 7 height 7
click at [404, 78] on input "text" at bounding box center [449, 73] width 138 height 22
click at [443, 127] on input "text" at bounding box center [459, 130] width 117 height 21
click at [661, 180] on select "Select Cable / Satellite Services Collection Agency Credit Card Debt Debt Couns…" at bounding box center [598, 172] width 138 height 22
click at [529, 161] on select "Select Cable / Satellite Services Collection Agency Credit Card Debt Debt Couns…" at bounding box center [598, 172] width 138 height 22
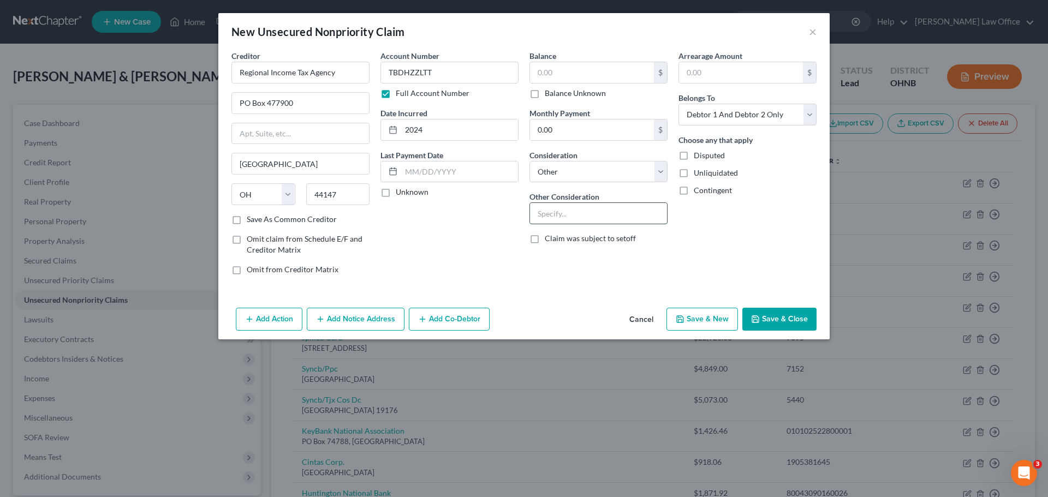
click at [573, 219] on input "text" at bounding box center [598, 213] width 137 height 21
click at [663, 174] on select "Select Cable / Satellite Services Collection Agency Credit Card Debt Debt Couns…" at bounding box center [598, 172] width 138 height 22
click at [529, 161] on select "Select Cable / Satellite Services Collection Agency Credit Card Debt Debt Couns…" at bounding box center [598, 172] width 138 height 22
click at [564, 72] on input "text" at bounding box center [592, 72] width 124 height 21
click at [572, 261] on div "Balance 1,683.16 $ Balance Unknown Balance Undetermined 1,683.16 $ Balance Unkn…" at bounding box center [598, 167] width 149 height 234
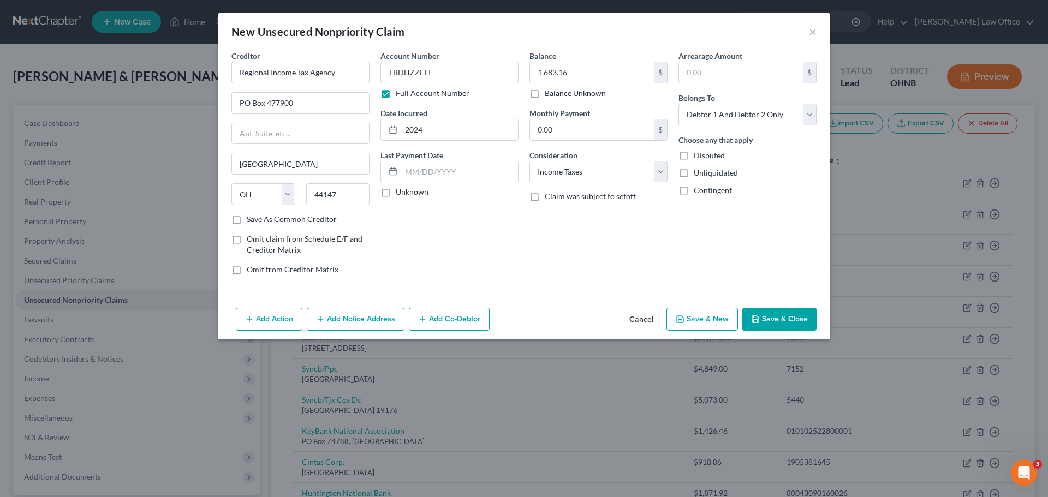
click at [778, 318] on button "Save & Close" at bounding box center [779, 319] width 74 height 23
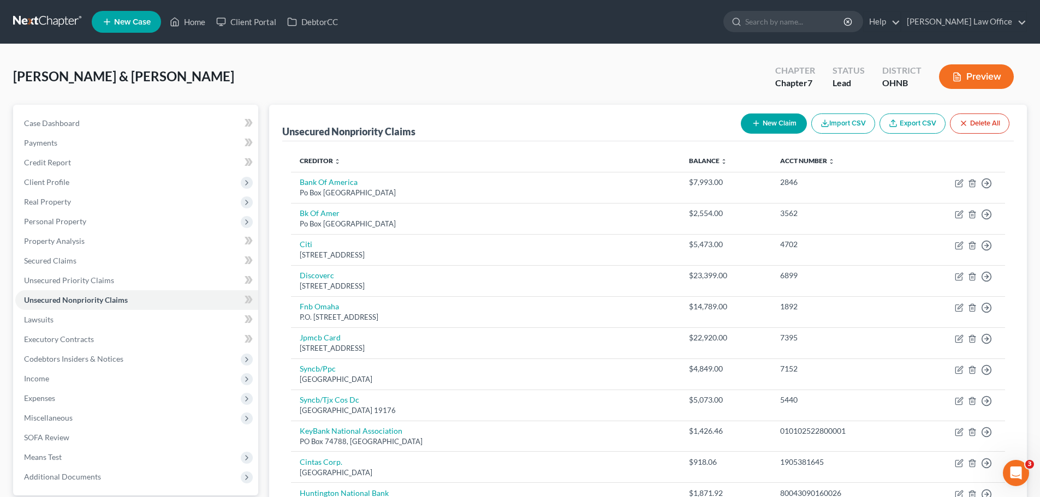
click at [776, 125] on button "New Claim" at bounding box center [774, 124] width 66 height 20
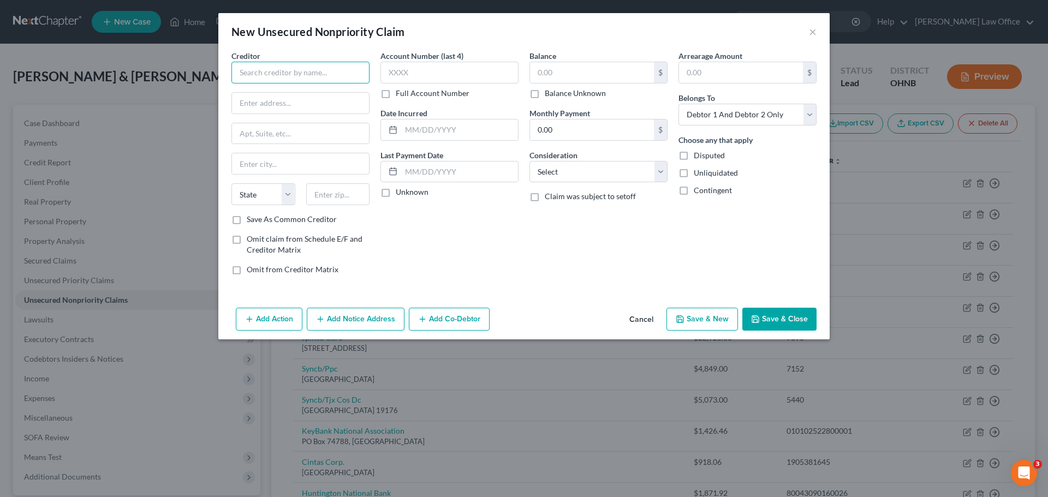
click at [302, 80] on input "text" at bounding box center [300, 73] width 138 height 22
click at [558, 69] on input "text" at bounding box center [592, 72] width 124 height 21
click at [663, 181] on select "Select Cable / Satellite Services Collection Agency Credit Card Debt Debt Couns…" at bounding box center [598, 172] width 138 height 22
click at [529, 161] on select "Select Cable / Satellite Services Collection Agency Credit Card Debt Debt Couns…" at bounding box center [598, 172] width 138 height 22
click at [582, 218] on input "text" at bounding box center [598, 213] width 137 height 21
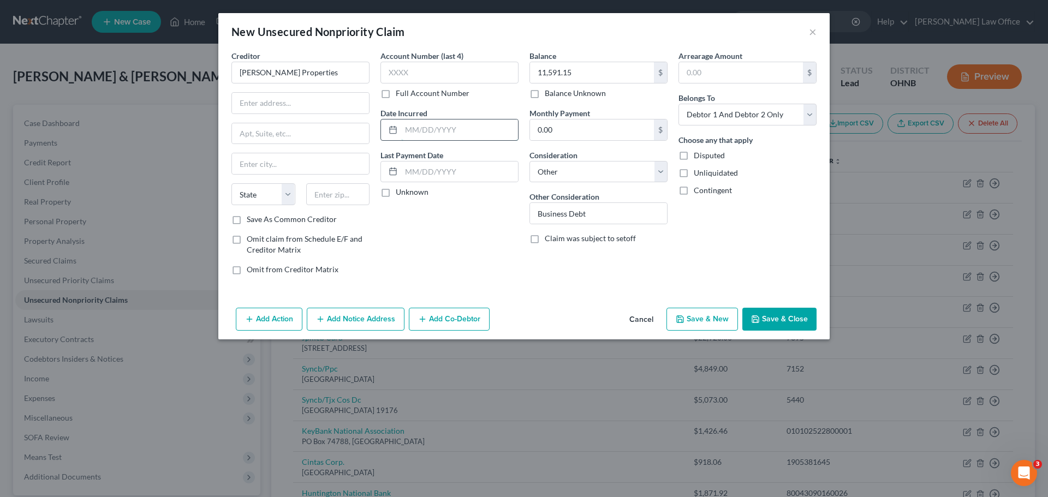
click at [422, 128] on input "text" at bounding box center [459, 130] width 117 height 21
click at [307, 108] on input "text" at bounding box center [300, 103] width 137 height 21
drag, startPoint x: 300, startPoint y: 75, endPoint x: 214, endPoint y: 61, distance: 86.9
click at [214, 61] on div "New Unsecured Nonpriority Claim × Creditor * [PERSON_NAME] Properties State [US…" at bounding box center [524, 248] width 1048 height 497
drag, startPoint x: 272, startPoint y: 164, endPoint x: 227, endPoint y: 151, distance: 47.3
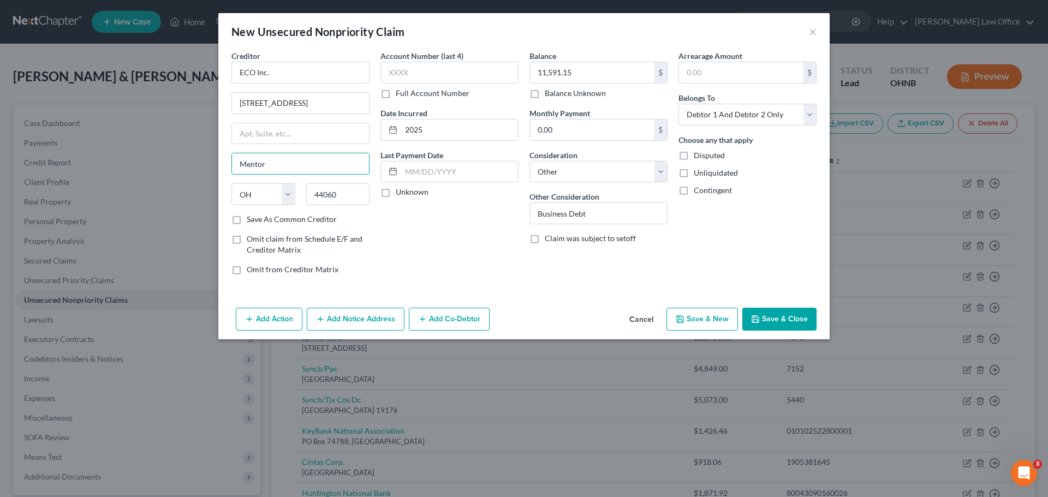
click at [227, 151] on div "Creditor * ECO Inc. [STREET_ADDRESS] [GEOGRAPHIC_DATA][US_STATE] CA CO CT DE DC…" at bounding box center [300, 167] width 149 height 234
drag, startPoint x: 736, startPoint y: 237, endPoint x: 772, endPoint y: 248, distance: 37.6
click at [736, 237] on div "Arrearage Amount $ Belongs To * Select Debtor 1 Only Debtor 2 Only Debtor 1 And…" at bounding box center [747, 167] width 149 height 234
click at [771, 314] on button "Save & Close" at bounding box center [779, 319] width 74 height 23
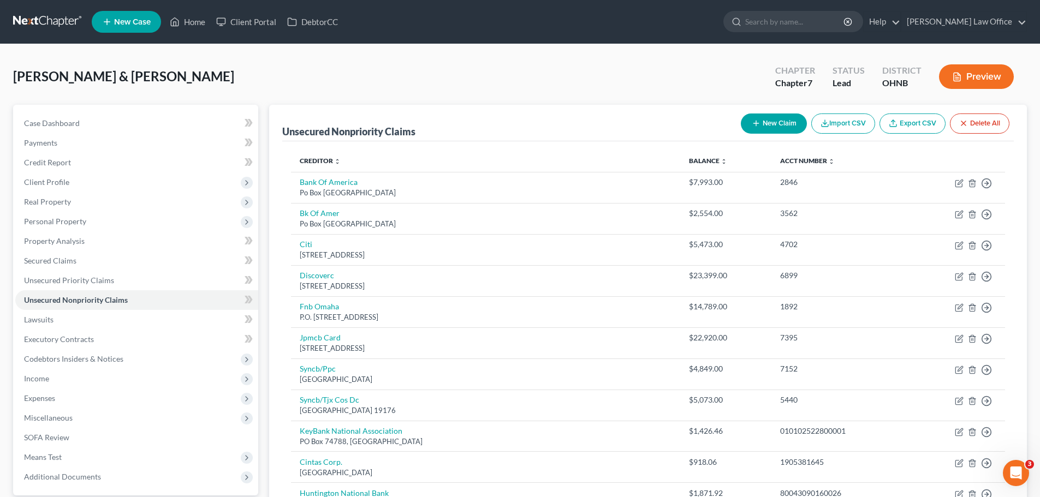
click at [981, 73] on button "Preview" at bounding box center [976, 76] width 75 height 25
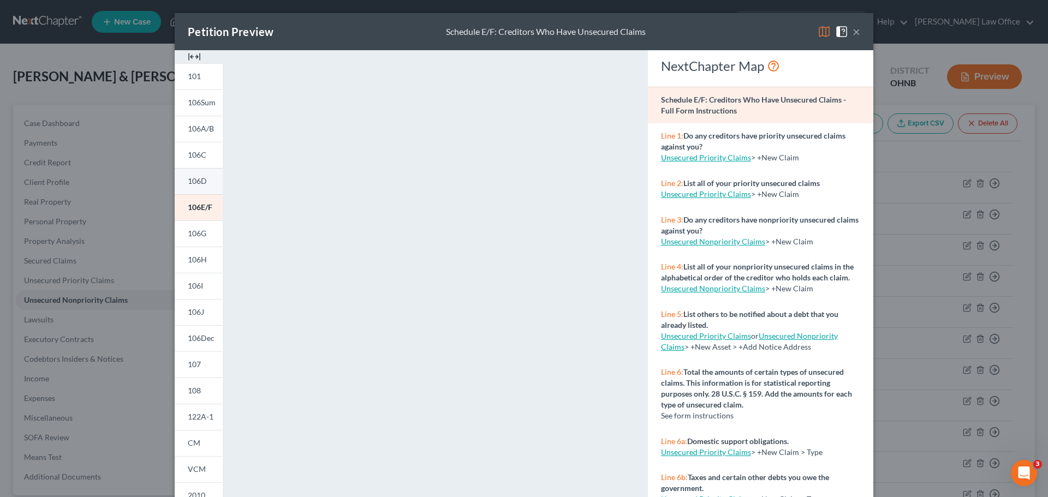
drag, startPoint x: 205, startPoint y: 184, endPoint x: 481, endPoint y: 157, distance: 278.1
click at [205, 184] on link "106D" at bounding box center [199, 181] width 48 height 26
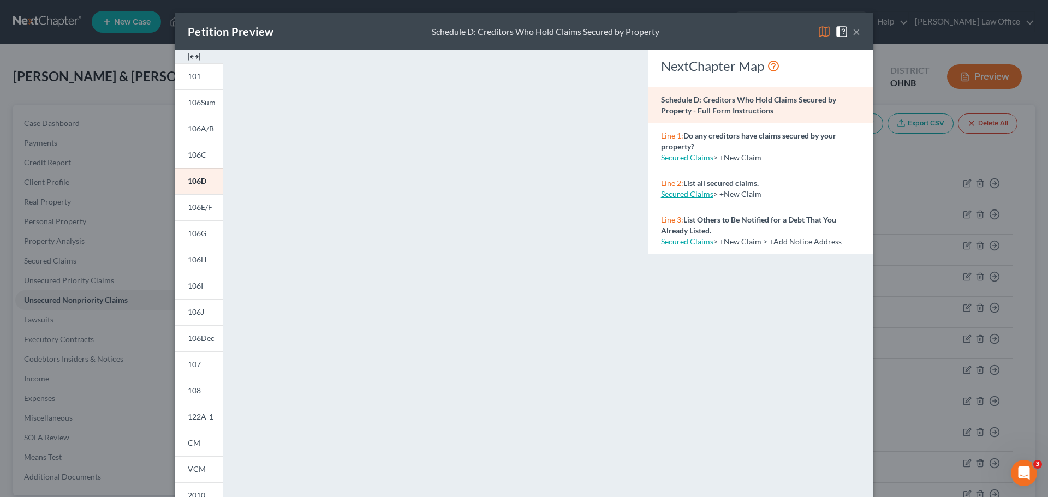
drag, startPoint x: 853, startPoint y: 34, endPoint x: 857, endPoint y: 51, distance: 17.5
click at [854, 34] on button "×" at bounding box center [857, 31] width 8 height 13
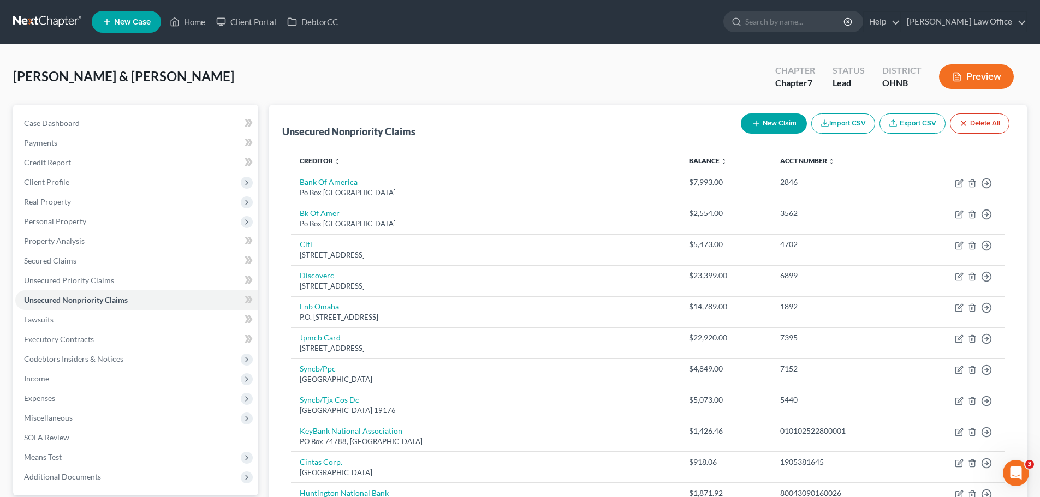
click at [1032, 489] on div at bounding box center [1032, 489] width 0 height 0
click at [68, 223] on span "Personal Property" at bounding box center [55, 221] width 62 height 9
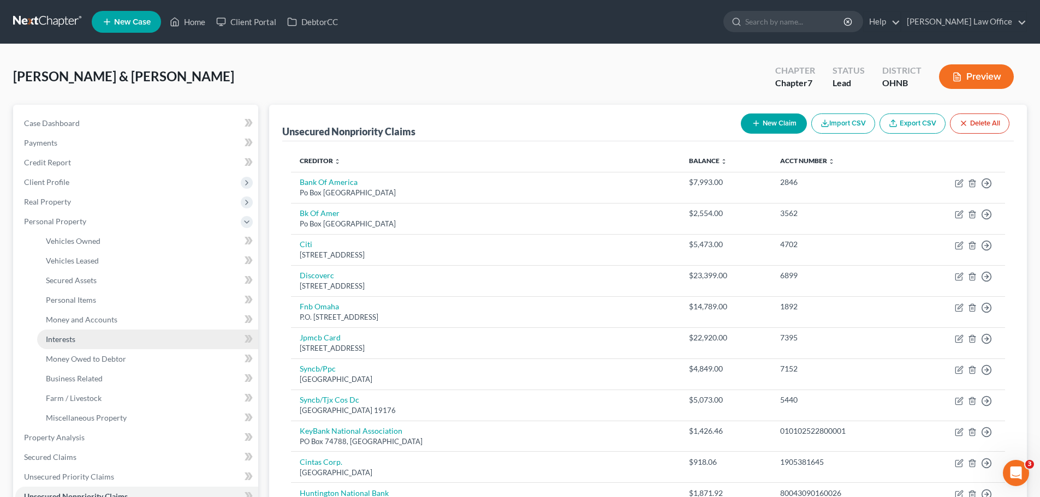
click at [69, 343] on span "Interests" at bounding box center [60, 339] width 29 height 9
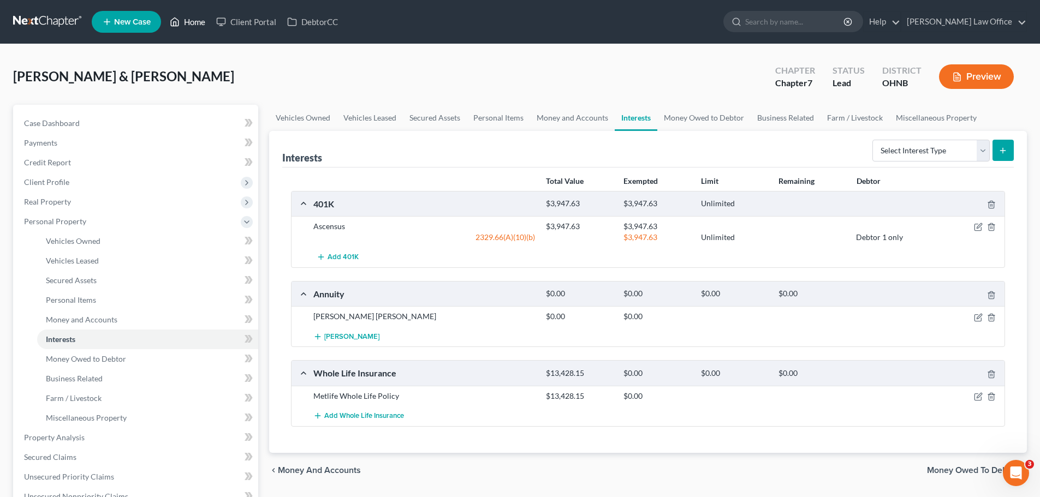
click at [192, 25] on link "Home" at bounding box center [187, 22] width 46 height 20
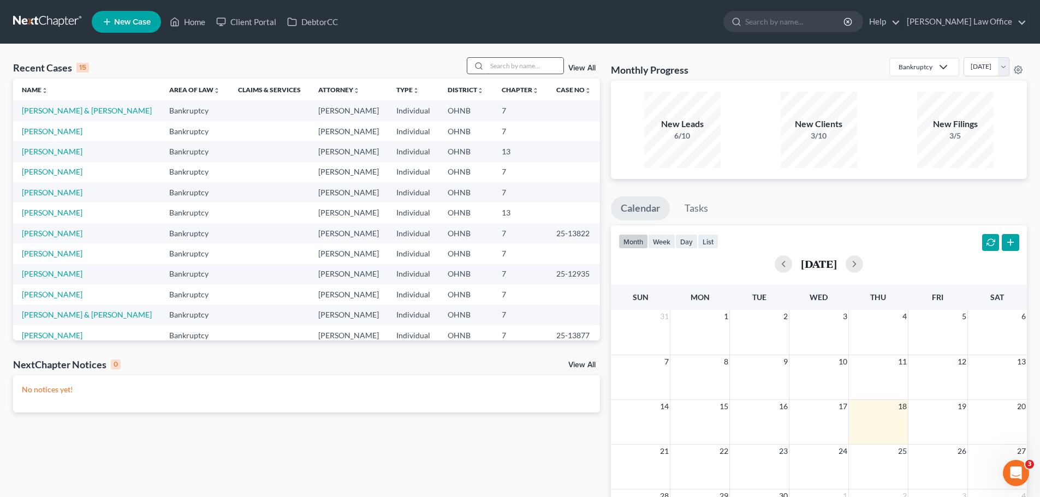
click at [522, 67] on input "search" at bounding box center [525, 66] width 76 height 16
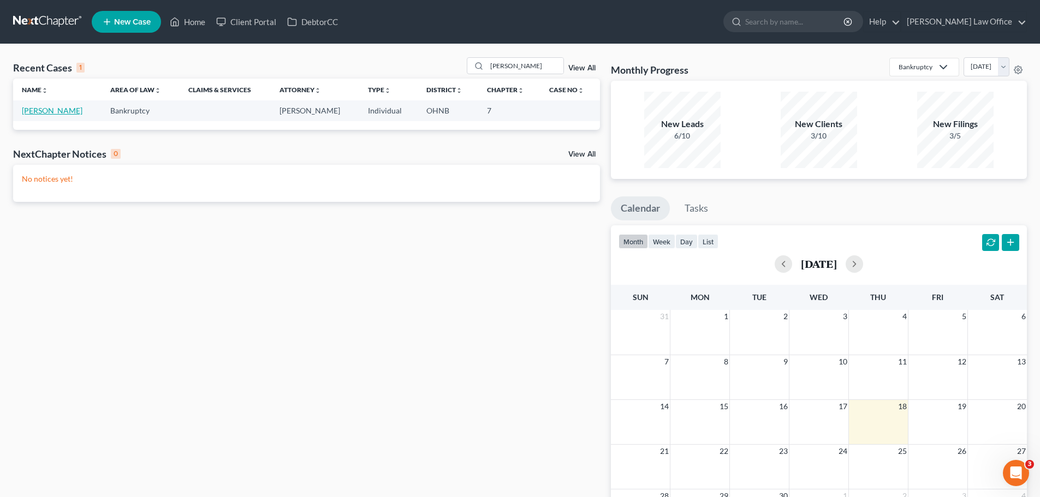
click at [39, 108] on link "[PERSON_NAME]" at bounding box center [52, 110] width 61 height 9
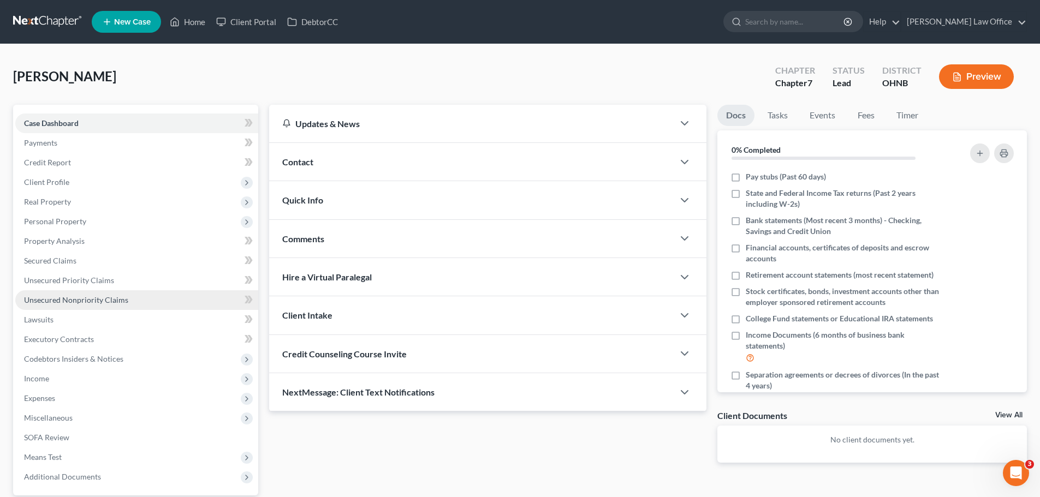
click at [97, 300] on span "Unsecured Nonpriority Claims" at bounding box center [76, 299] width 104 height 9
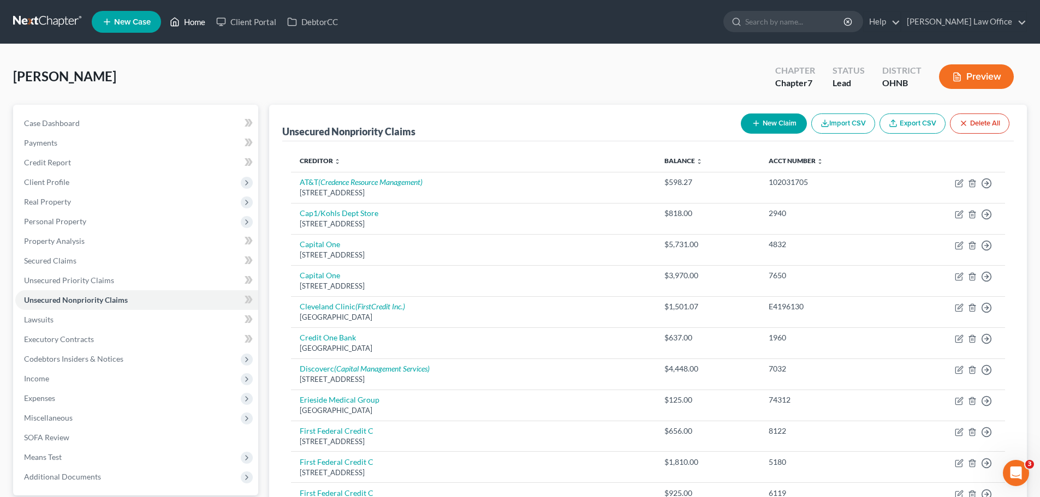
click at [191, 28] on link "Home" at bounding box center [187, 22] width 46 height 20
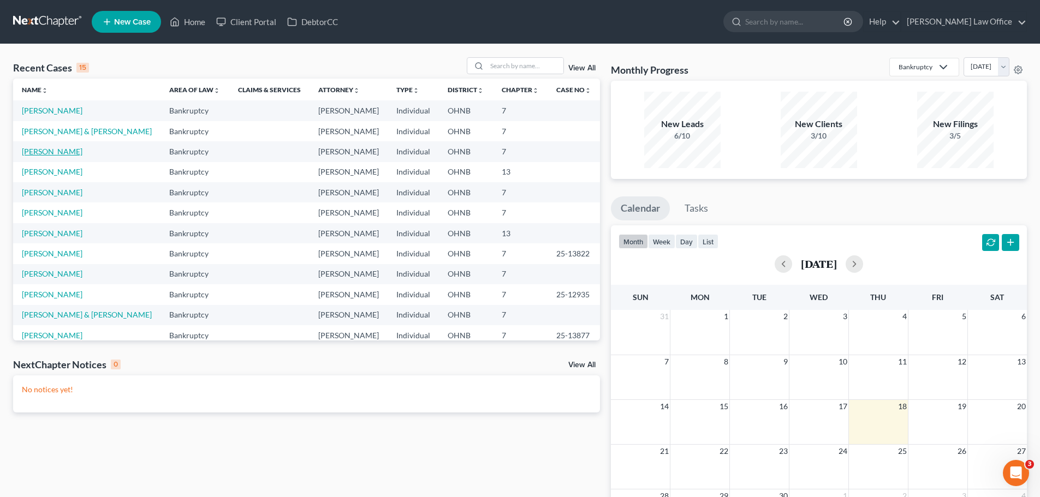
click at [74, 151] on link "[PERSON_NAME]" at bounding box center [52, 151] width 61 height 9
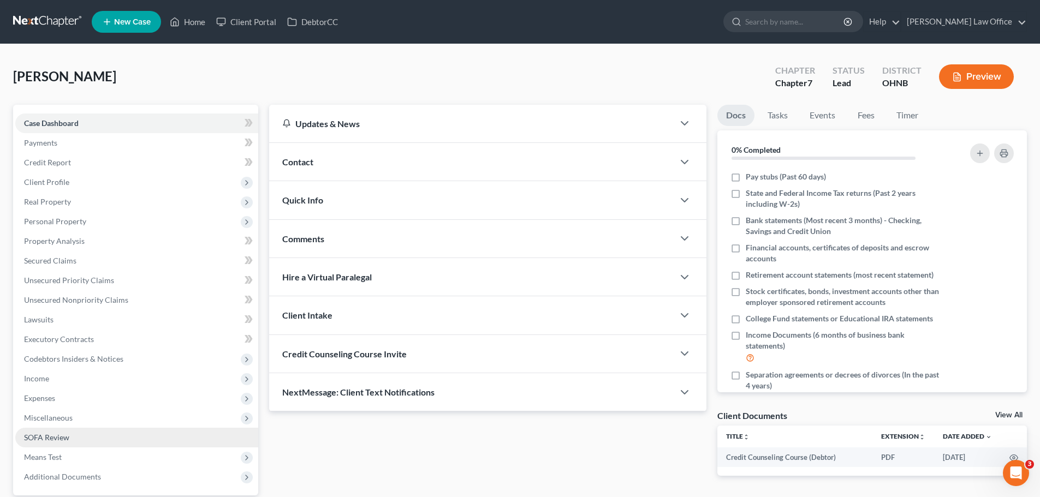
click at [39, 436] on span "SOFA Review" at bounding box center [46, 437] width 45 height 9
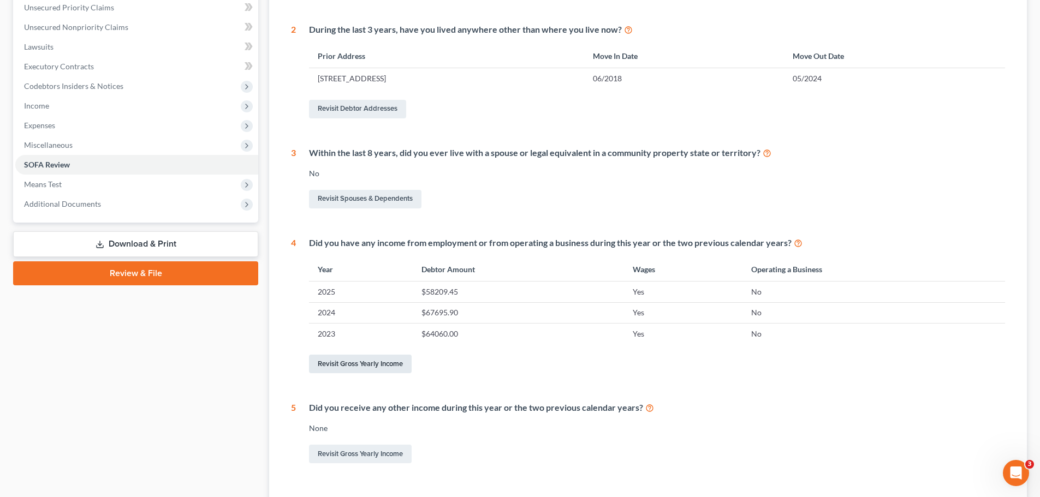
click at [401, 370] on link "Revisit Gross Yearly Income" at bounding box center [360, 364] width 103 height 19
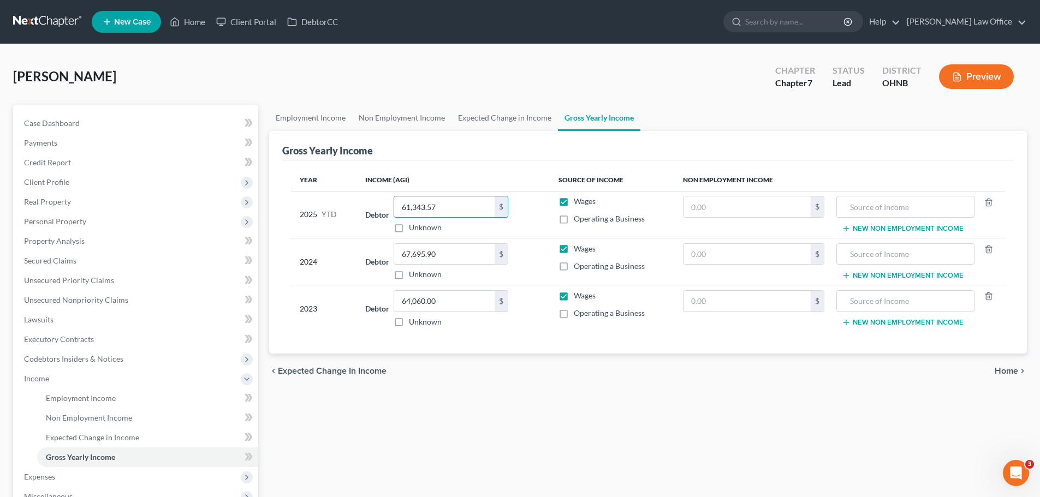
click at [700, 83] on div "[PERSON_NAME] Upgraded Chapter Chapter 7 Status Lead District [GEOGRAPHIC_DATA]…" at bounding box center [520, 80] width 1014 height 47
click at [103, 402] on span "Employment Income" at bounding box center [81, 398] width 70 height 9
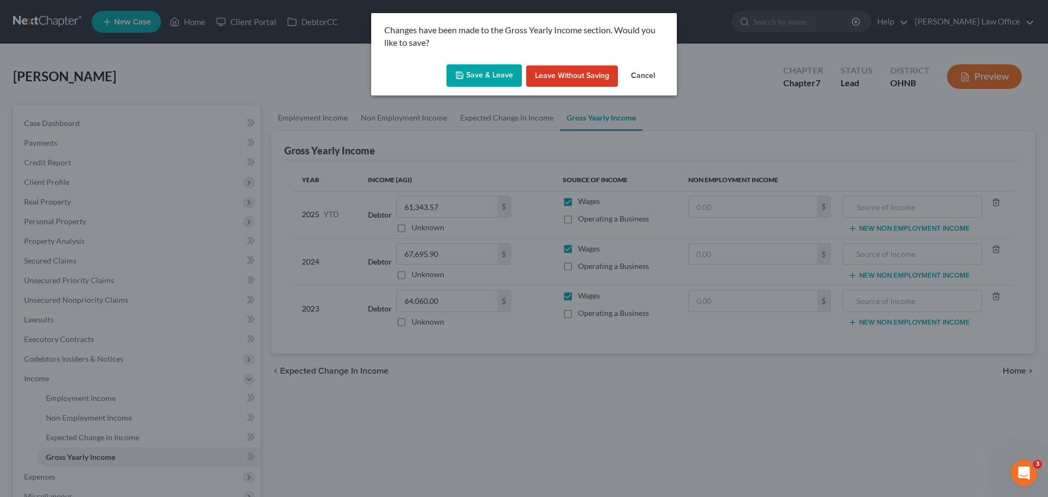
click at [472, 85] on button "Save & Leave" at bounding box center [484, 75] width 75 height 23
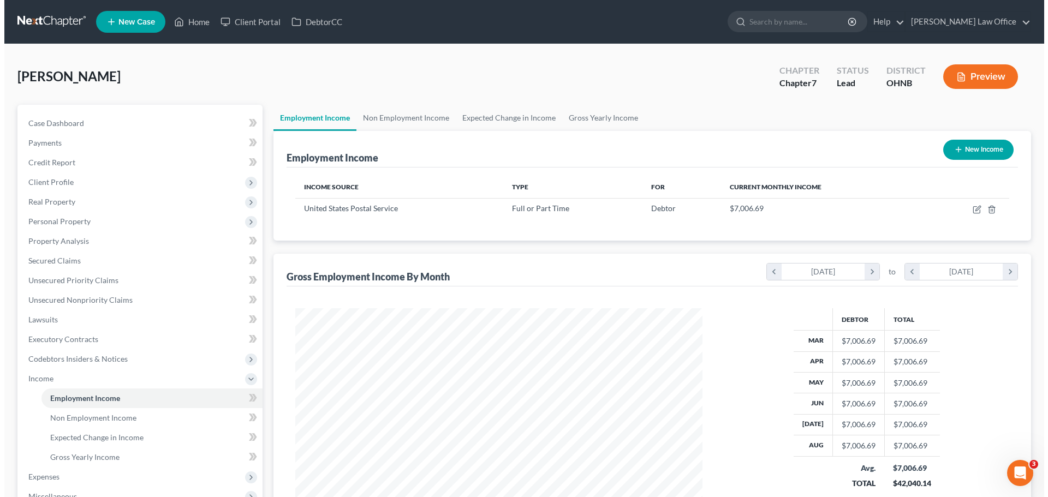
scroll to position [204, 429]
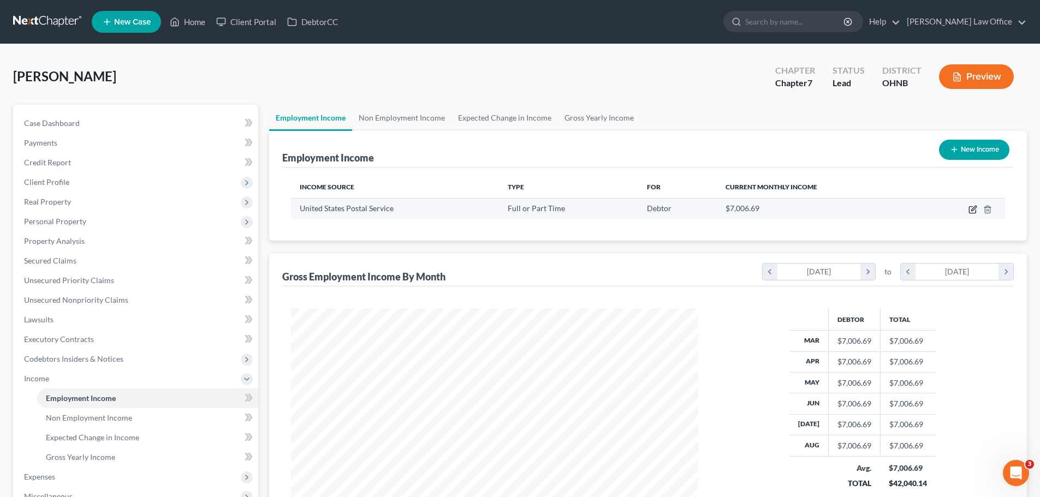
click at [972, 209] on icon "button" at bounding box center [972, 209] width 9 height 9
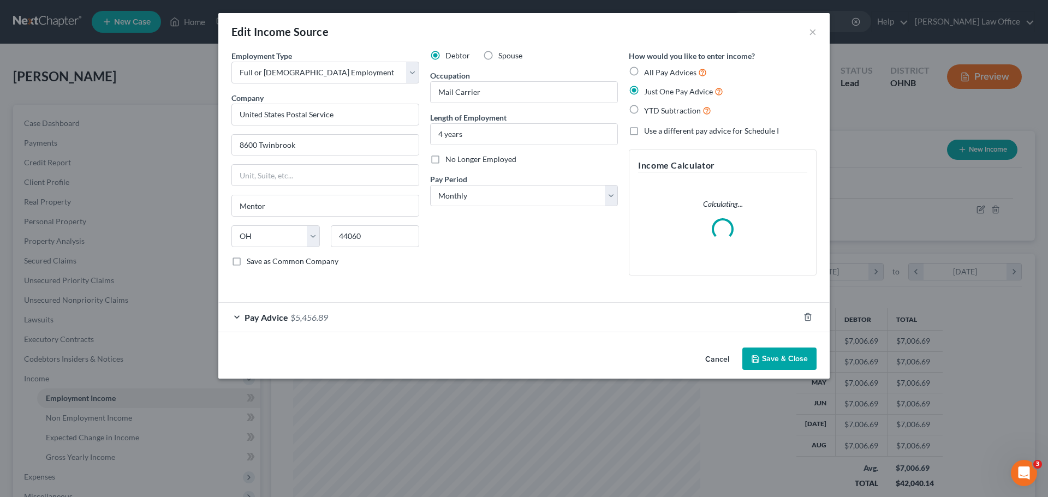
scroll to position [205, 433]
click at [479, 317] on div "Pay Advice $5,456.89" at bounding box center [508, 317] width 581 height 29
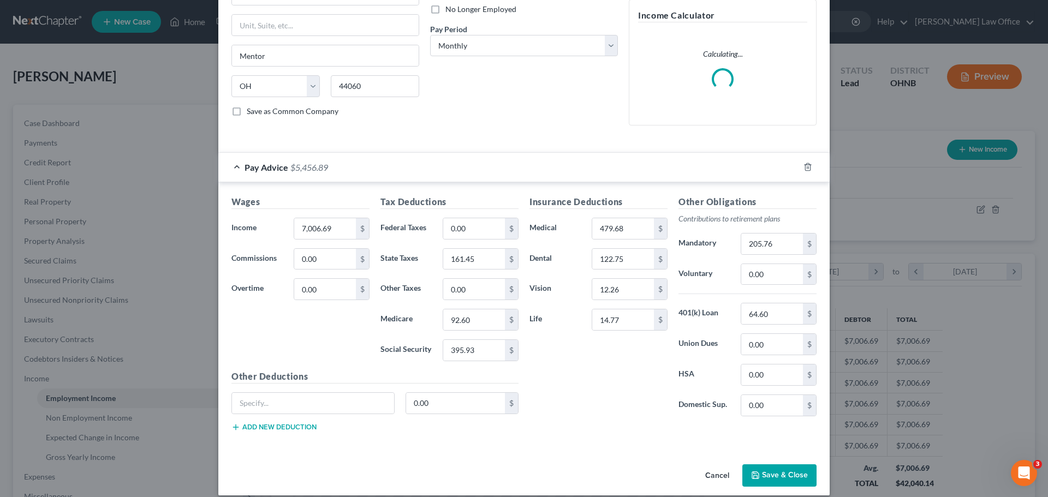
scroll to position [162, 0]
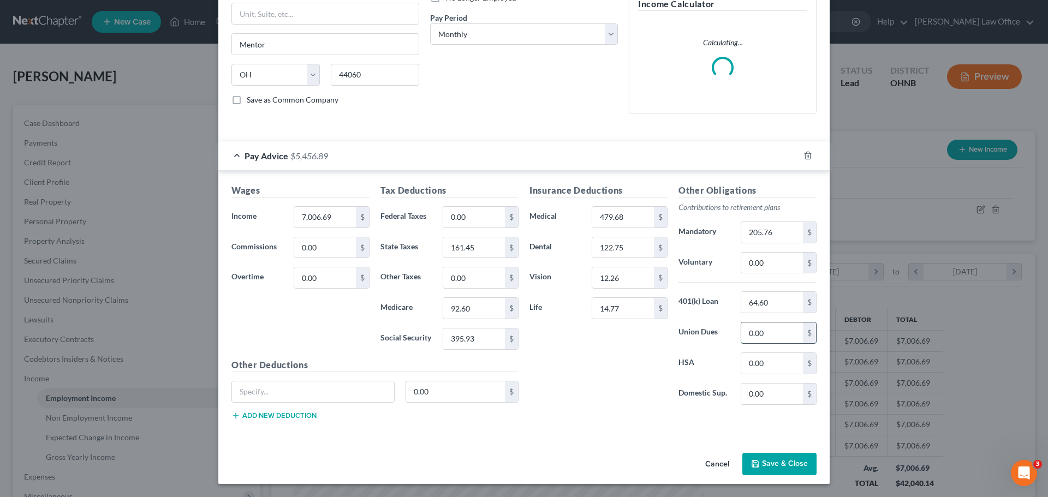
click at [770, 337] on input "0.00" at bounding box center [772, 333] width 62 height 21
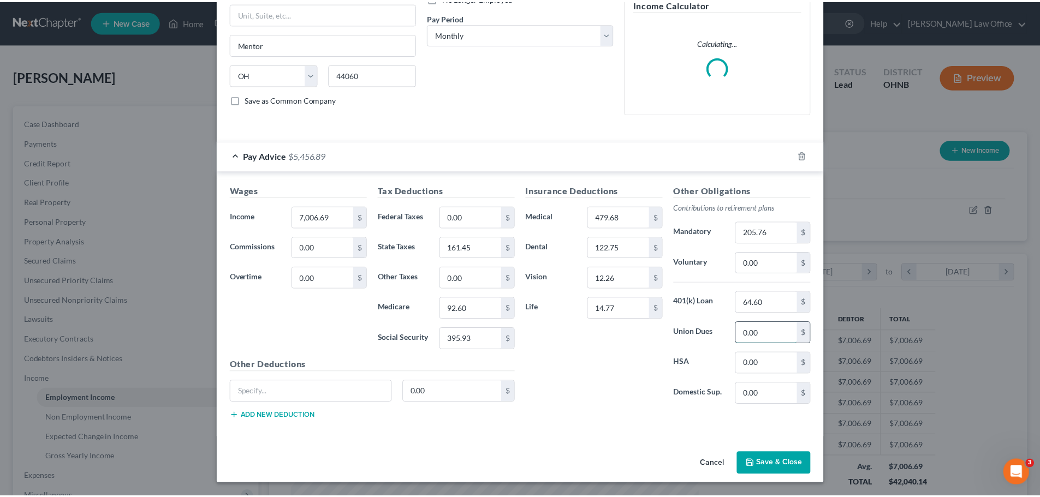
scroll to position [153, 0]
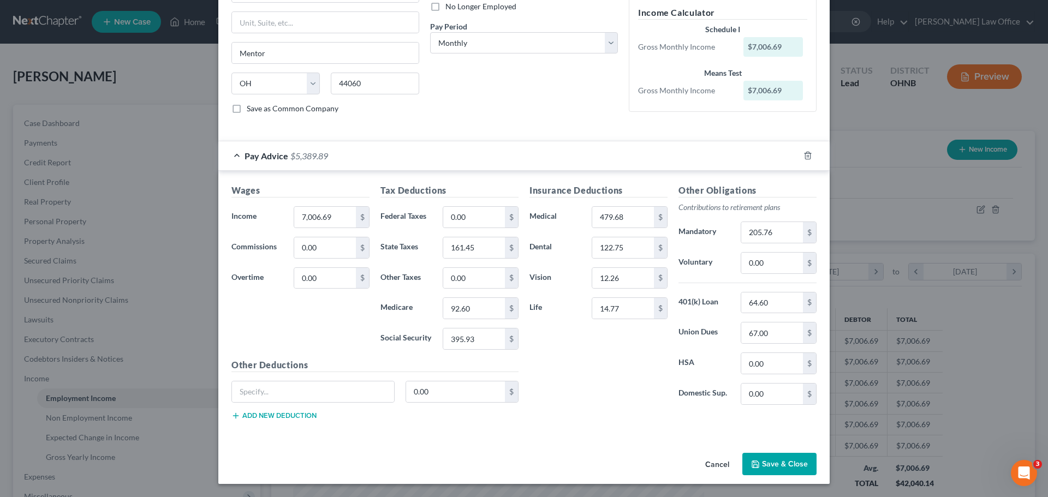
drag, startPoint x: 616, startPoint y: 391, endPoint x: 551, endPoint y: 297, distance: 113.7
click at [615, 390] on div "Insurance Deductions Medical 479.68 $ Dental 122.75 $ Vision 12.26 $ Life 14.77…" at bounding box center [598, 299] width 149 height 230
click at [460, 222] on input "0.00" at bounding box center [474, 217] width 62 height 21
click at [562, 379] on div "Insurance Deductions Medical 479.68 $ Dental 122.75 $ Vision 12.26 $ Life 14.77…" at bounding box center [598, 299] width 149 height 230
drag, startPoint x: 759, startPoint y: 465, endPoint x: 742, endPoint y: 461, distance: 17.3
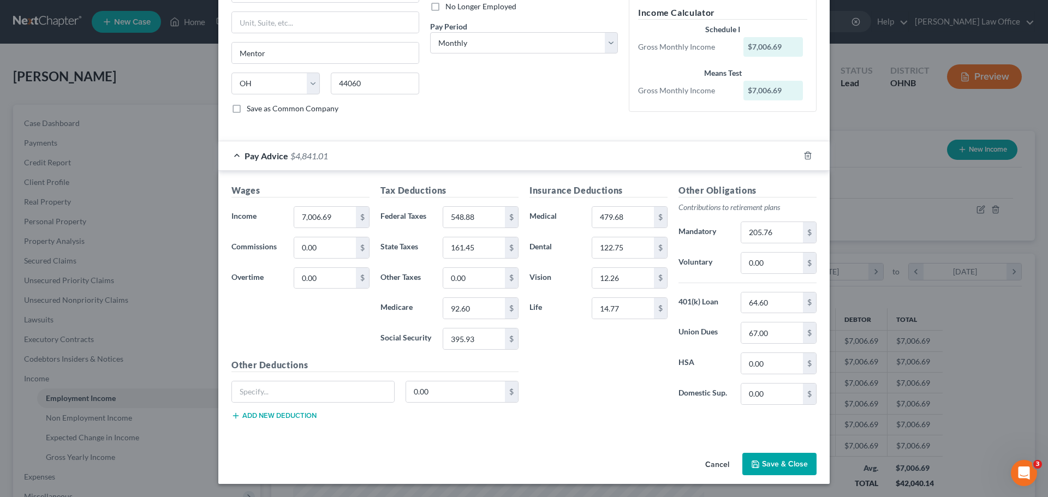
click at [759, 465] on button "Save & Close" at bounding box center [779, 464] width 74 height 23
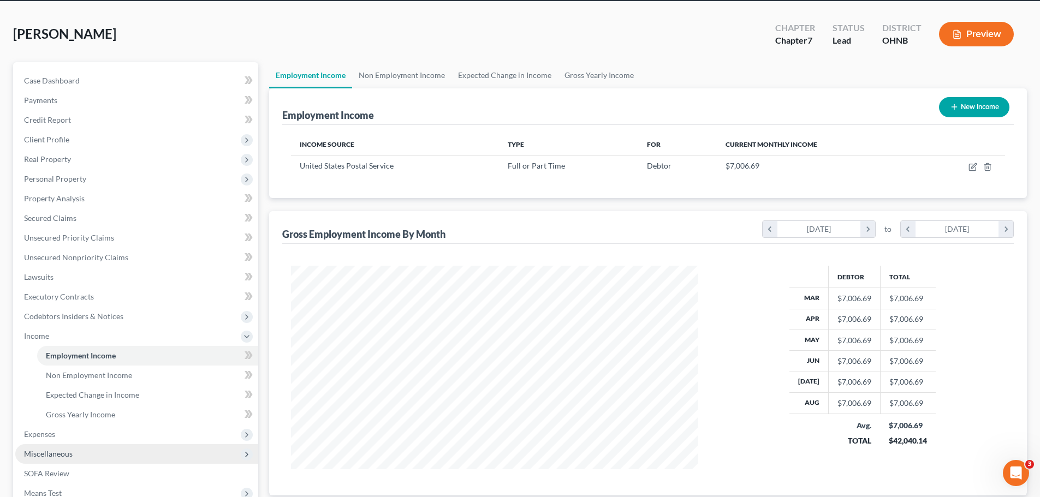
scroll to position [109, 0]
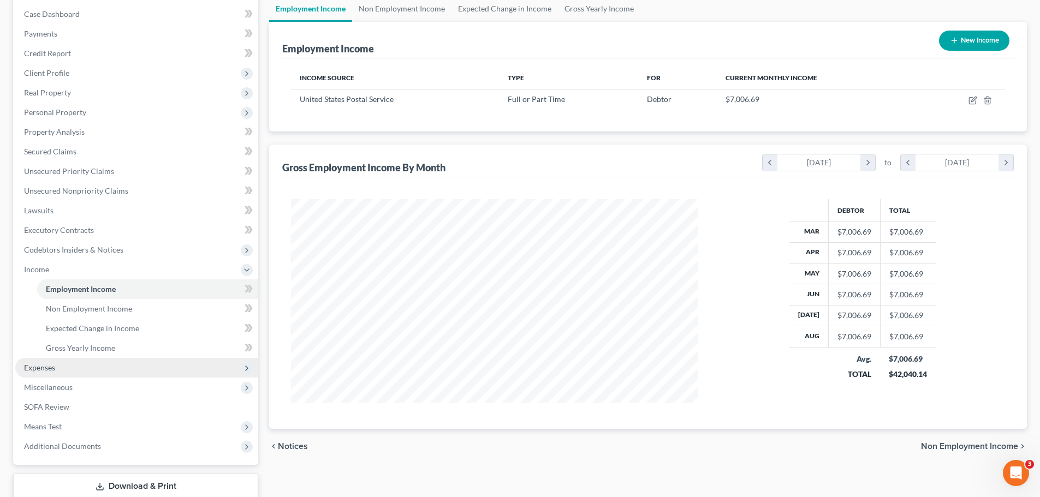
click at [72, 373] on span "Expenses" at bounding box center [136, 368] width 243 height 20
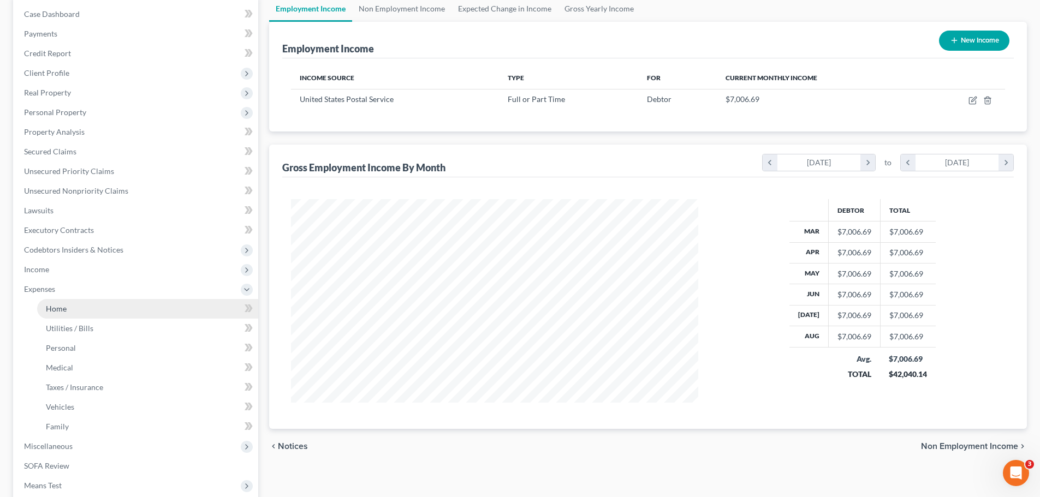
click at [80, 311] on link "Home" at bounding box center [147, 309] width 221 height 20
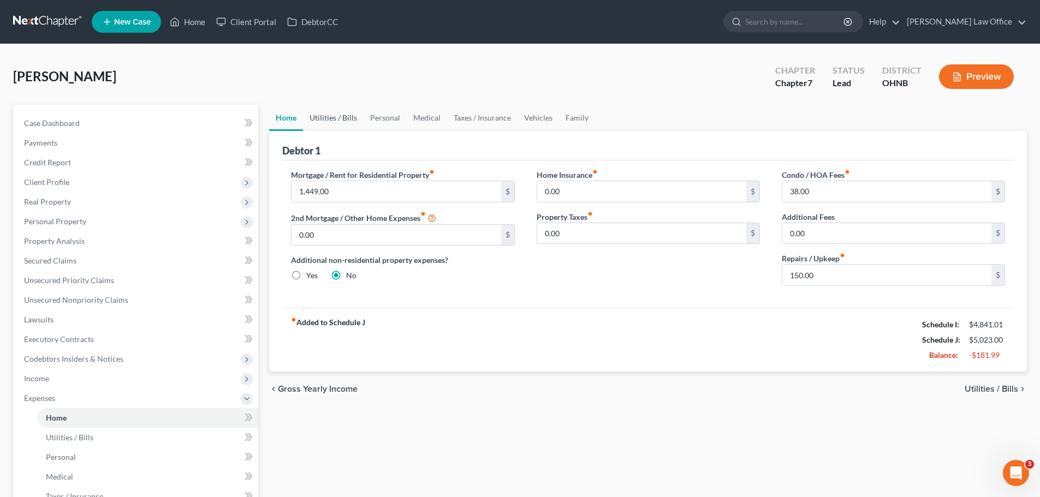
click at [334, 118] on link "Utilities / Bills" at bounding box center [333, 118] width 61 height 26
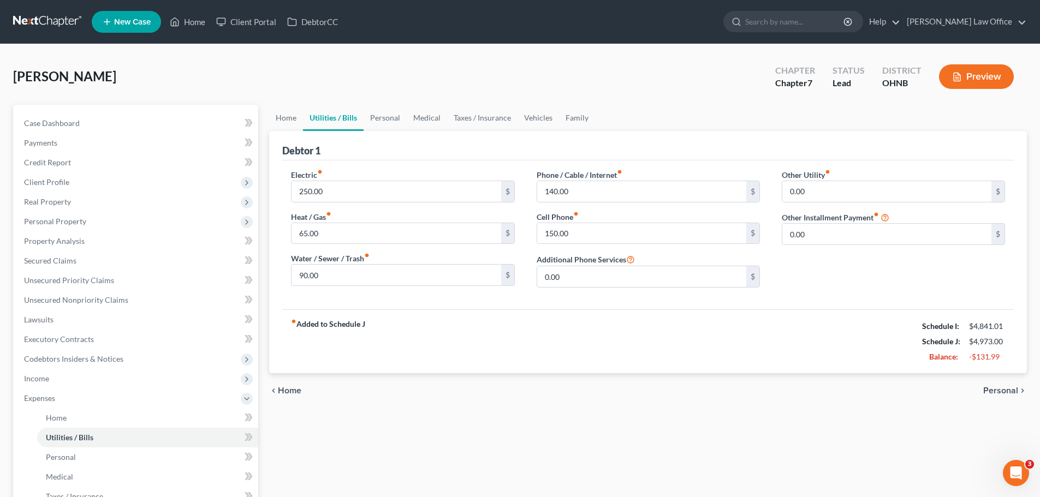
click at [525, 343] on div "fiber_manual_record Added to Schedule J Schedule I: $4,841.01 Schedule J: $4,97…" at bounding box center [647, 342] width 731 height 64
click at [388, 121] on link "Personal" at bounding box center [385, 118] width 43 height 26
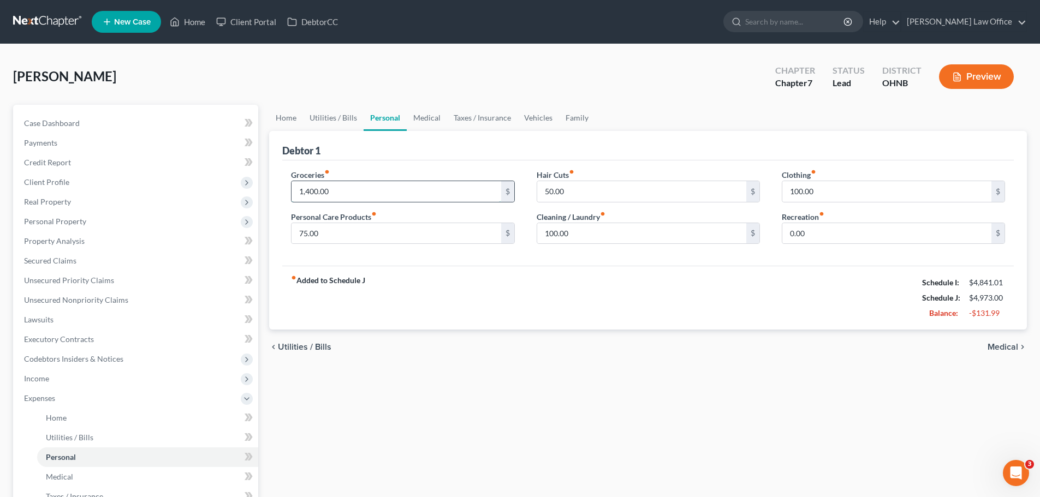
click at [349, 188] on input "1,400.00" at bounding box center [395, 191] width 209 height 21
drag, startPoint x: 477, startPoint y: 272, endPoint x: 483, endPoint y: 274, distance: 5.9
click at [482, 273] on div "fiber_manual_record Added to Schedule J Schedule I: $4,841.01 Schedule J: $4,87…" at bounding box center [647, 298] width 731 height 64
click at [334, 235] on input "75.00" at bounding box center [395, 233] width 209 height 21
click at [429, 117] on link "Medical" at bounding box center [427, 118] width 40 height 26
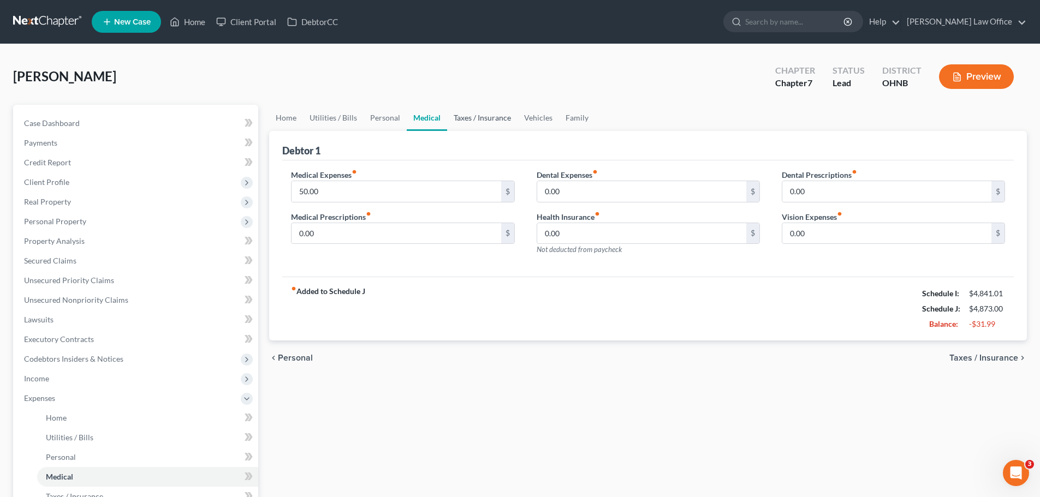
click at [462, 116] on link "Taxes / Insurance" at bounding box center [482, 118] width 70 height 26
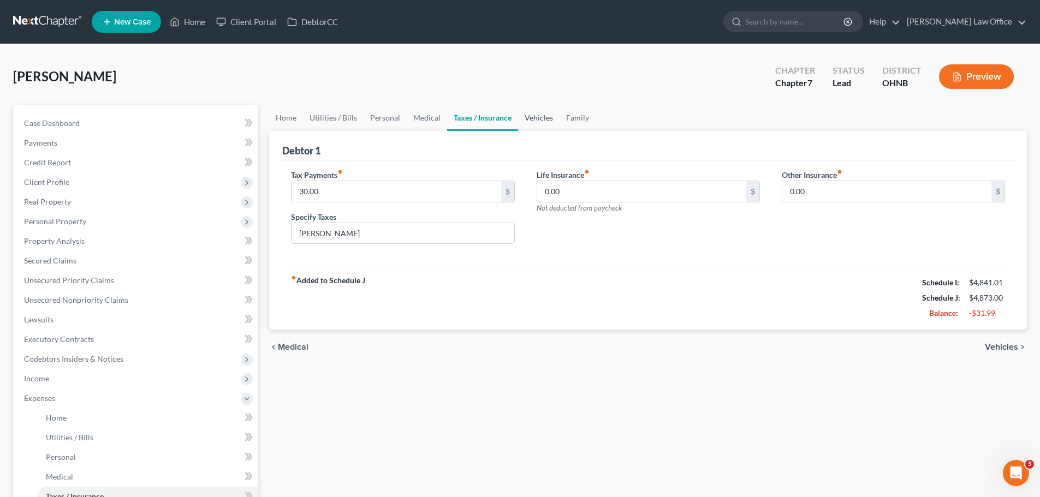
click at [538, 120] on link "Vehicles" at bounding box center [538, 118] width 41 height 26
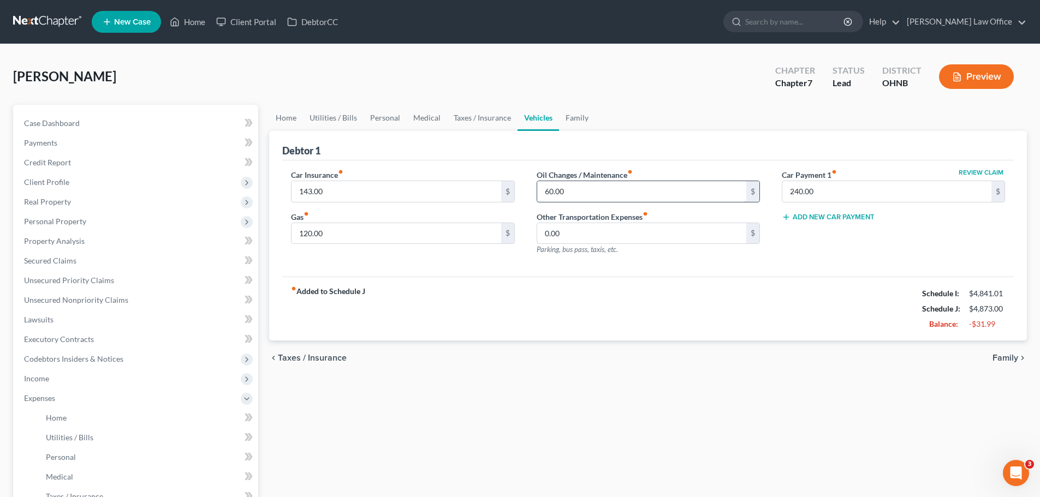
click at [586, 191] on input "60.00" at bounding box center [641, 191] width 209 height 21
click at [435, 311] on div "fiber_manual_record Added to Schedule J Schedule I: $4,841.01 Schedule J: $4,86…" at bounding box center [647, 309] width 731 height 64
drag, startPoint x: 463, startPoint y: 119, endPoint x: 454, endPoint y: 121, distance: 10.0
click at [464, 120] on link "Taxes / Insurance" at bounding box center [482, 118] width 70 height 26
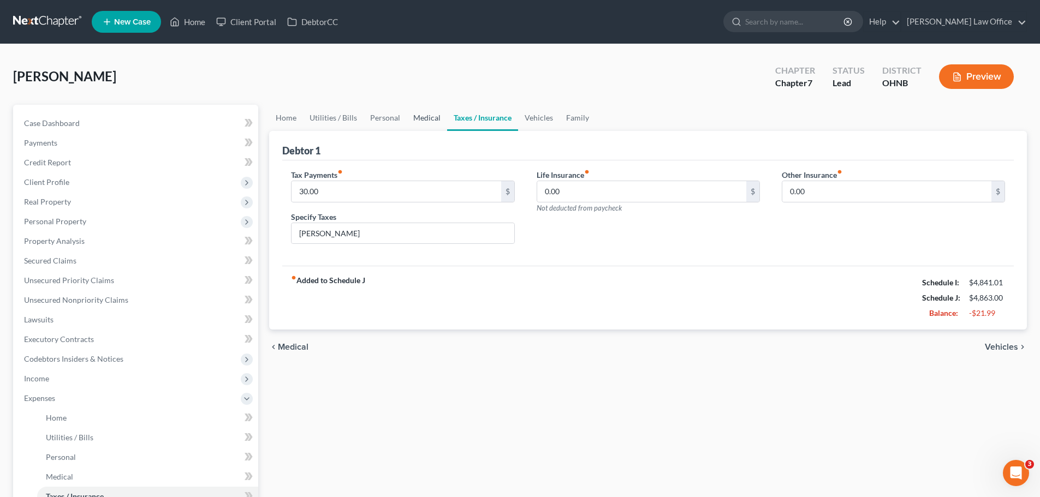
click at [425, 120] on link "Medical" at bounding box center [427, 118] width 40 height 26
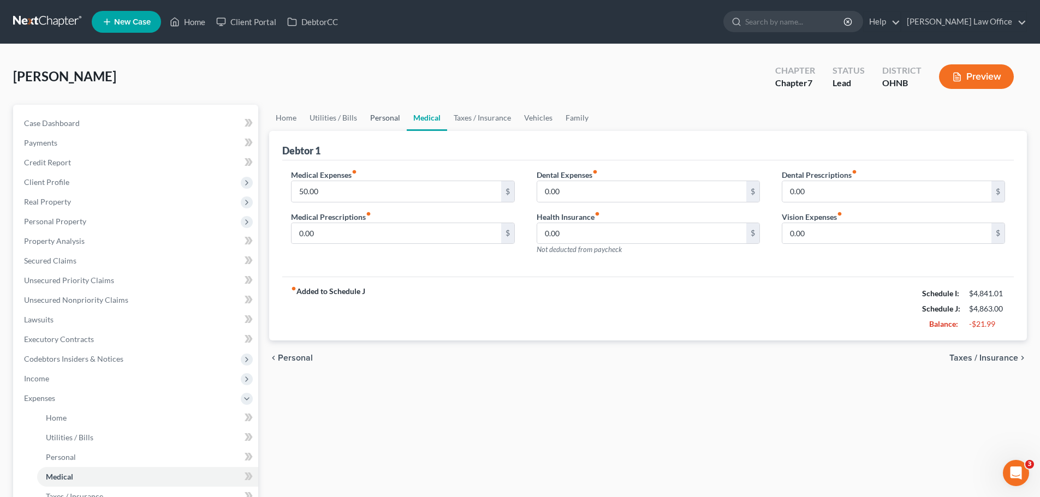
click at [381, 116] on link "Personal" at bounding box center [385, 118] width 43 height 26
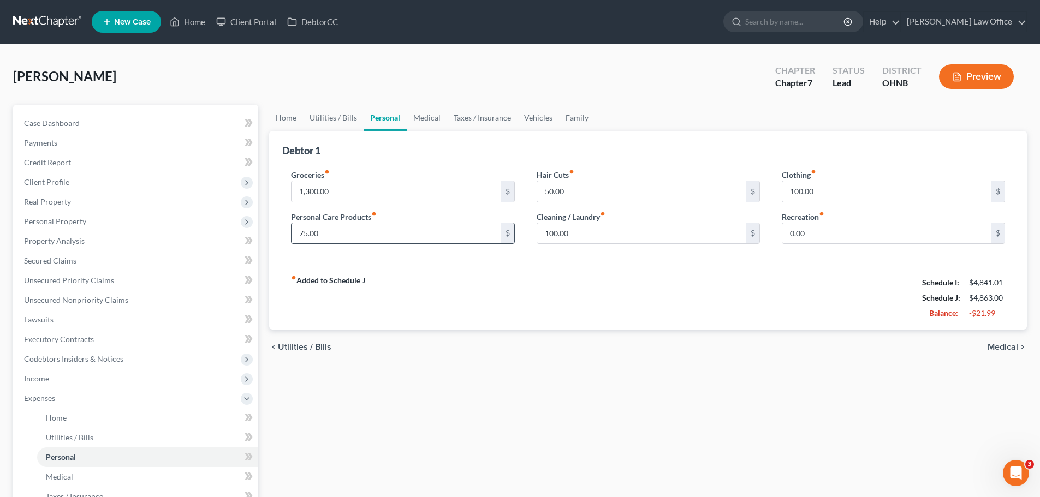
click at [346, 233] on input "75.00" at bounding box center [395, 233] width 209 height 21
click at [519, 284] on div "fiber_manual_record Added to Schedule J Schedule I: $4,841.01 Schedule J: $4,83…" at bounding box center [647, 298] width 731 height 64
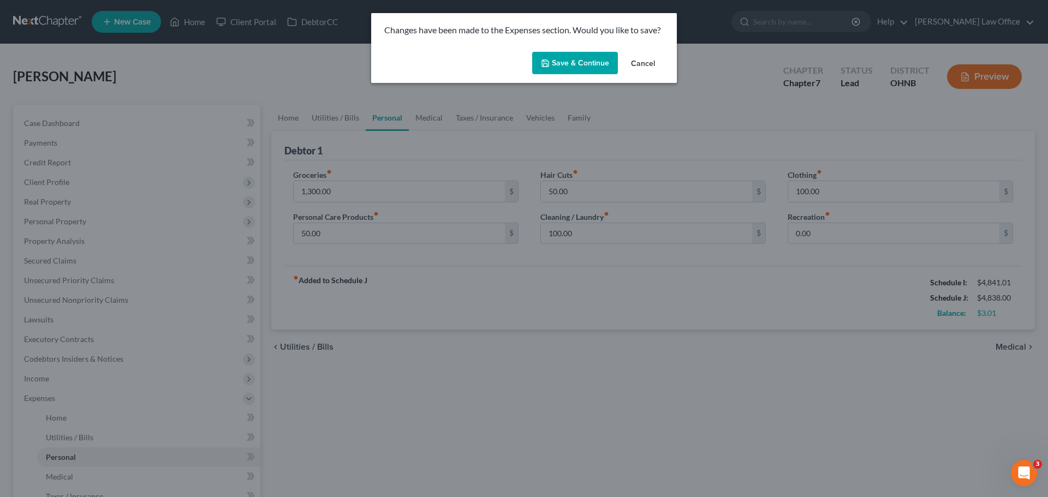
click at [633, 58] on button "Cancel" at bounding box center [642, 64] width 41 height 22
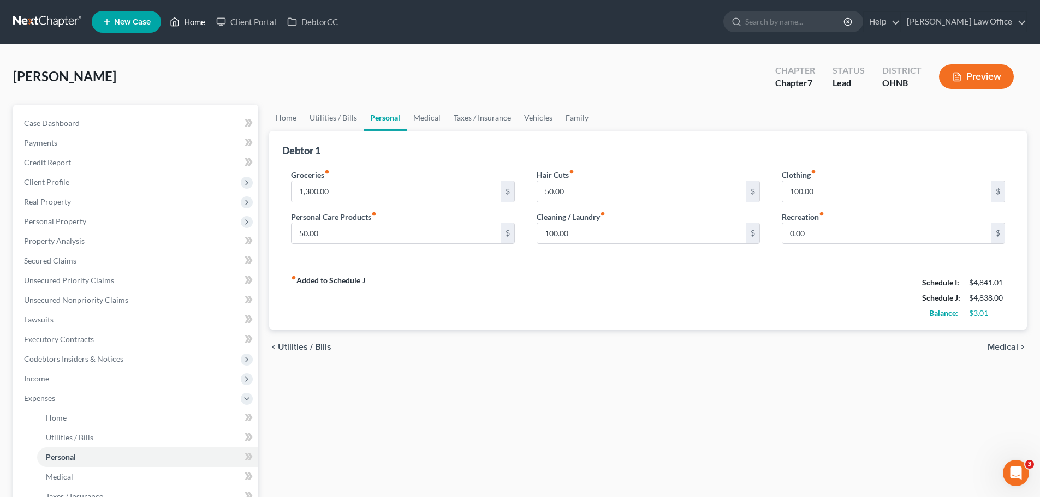
click at [189, 25] on link "Home" at bounding box center [187, 22] width 46 height 20
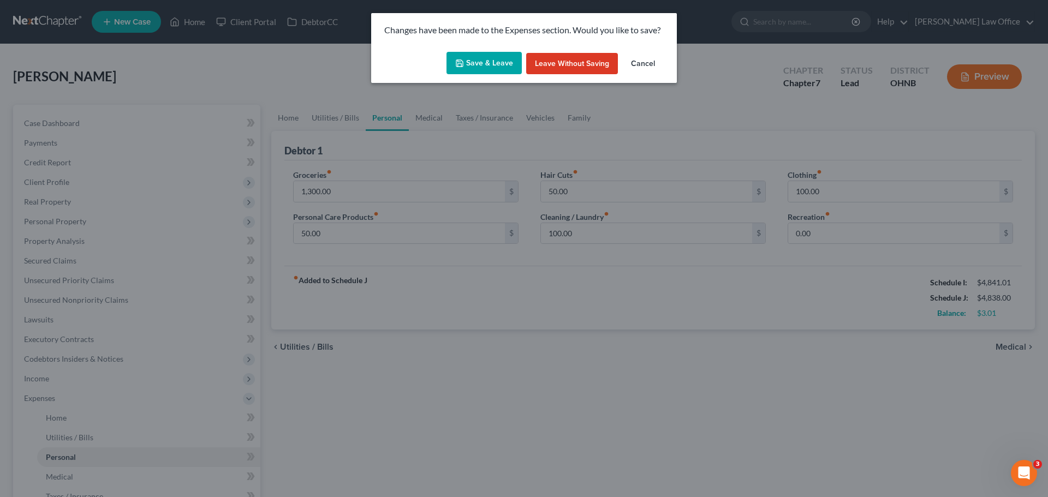
click at [504, 65] on button "Save & Leave" at bounding box center [484, 63] width 75 height 23
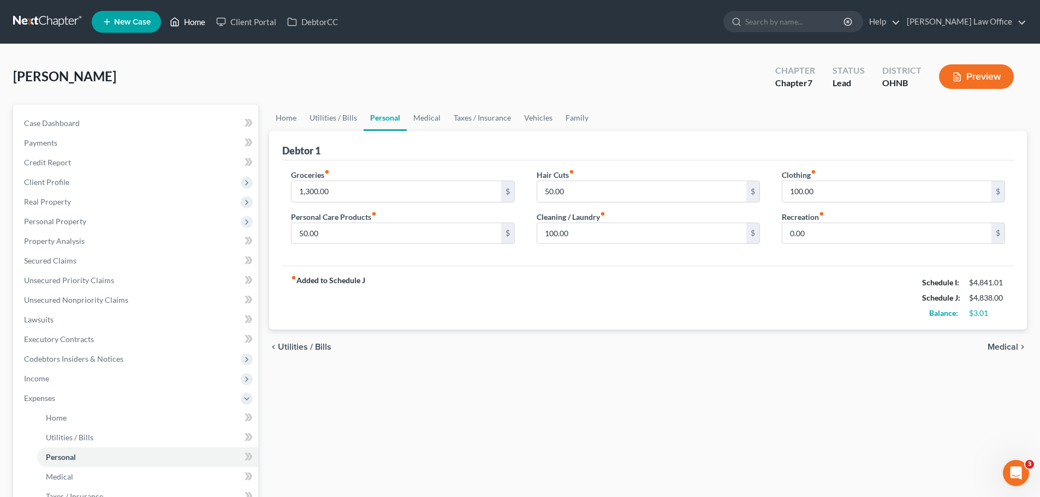
click at [191, 21] on link "Home" at bounding box center [187, 22] width 46 height 20
click at [190, 24] on link "Home" at bounding box center [187, 22] width 46 height 20
